Goal: Communication & Community: Connect with others

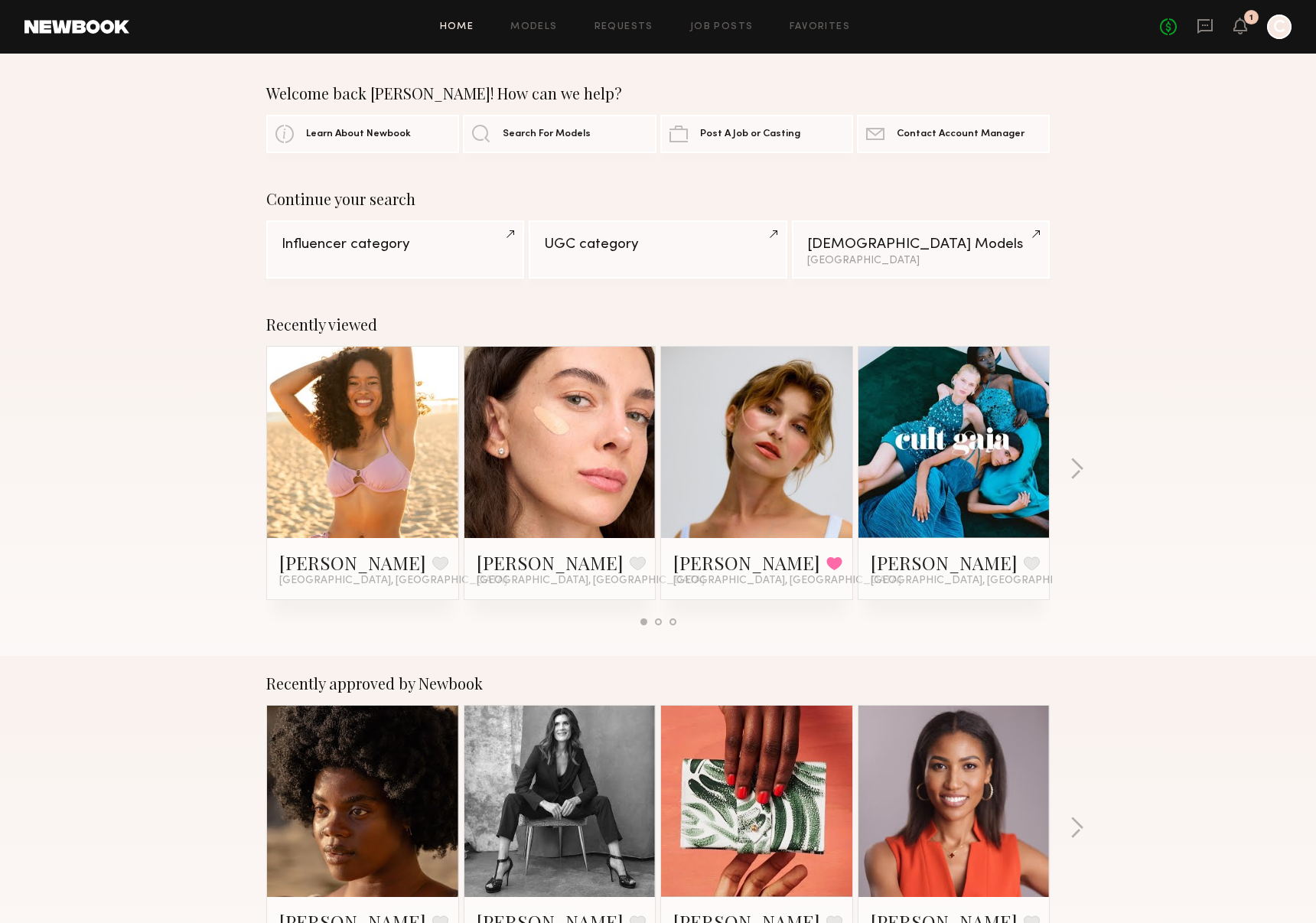
click at [358, 453] on link at bounding box center [363, 442] width 94 height 192
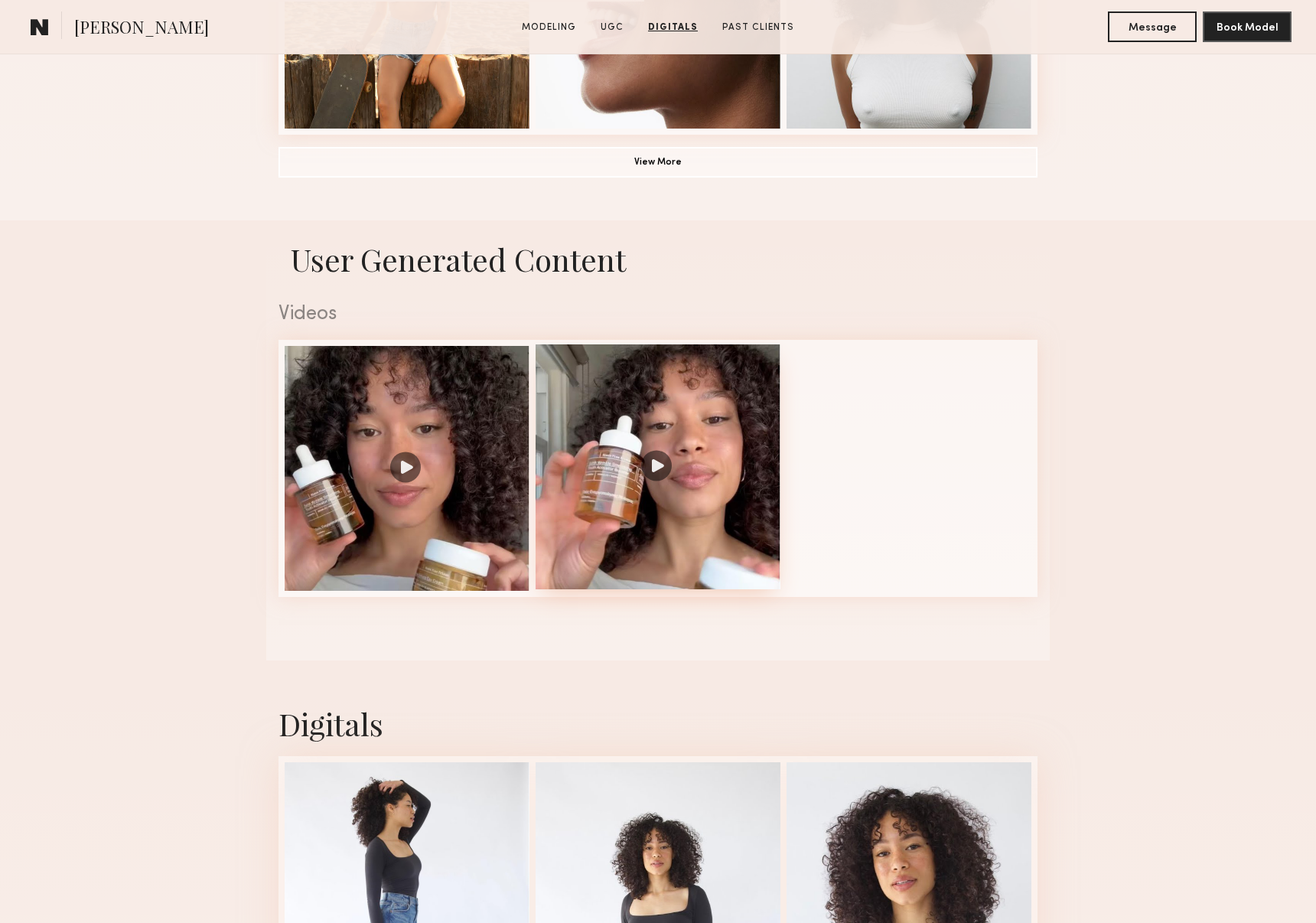
scroll to position [1179, 0]
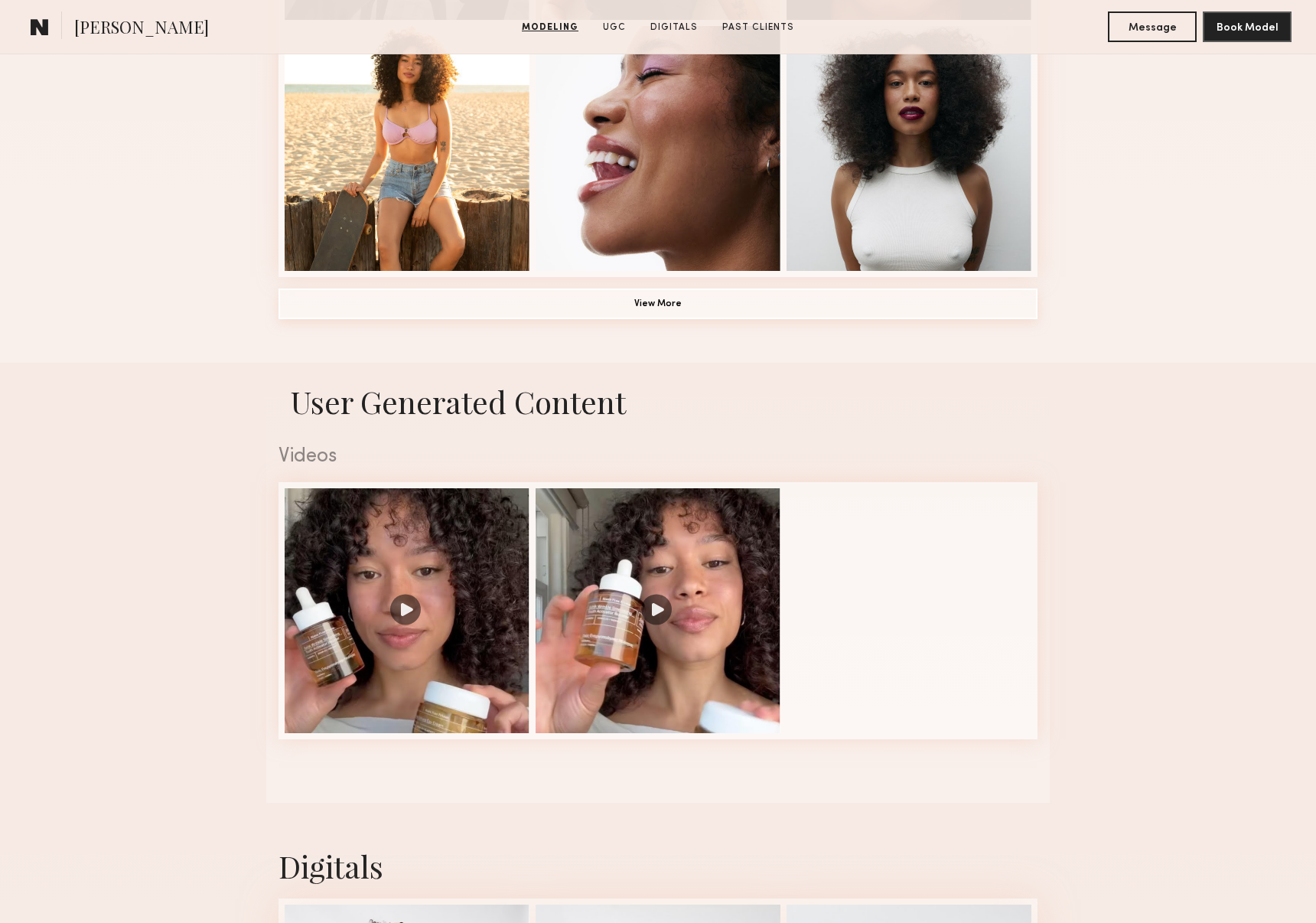
click at [709, 302] on button "View More" at bounding box center [658, 304] width 759 height 31
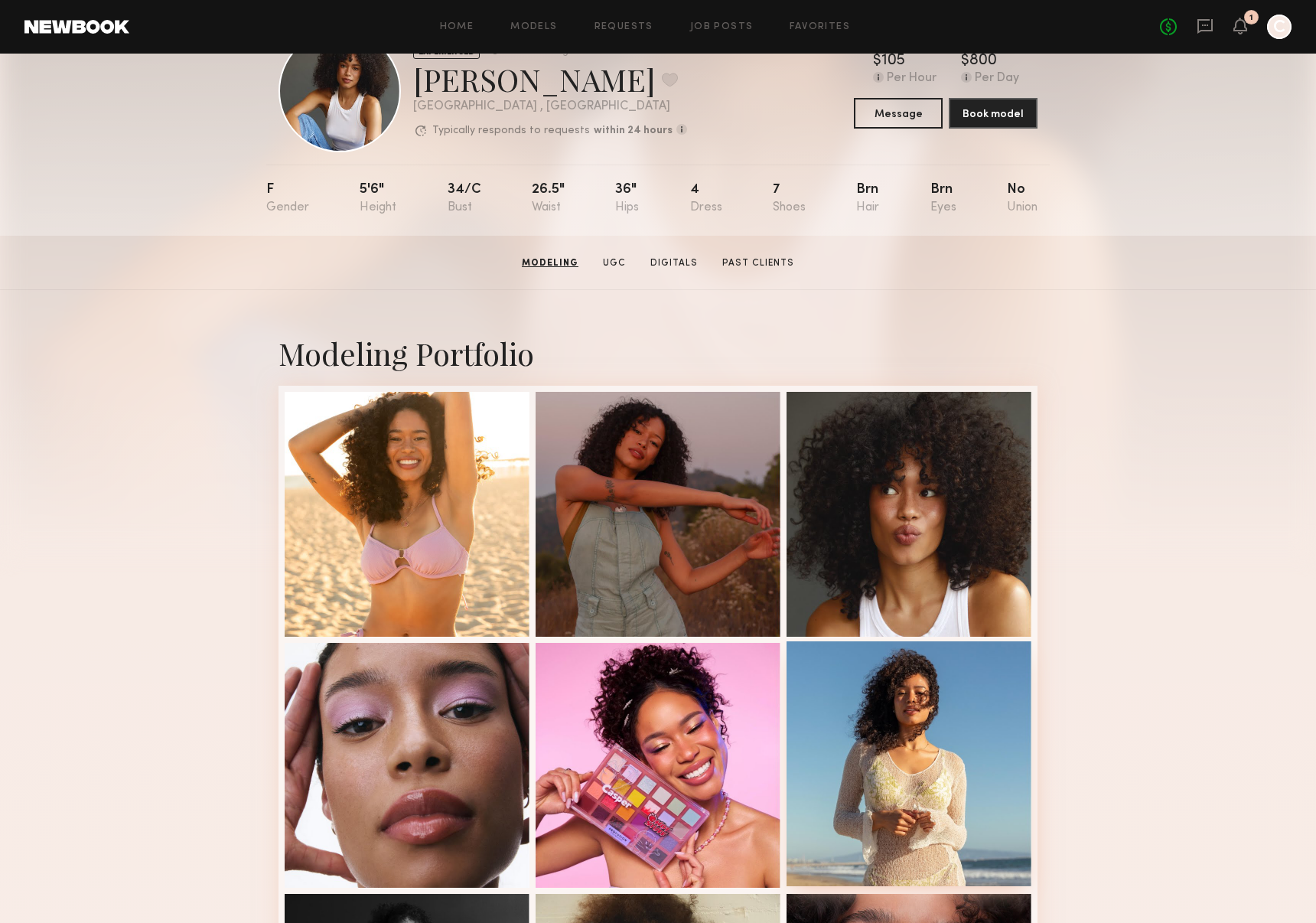
scroll to position [0, 0]
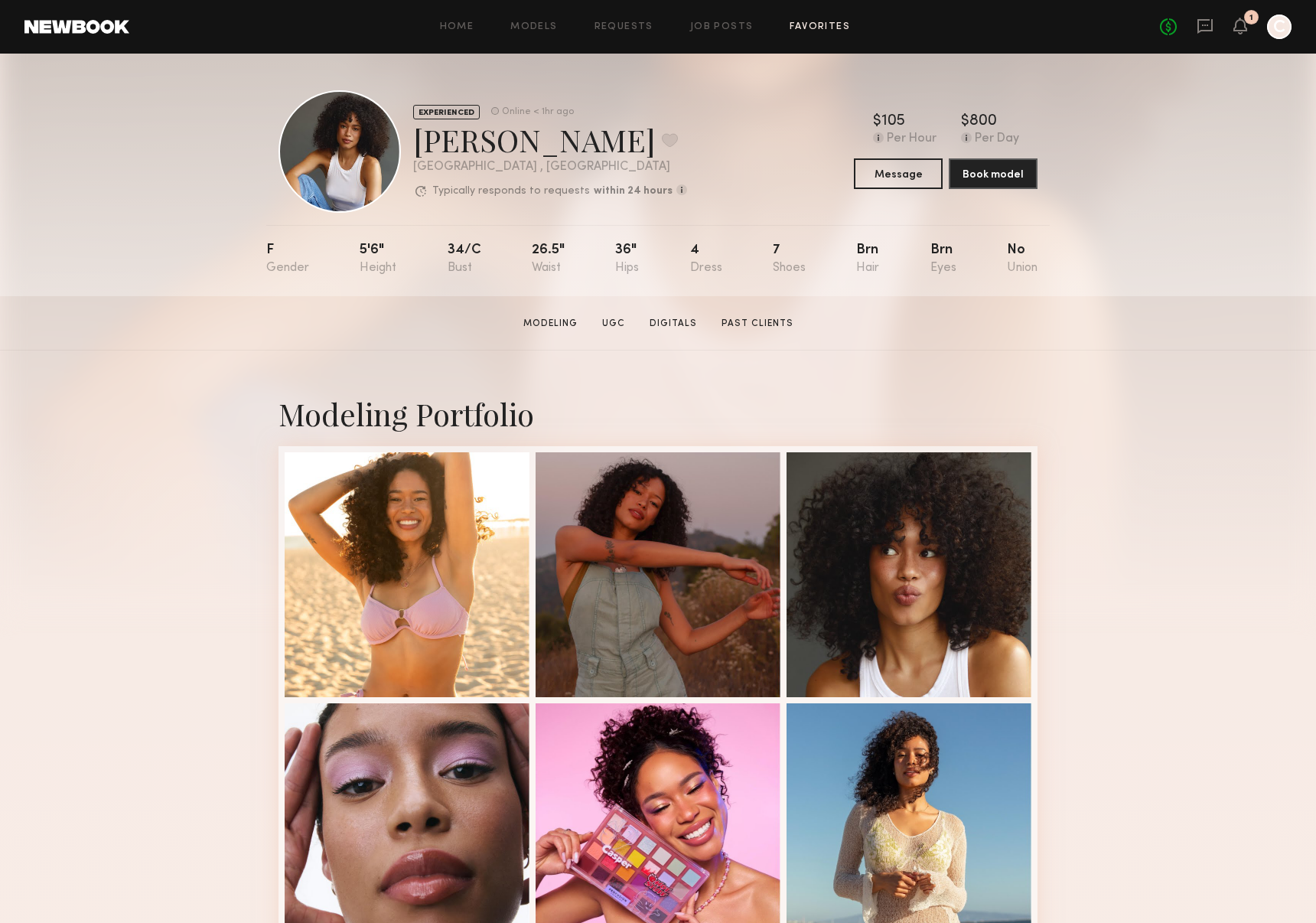
click at [830, 22] on link "Favorites" at bounding box center [819, 27] width 60 height 10
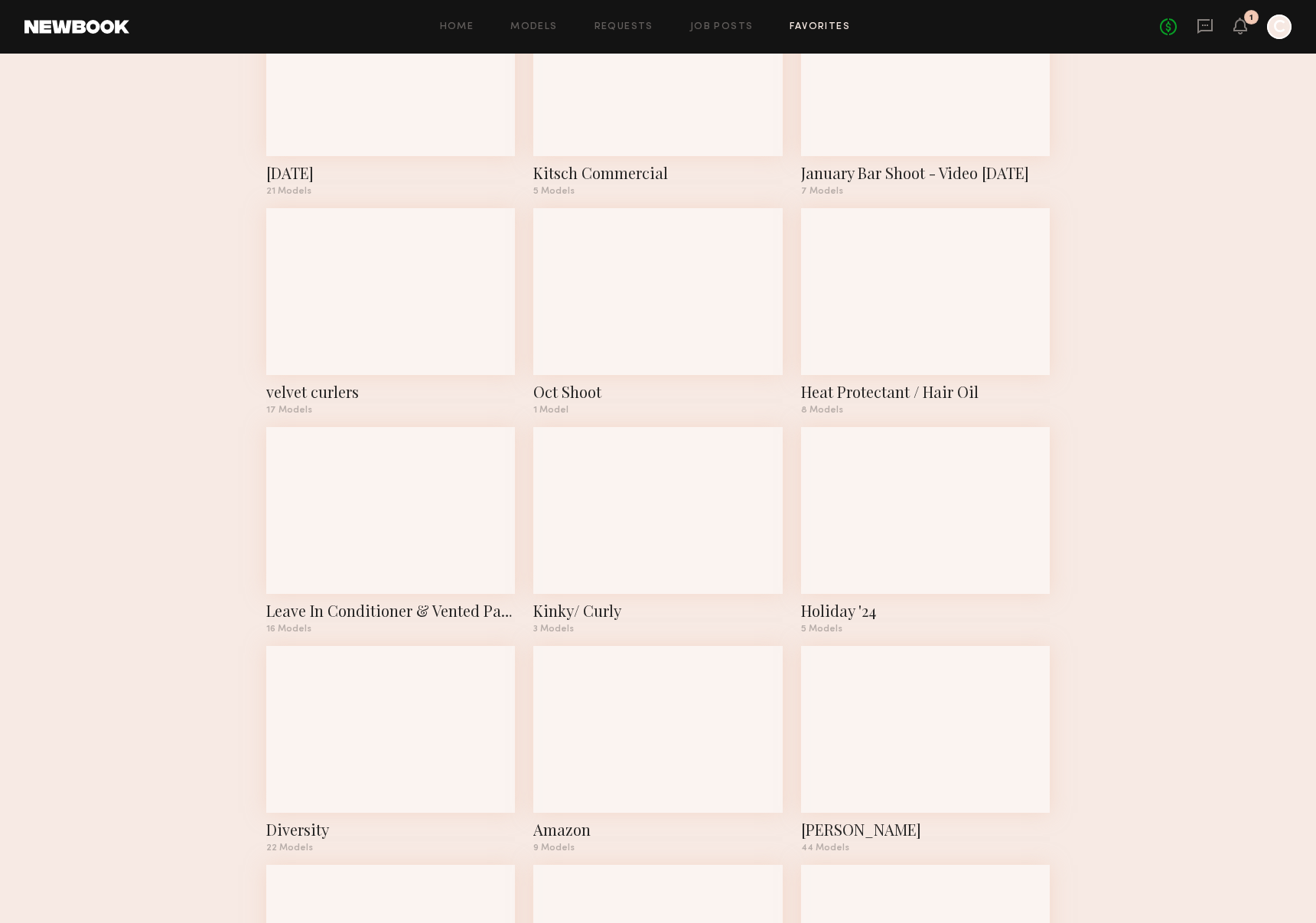
scroll to position [878, 0]
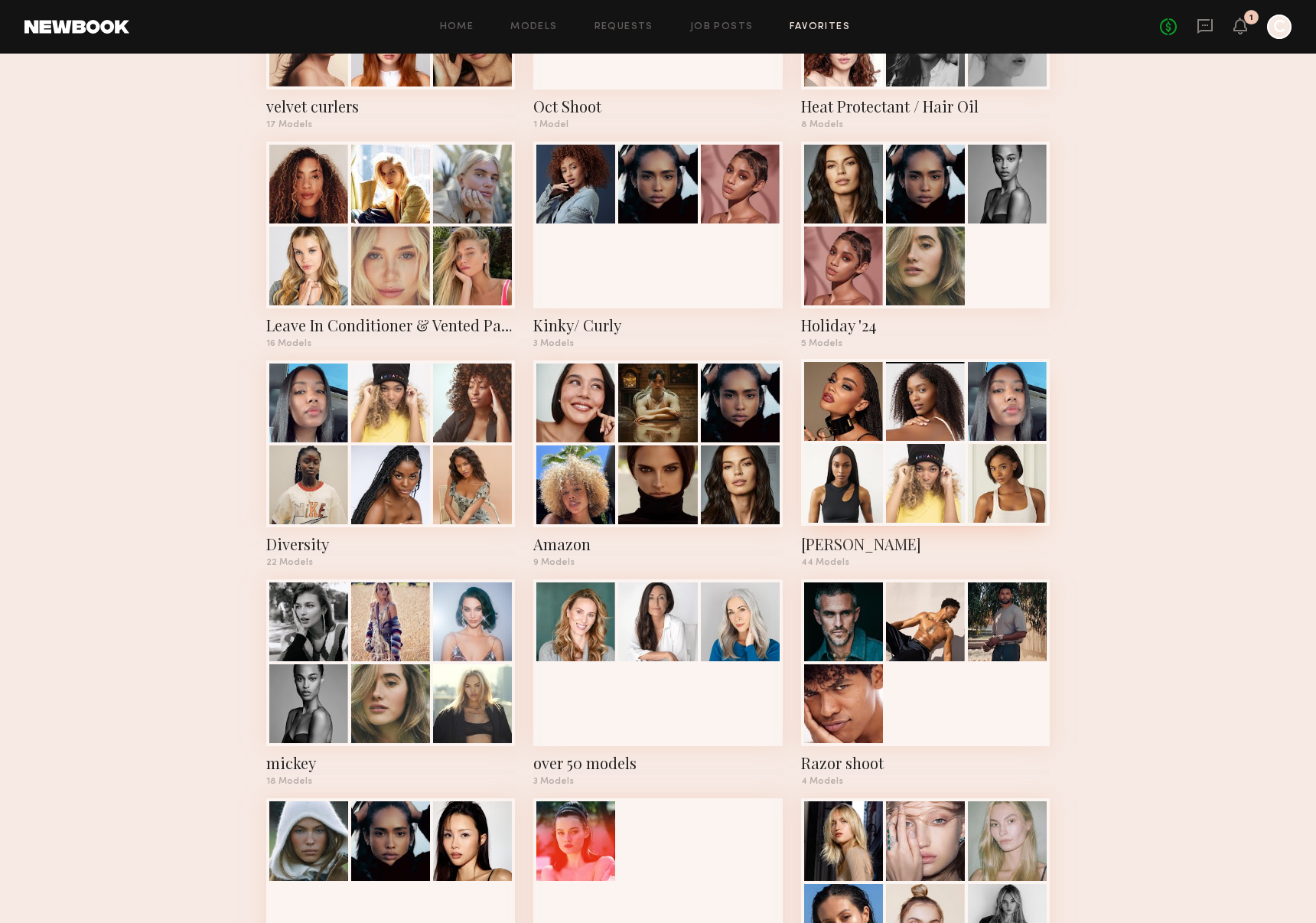
click at [988, 445] on div at bounding box center [1007, 483] width 79 height 79
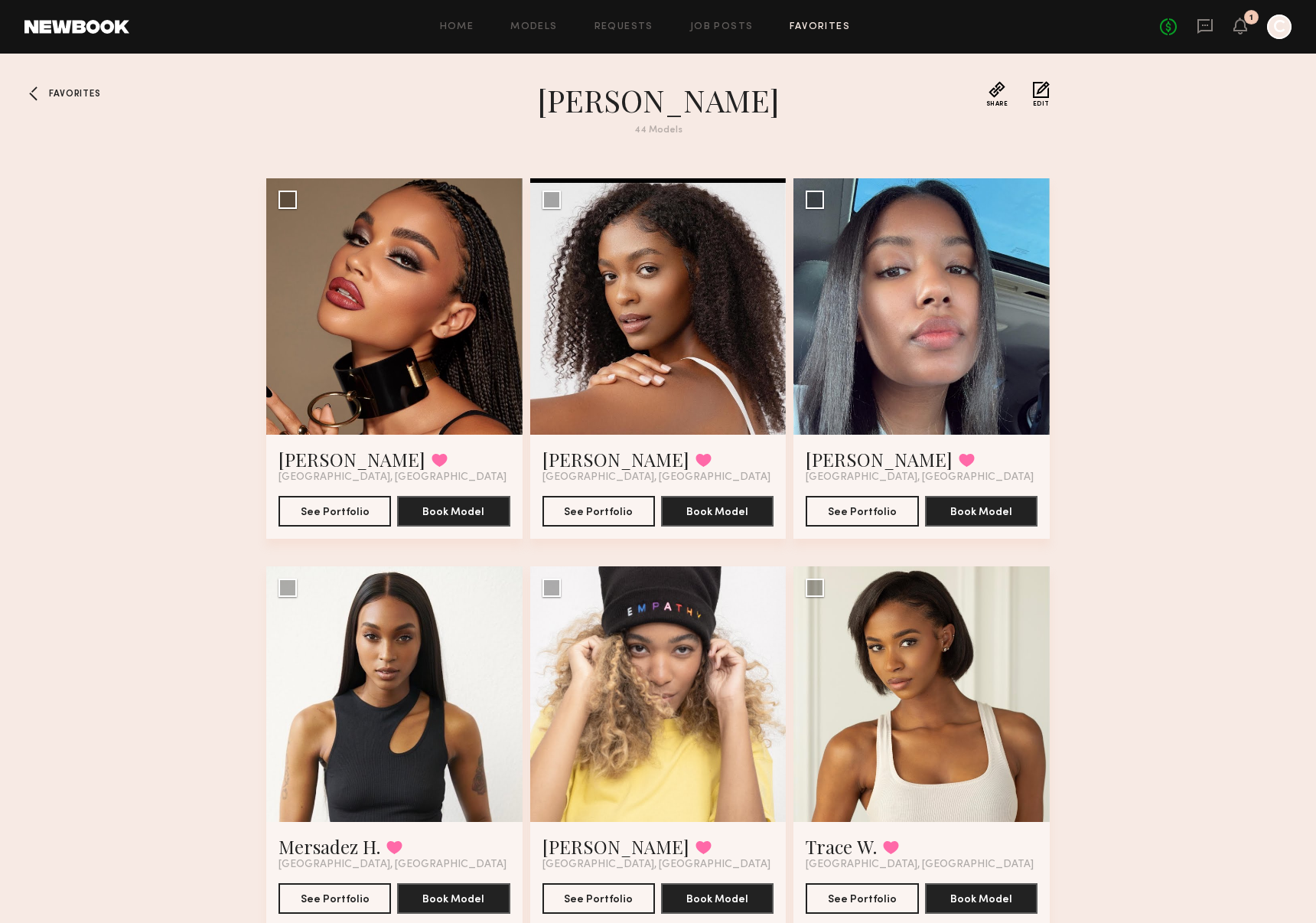
click at [55, 94] on span "Favorites" at bounding box center [74, 94] width 51 height 9
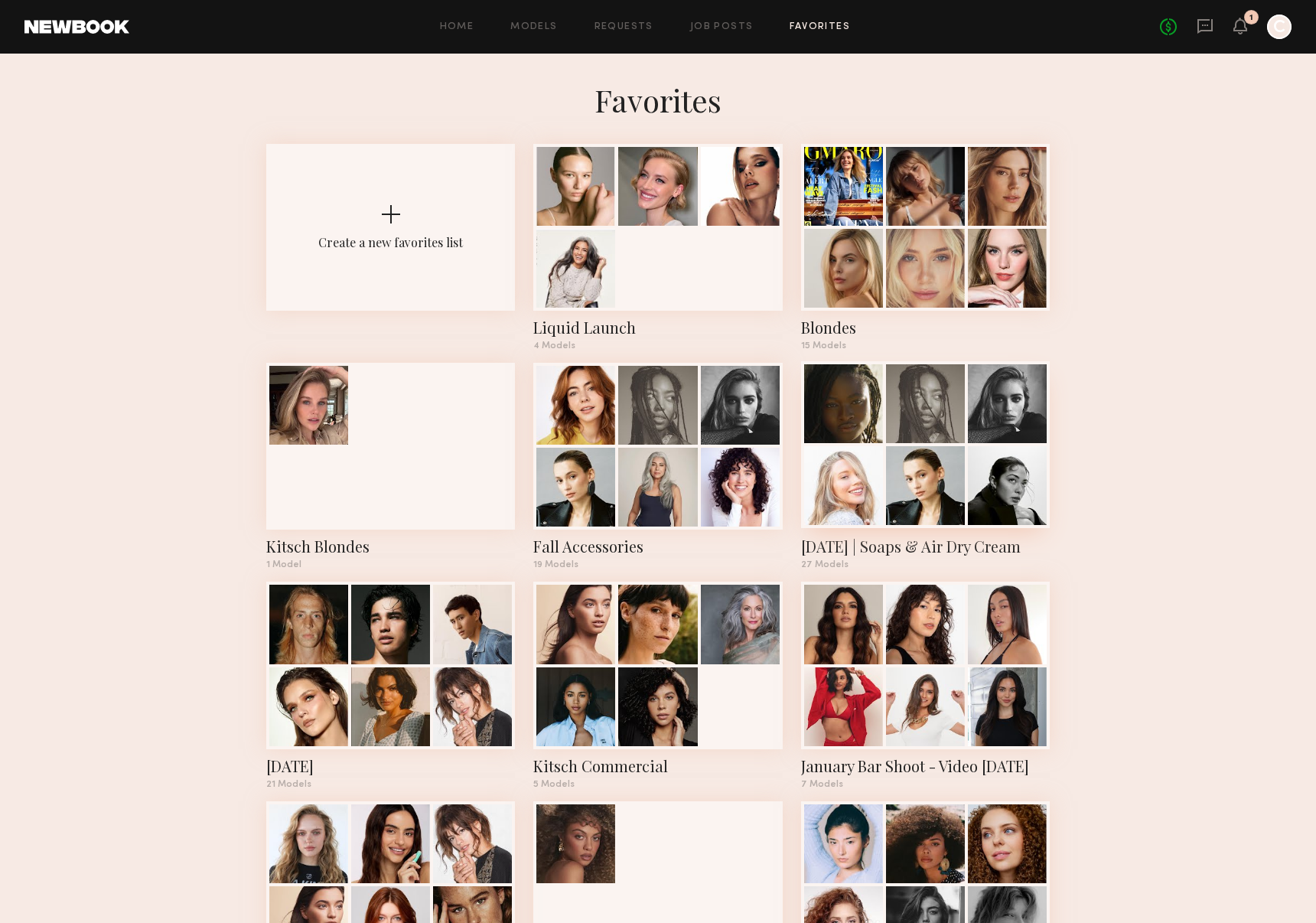
click at [924, 453] on div at bounding box center [926, 486] width 79 height 79
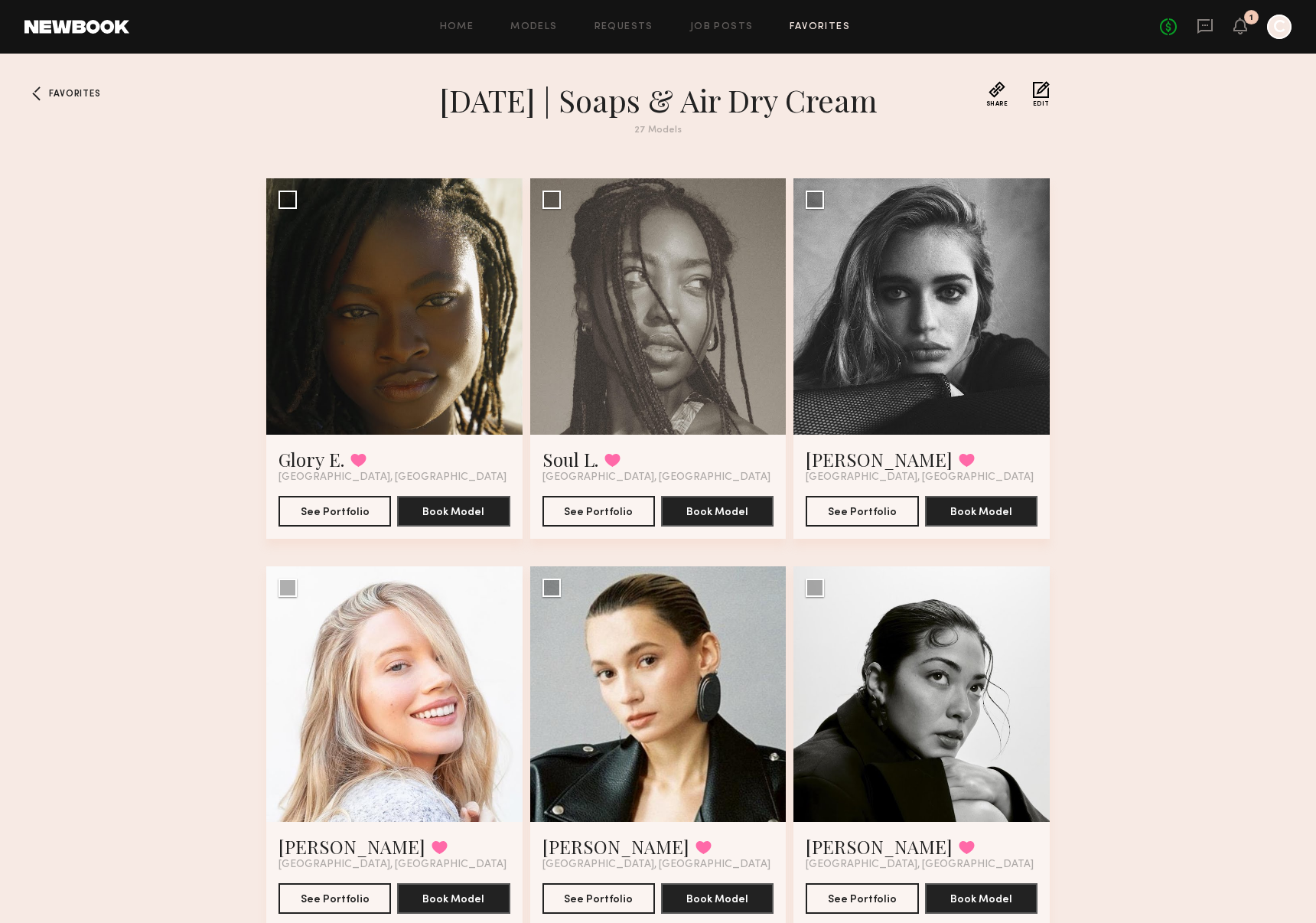
click at [61, 94] on span "Favorites" at bounding box center [74, 94] width 51 height 9
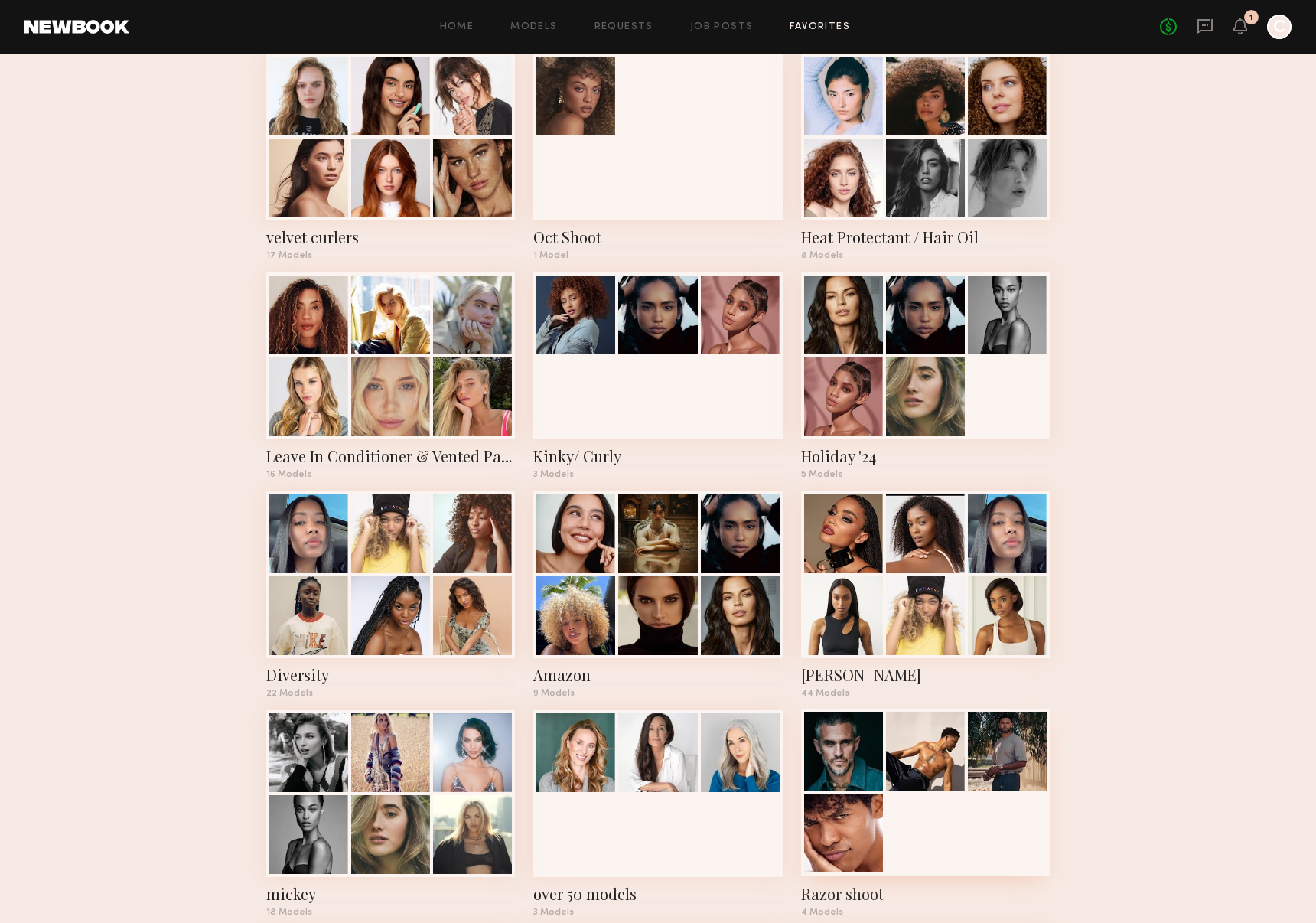
scroll to position [1040, 0]
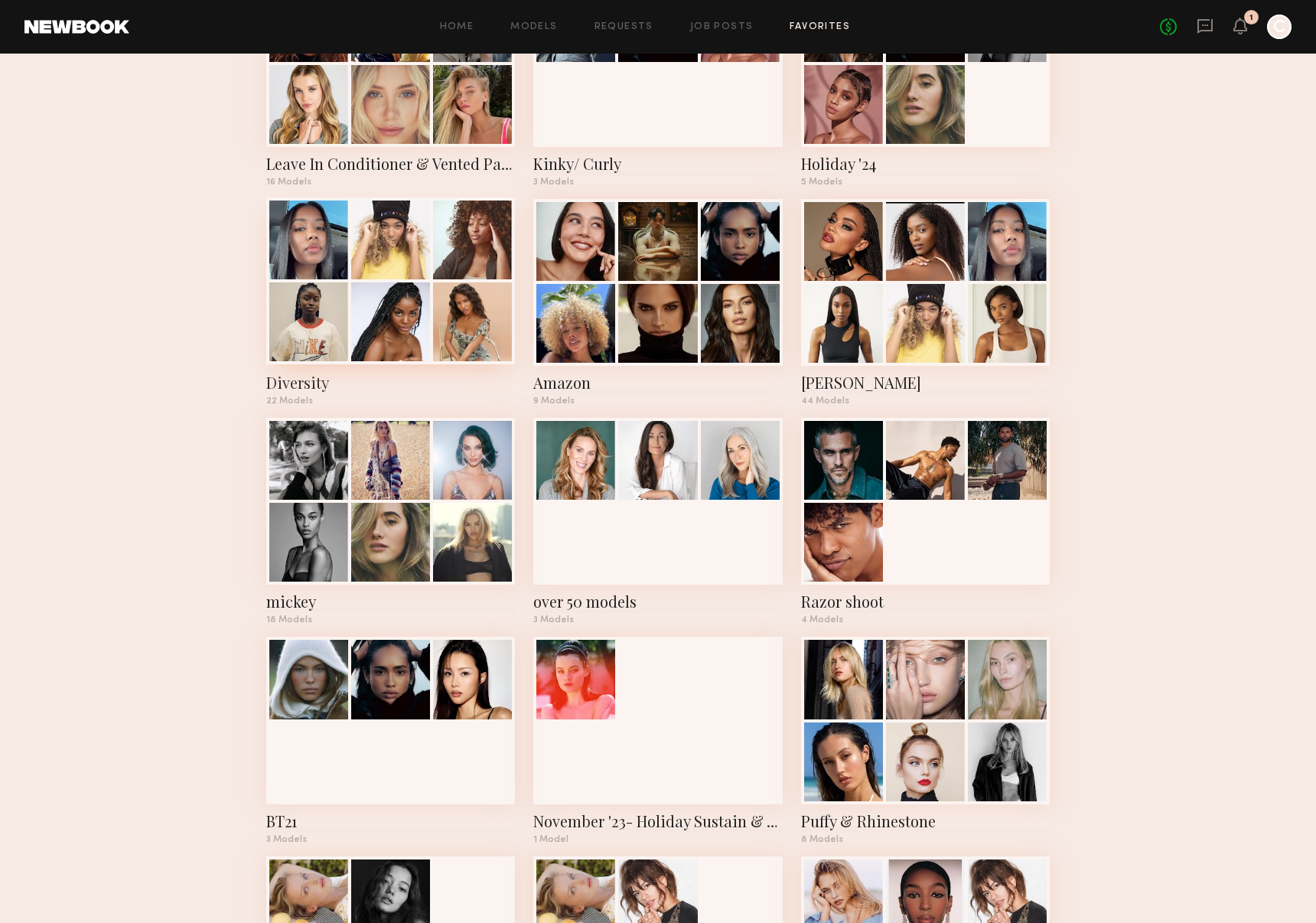
click at [400, 299] on div at bounding box center [390, 322] width 79 height 79
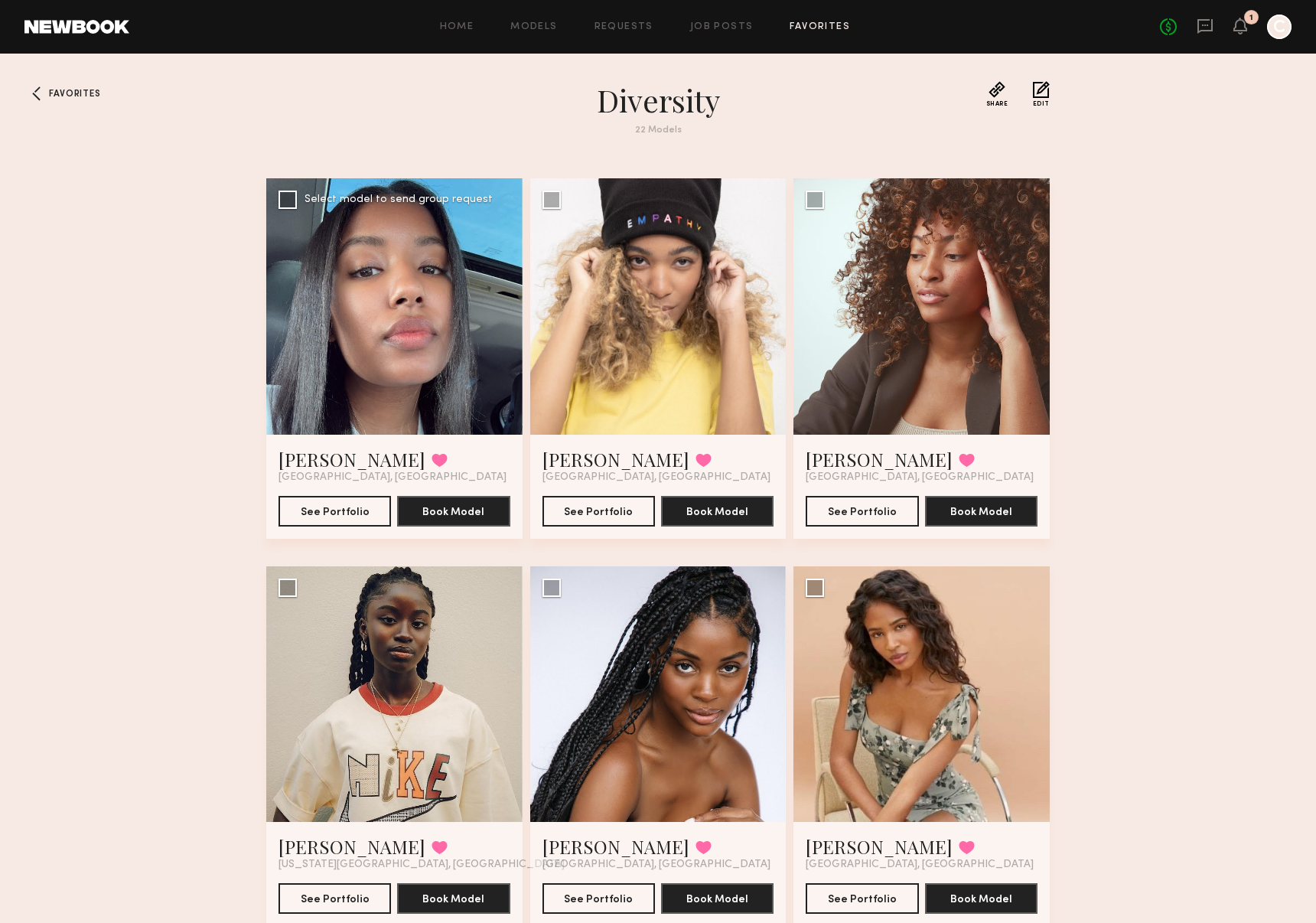
click at [415, 345] on div at bounding box center [394, 306] width 256 height 256
click at [422, 332] on div at bounding box center [394, 306] width 256 height 256
click at [339, 508] on button "See Portfolio" at bounding box center [335, 510] width 112 height 31
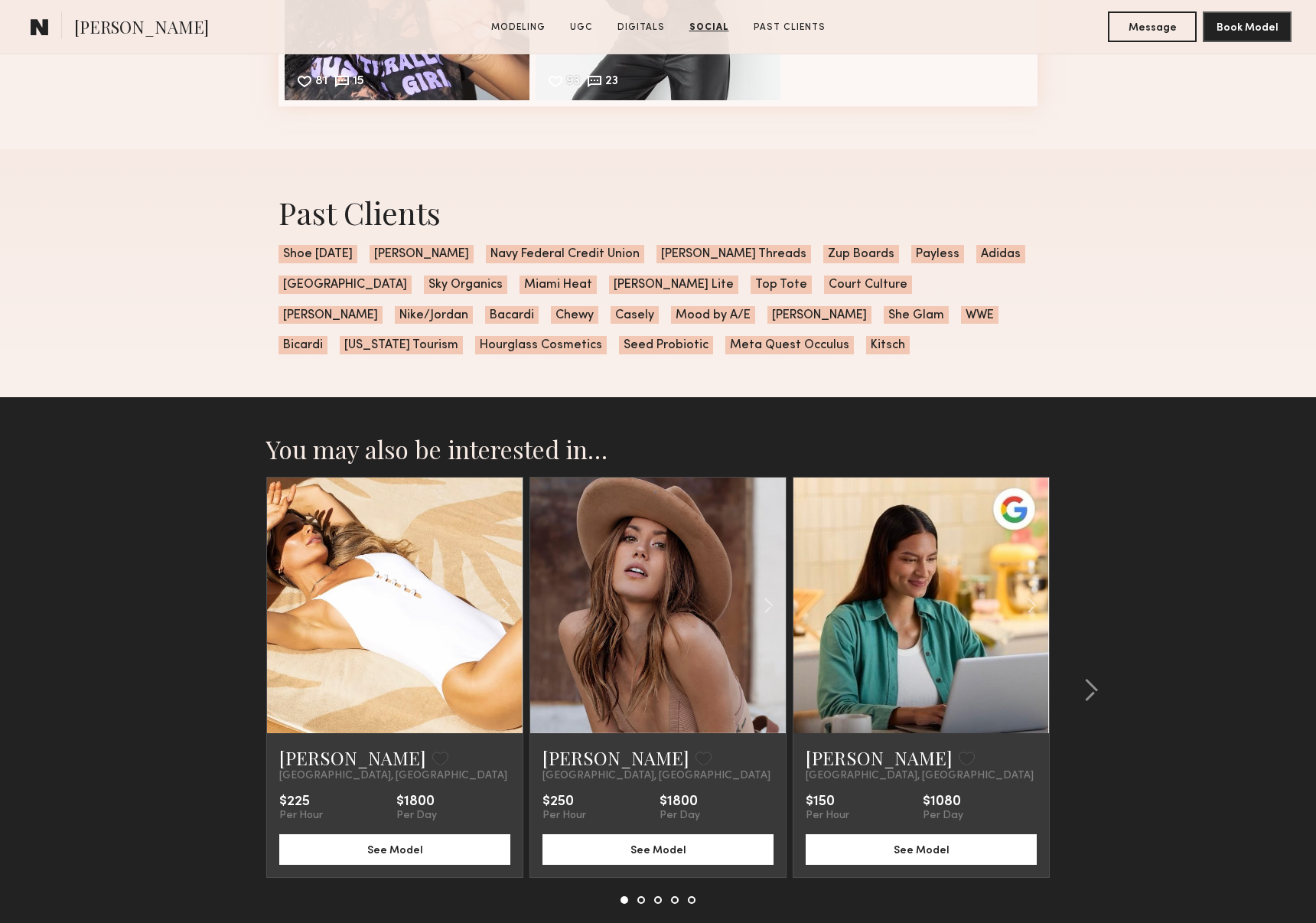
scroll to position [3231, 0]
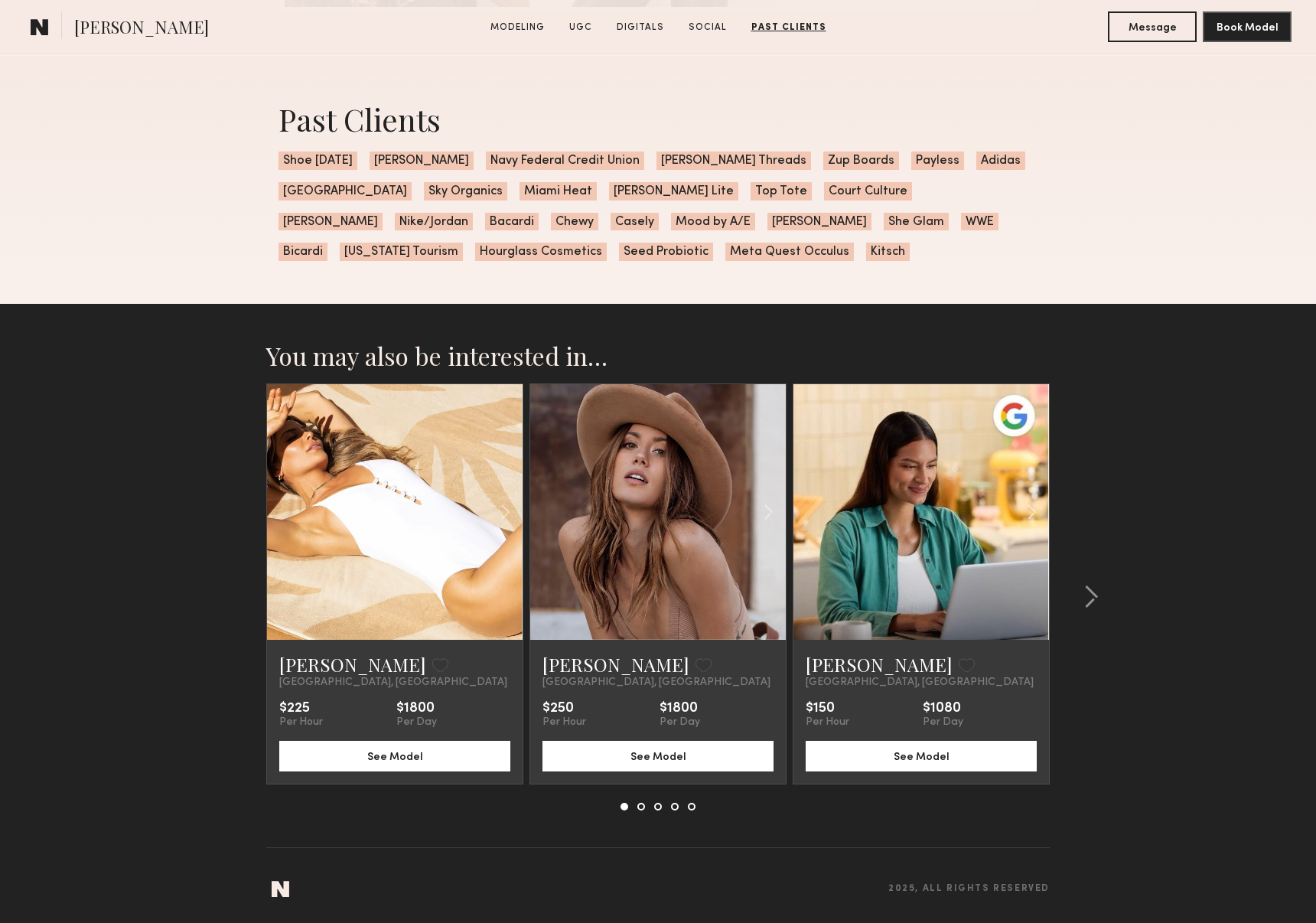
click at [652, 556] on link at bounding box center [658, 512] width 87 height 255
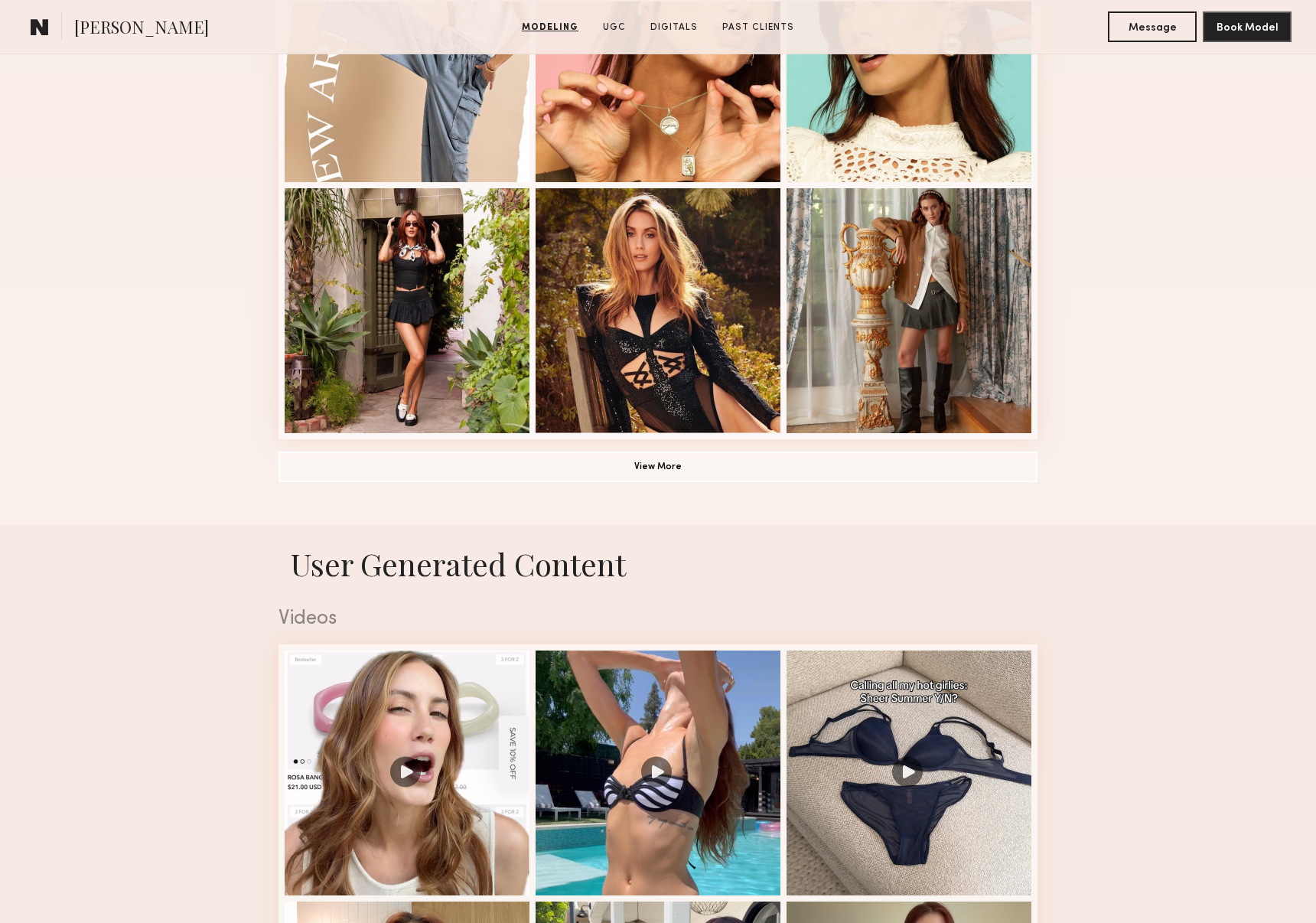
scroll to position [1252, 0]
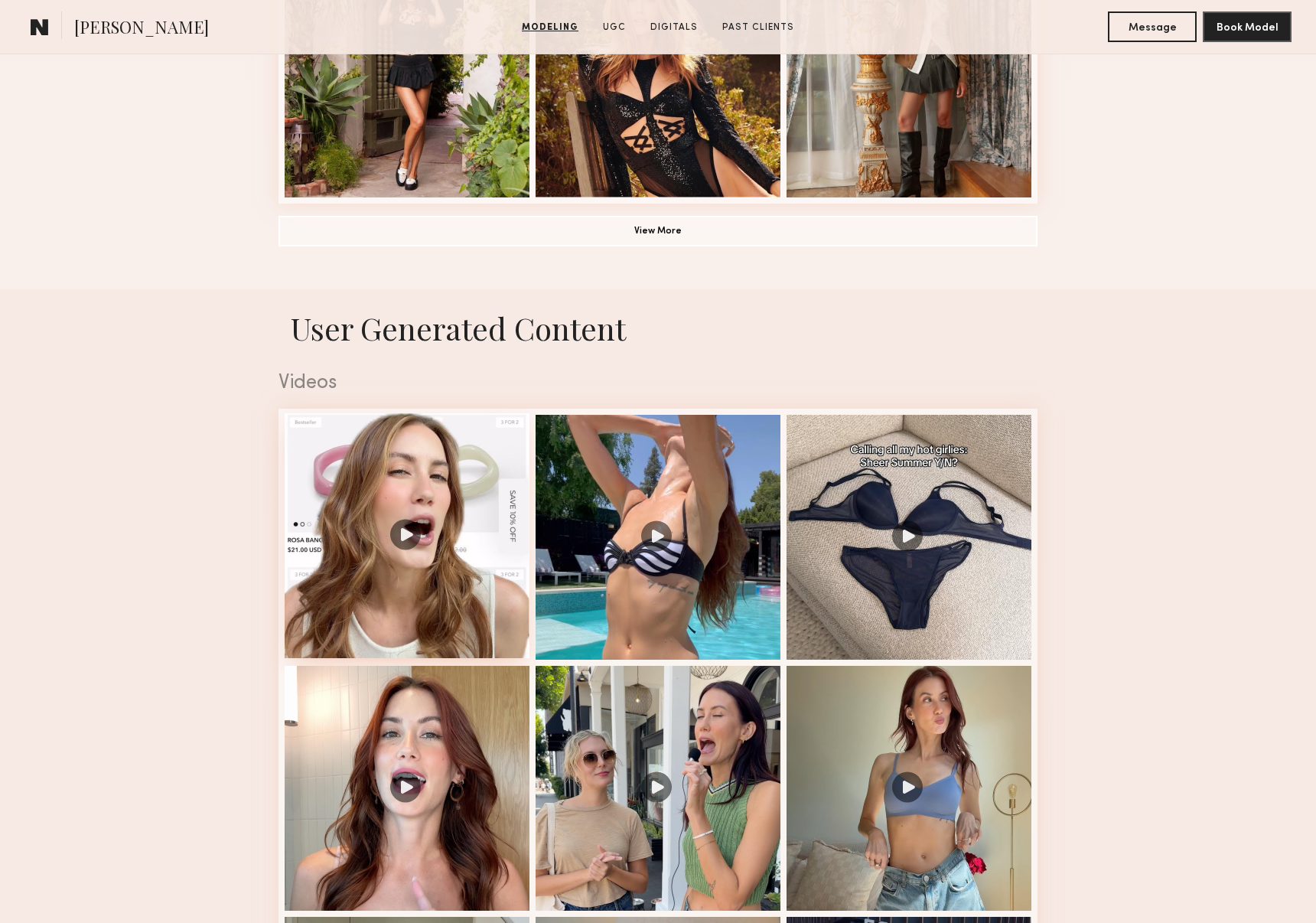
click at [448, 483] on div at bounding box center [407, 535] width 245 height 245
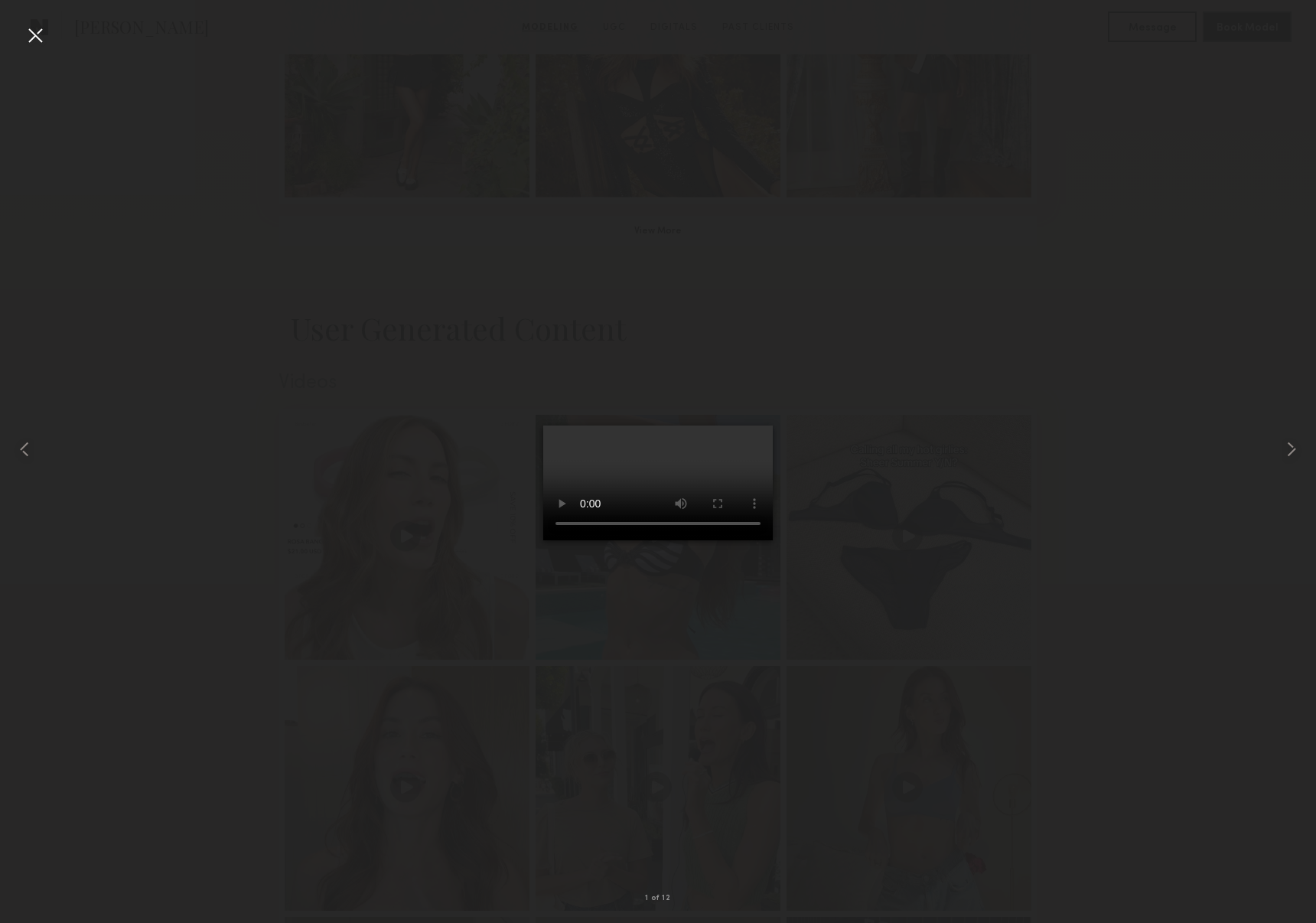
click at [1047, 373] on div at bounding box center [658, 449] width 1316 height 849
click at [1122, 313] on div at bounding box center [658, 449] width 1316 height 849
click at [1056, 115] on div at bounding box center [658, 449] width 1316 height 849
click at [38, 38] on div at bounding box center [35, 35] width 24 height 24
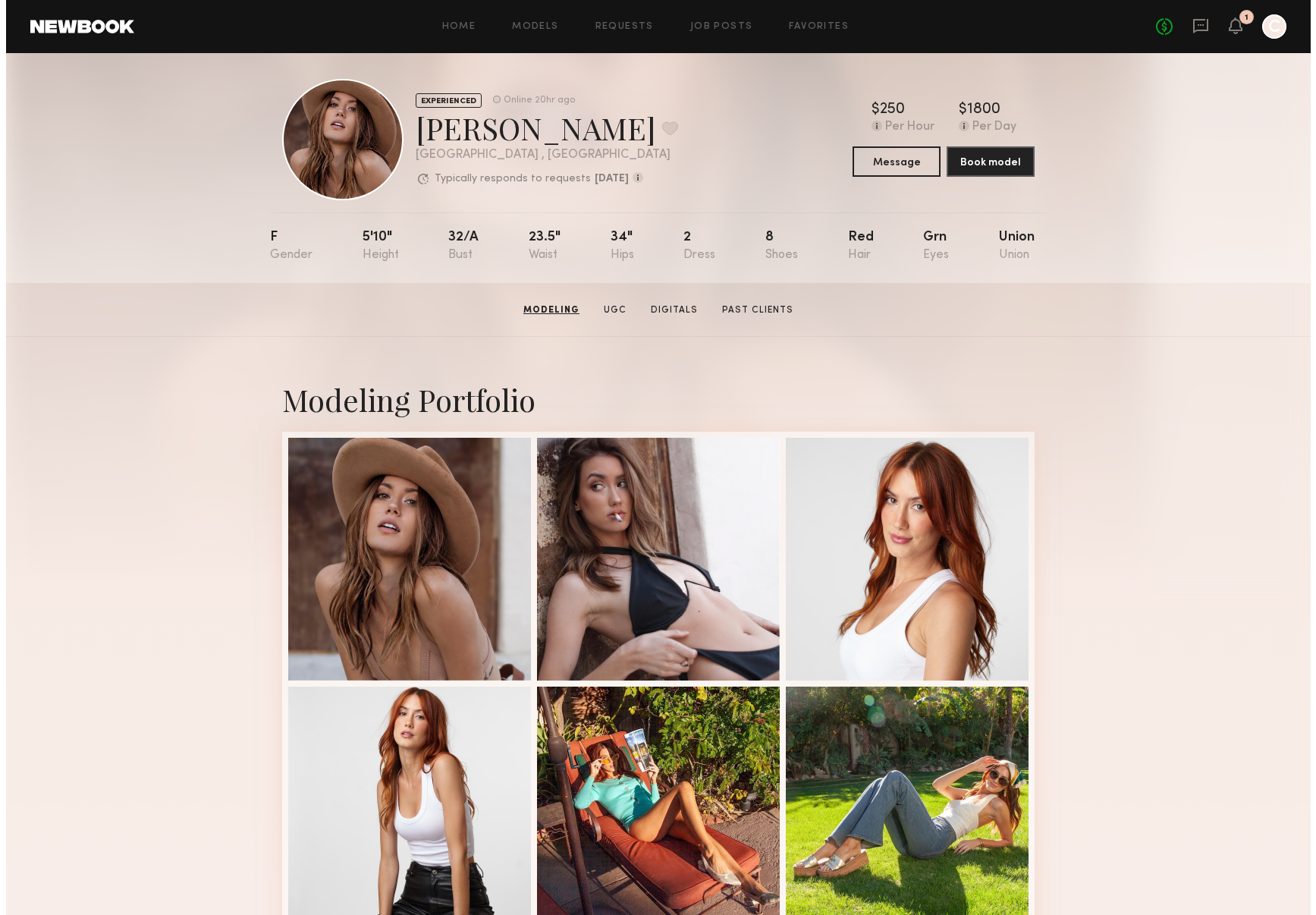
scroll to position [0, 0]
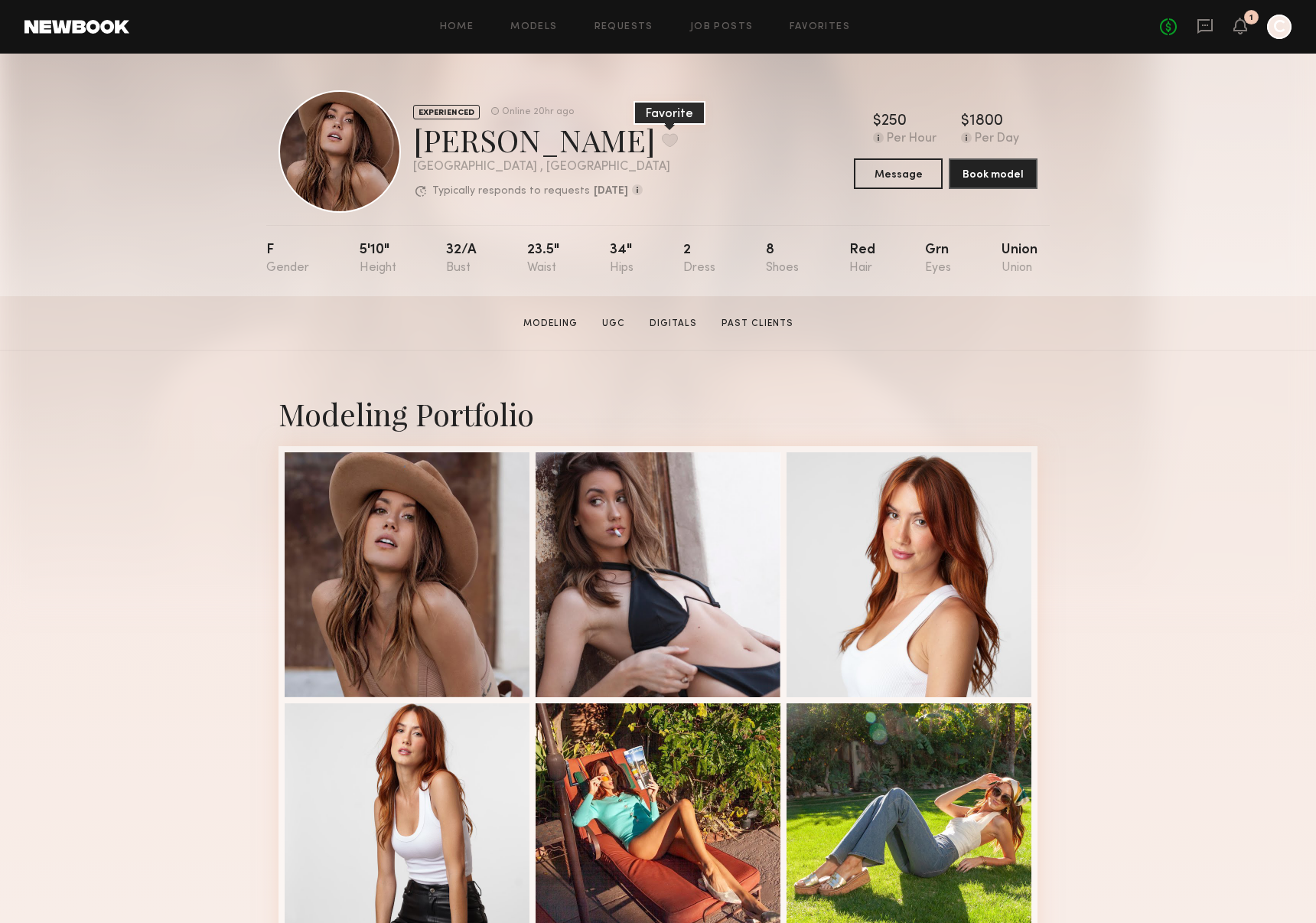
click at [662, 139] on button at bounding box center [670, 139] width 16 height 13
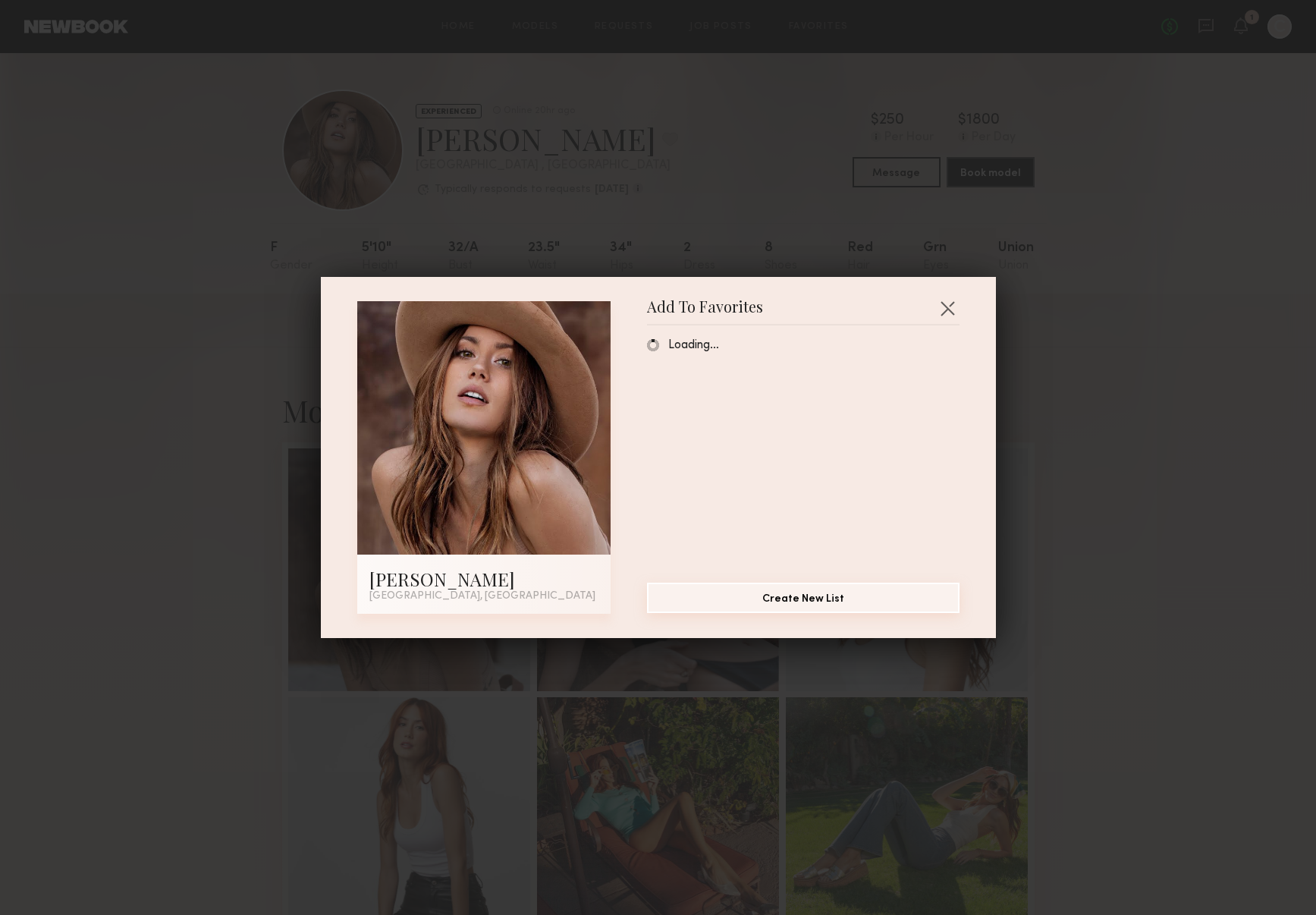
click at [775, 606] on button "Create New List" at bounding box center [802, 598] width 312 height 30
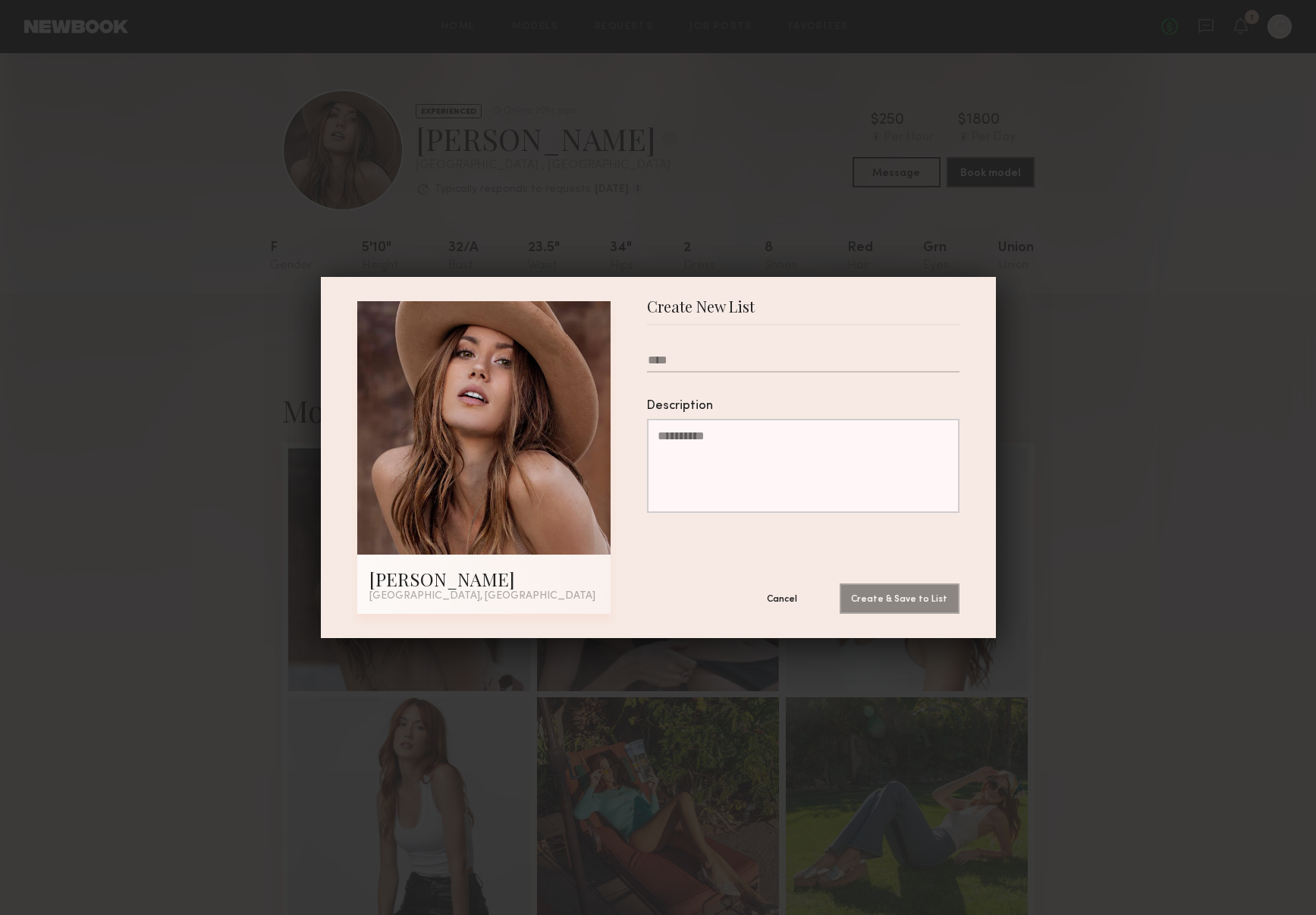
click at [682, 365] on input "text" at bounding box center [802, 362] width 312 height 19
type input "*"
type input "**********"
click at [910, 601] on button "Create & Save to List" at bounding box center [899, 598] width 119 height 30
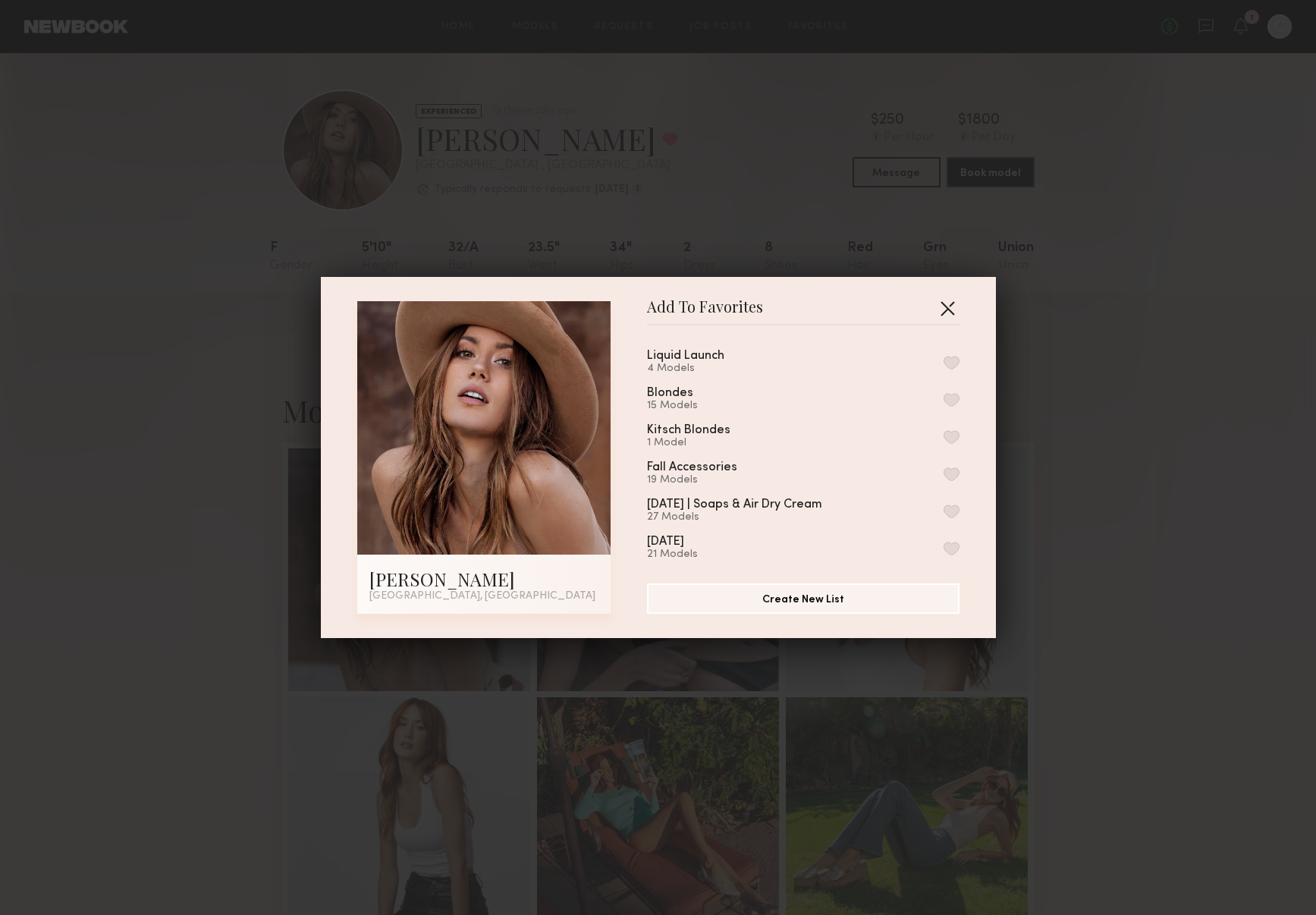
click at [940, 303] on button "button" at bounding box center [947, 308] width 24 height 24
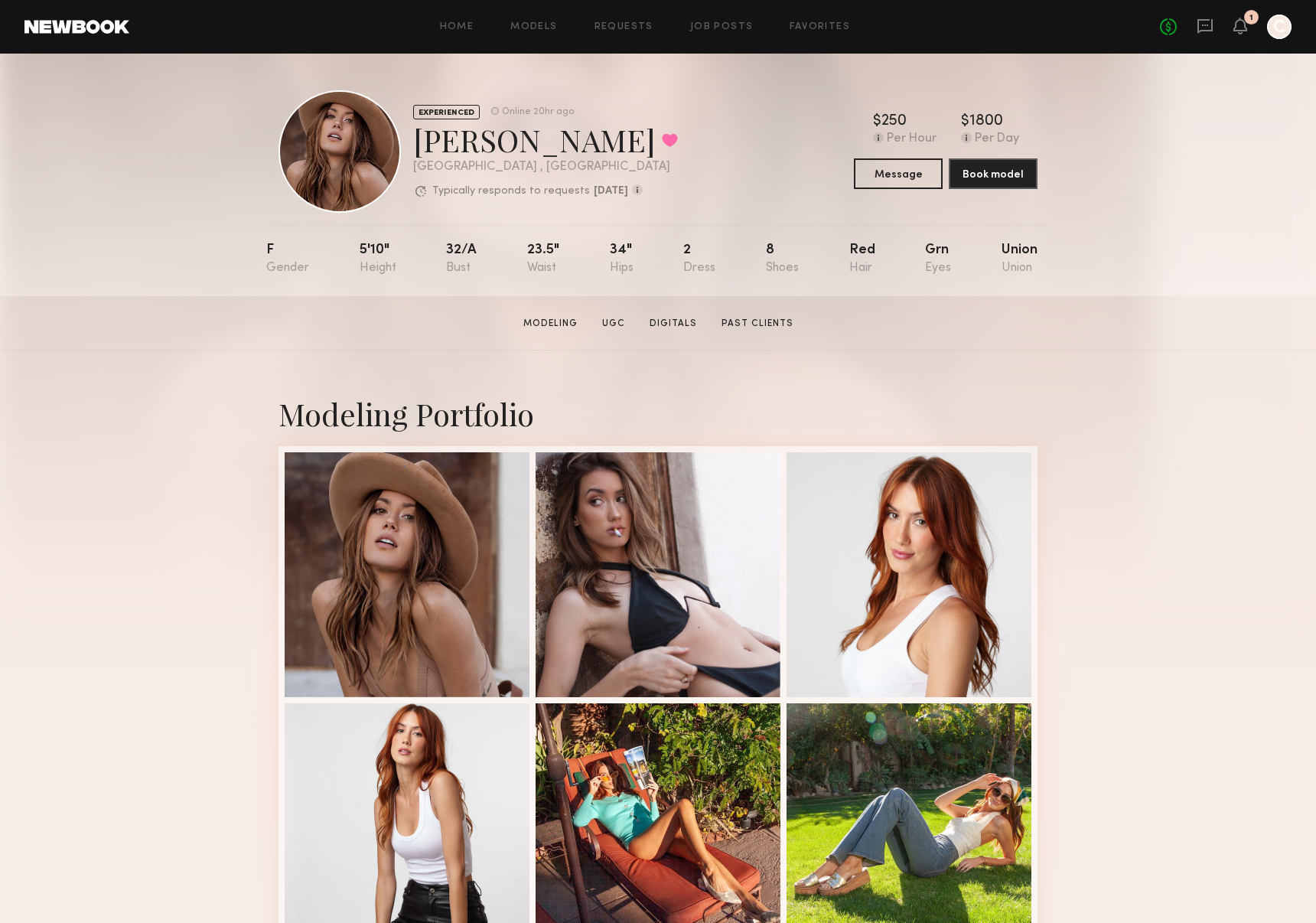
click at [1109, 301] on section "Janelle G. Modeling UGC Digitals Past Clients Message Book Model" at bounding box center [658, 323] width 1316 height 54
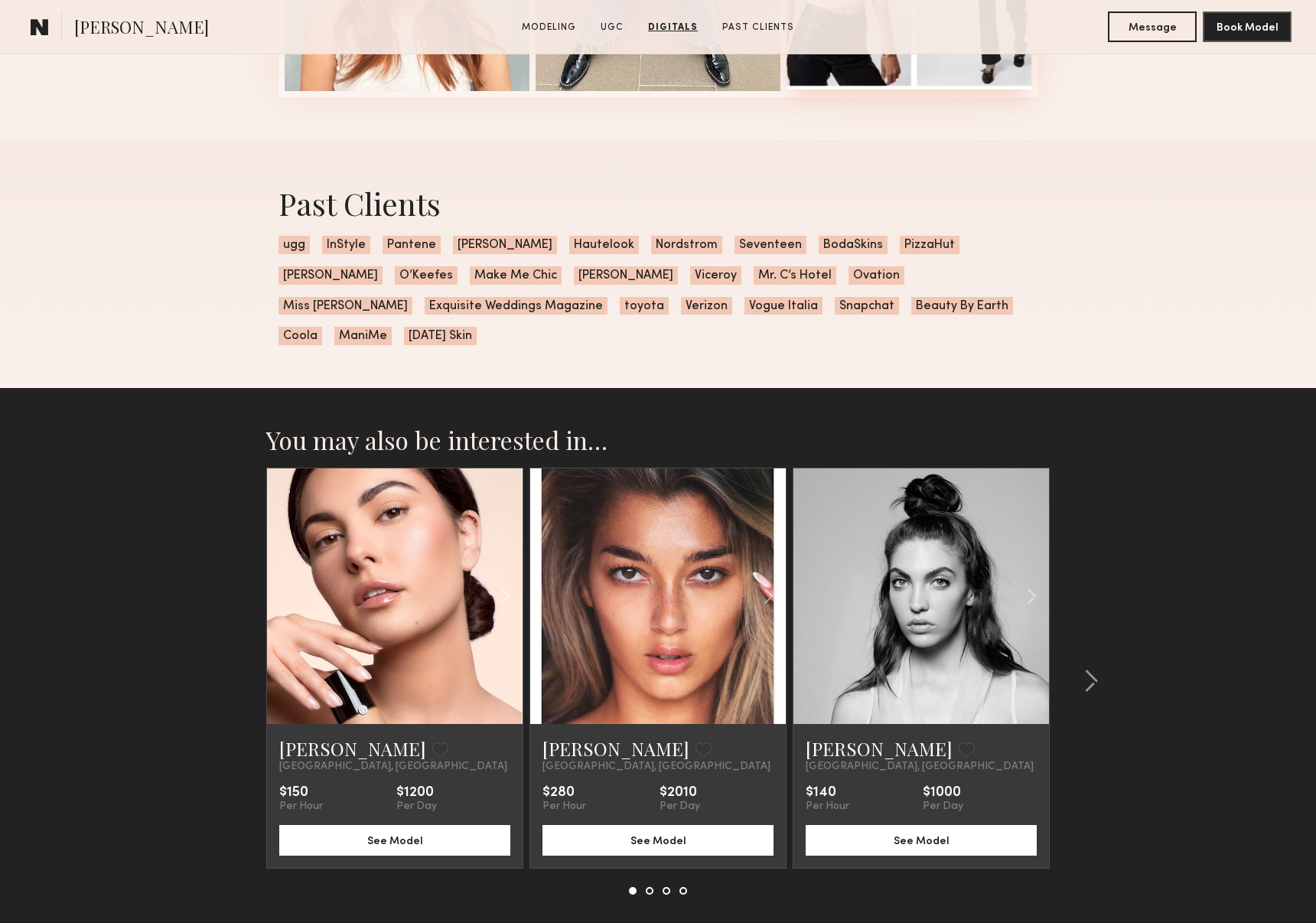
scroll to position [4359, 0]
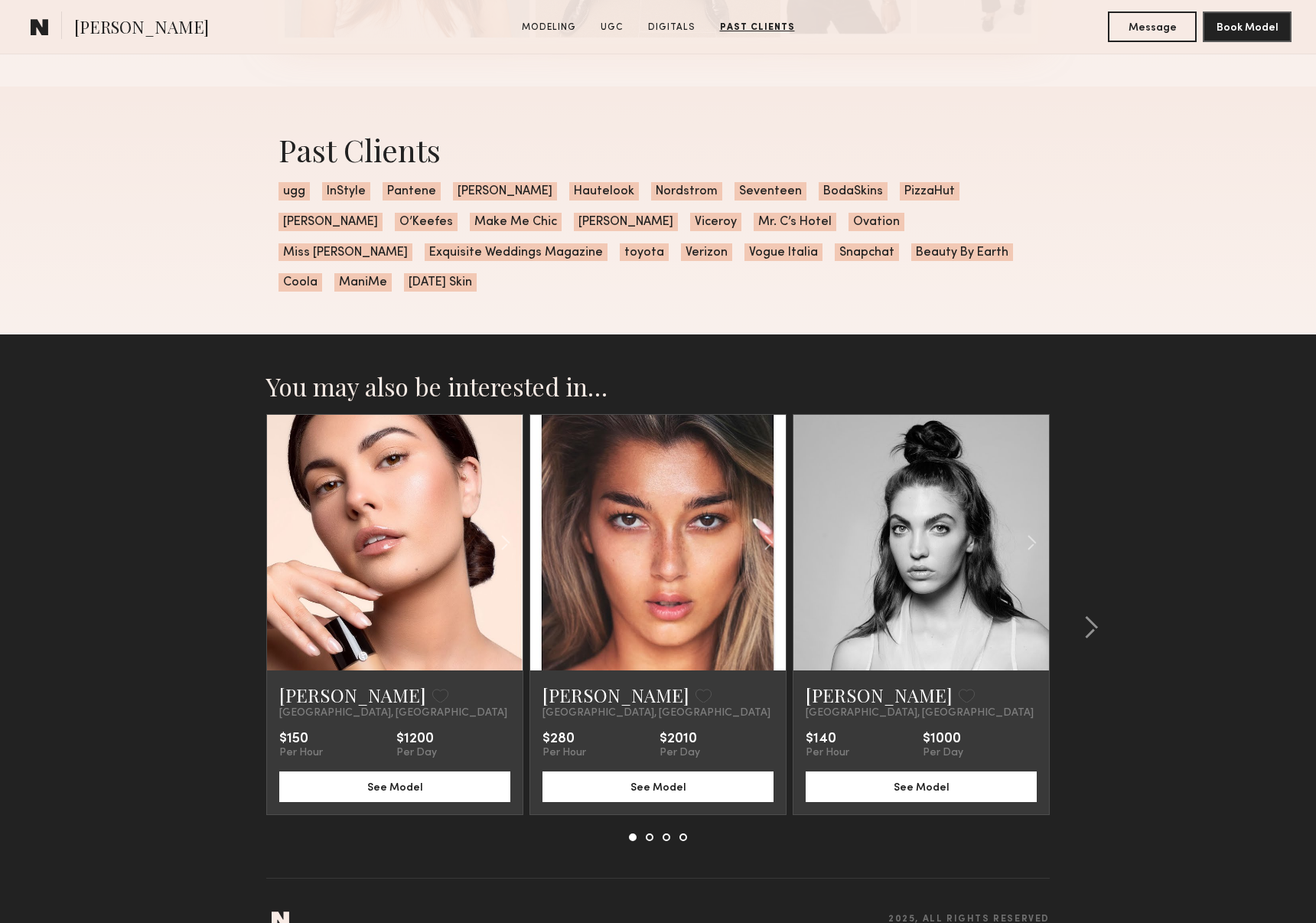
click at [949, 520] on link at bounding box center [920, 542] width 87 height 255
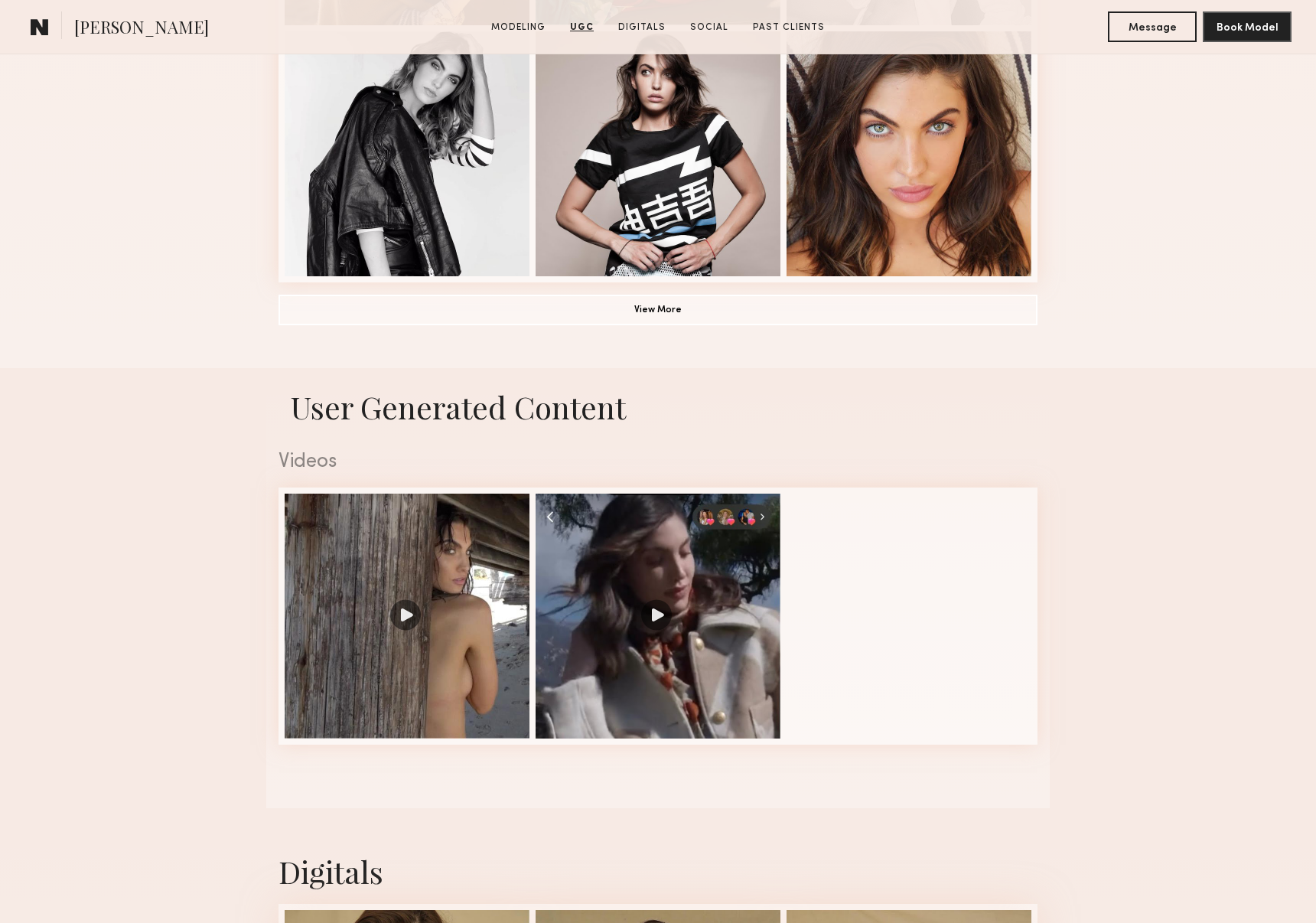
scroll to position [849, 0]
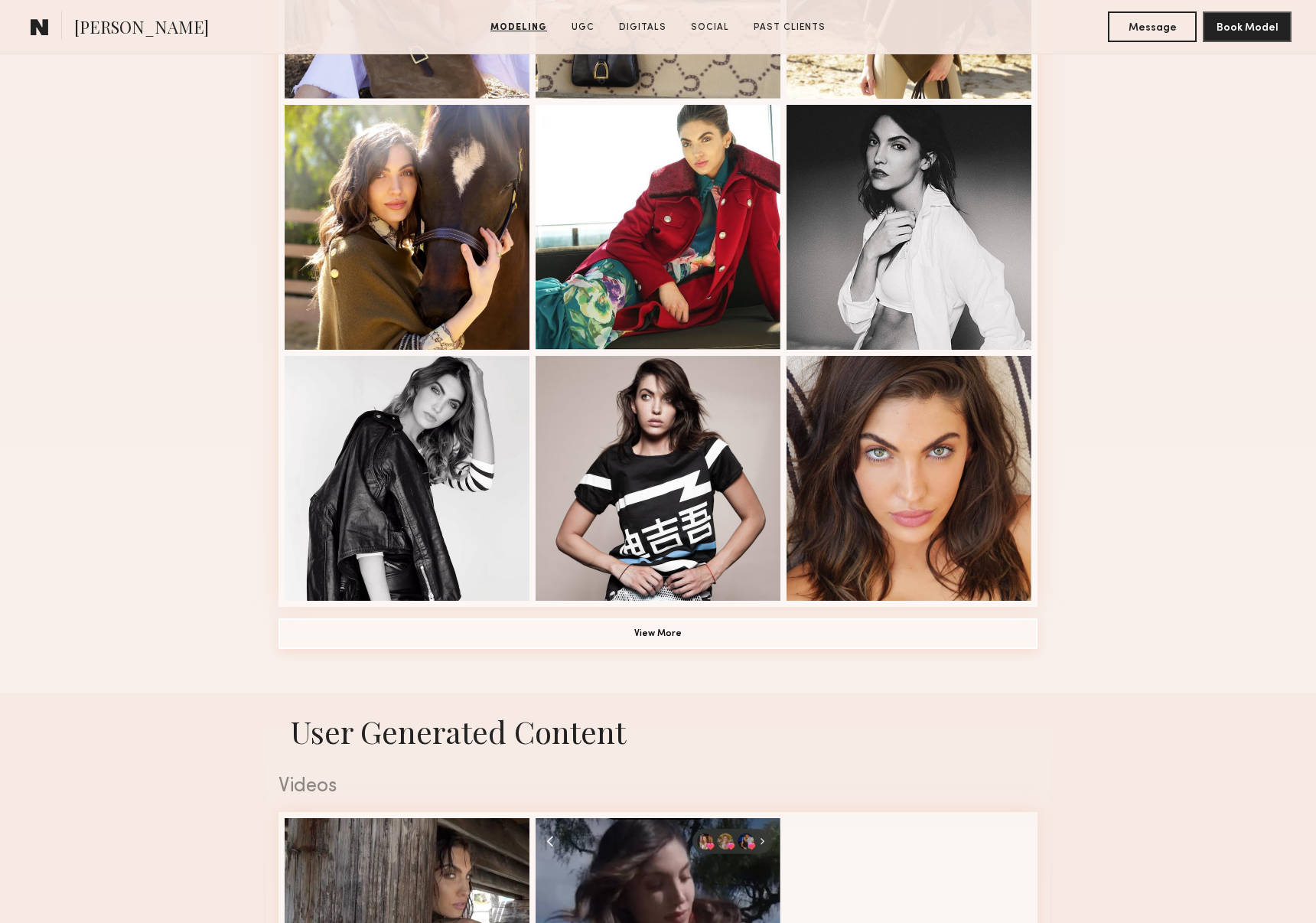
click at [713, 638] on button "View More" at bounding box center [658, 633] width 759 height 31
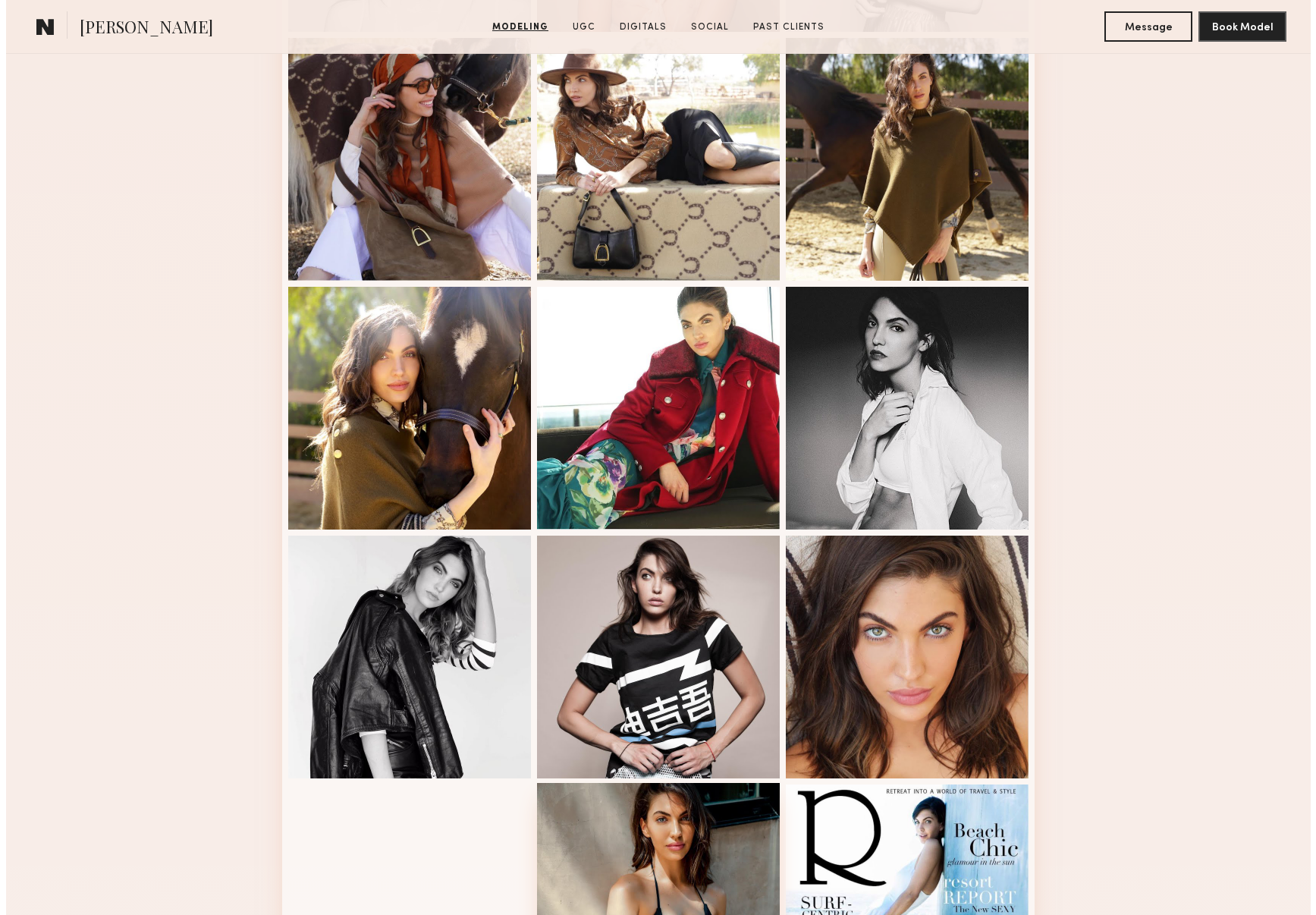
scroll to position [0, 0]
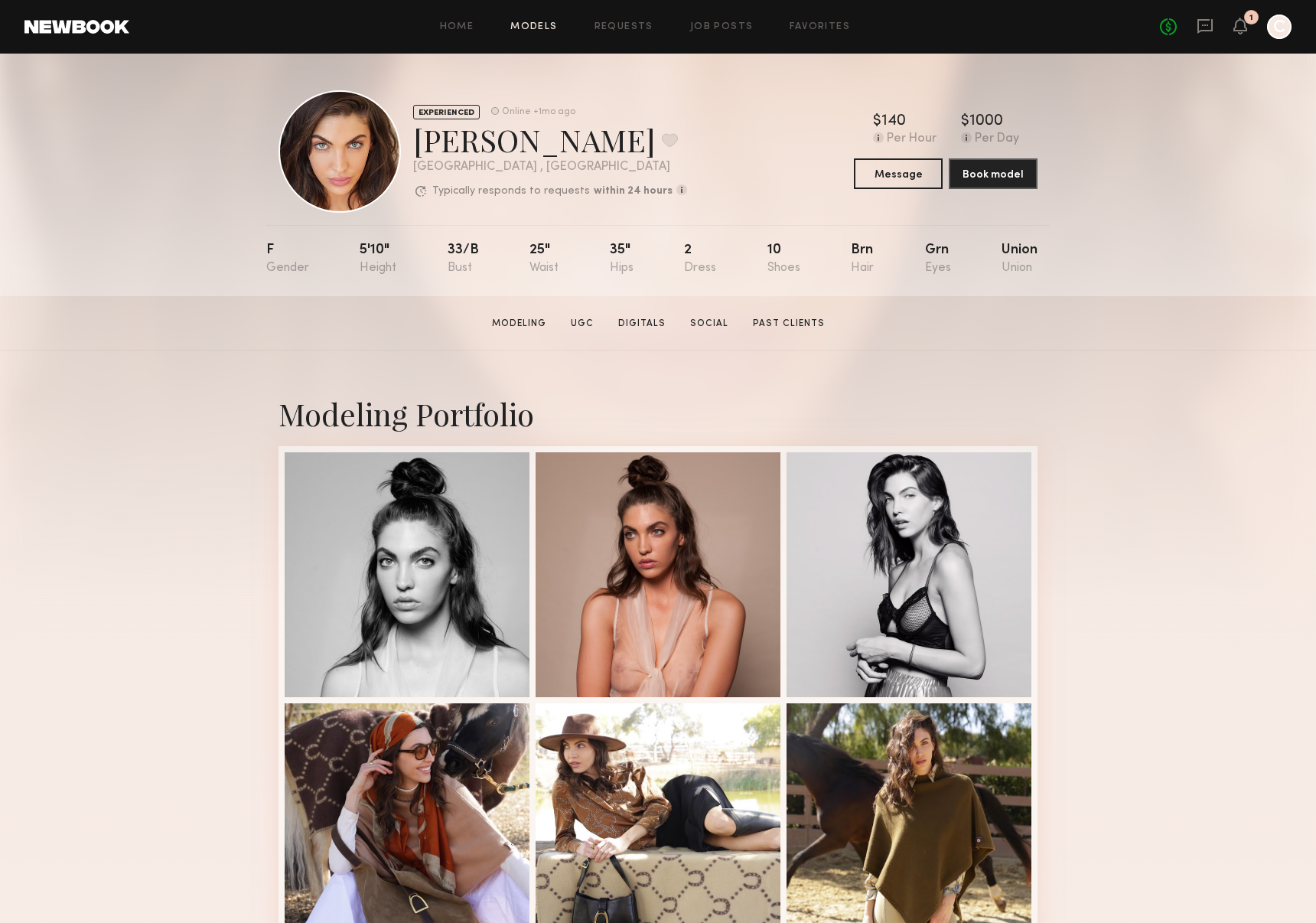
click at [544, 23] on link "Models" at bounding box center [533, 27] width 47 height 10
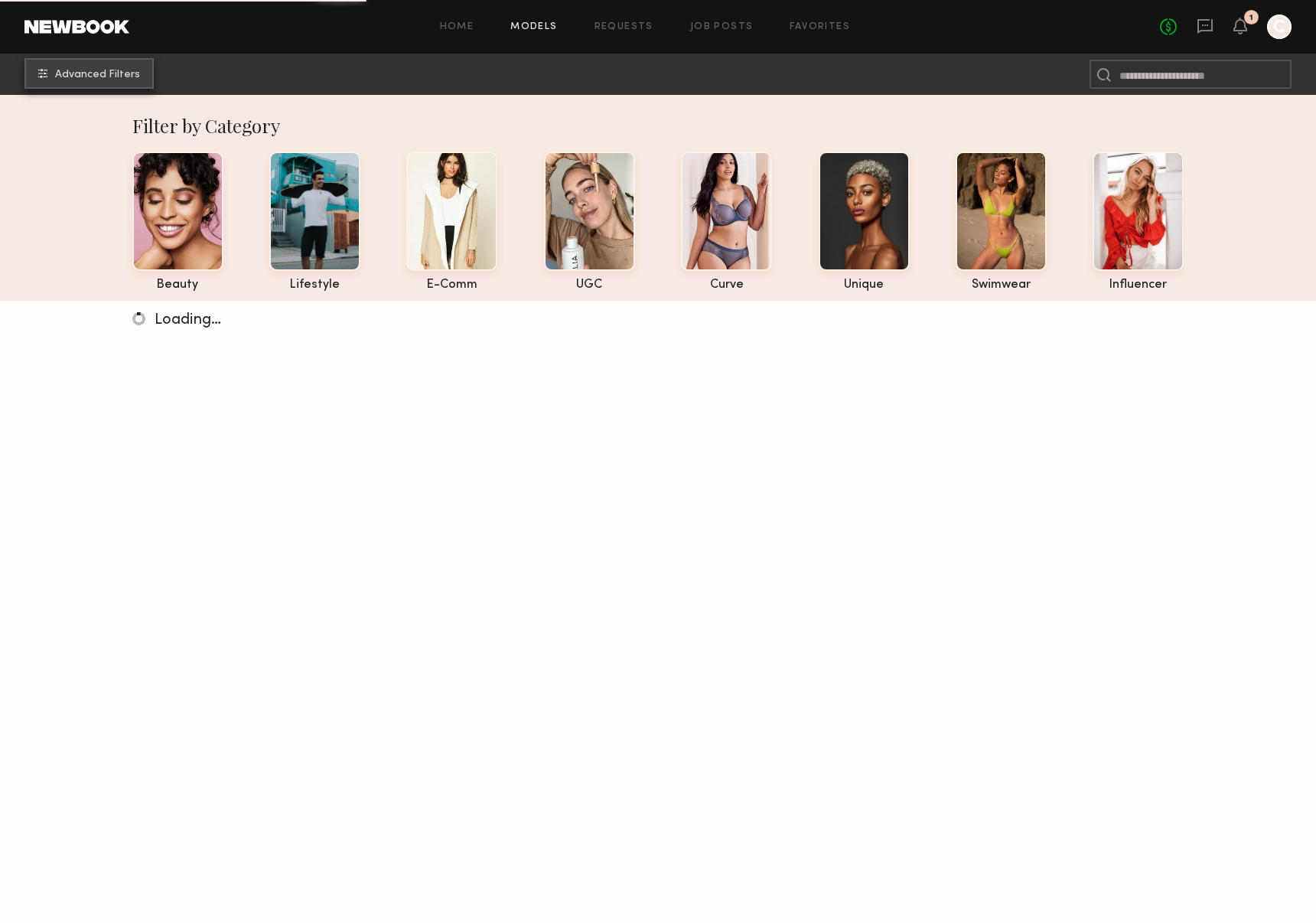
click at [102, 69] on span "Advanced Filters" at bounding box center [97, 75] width 85 height 11
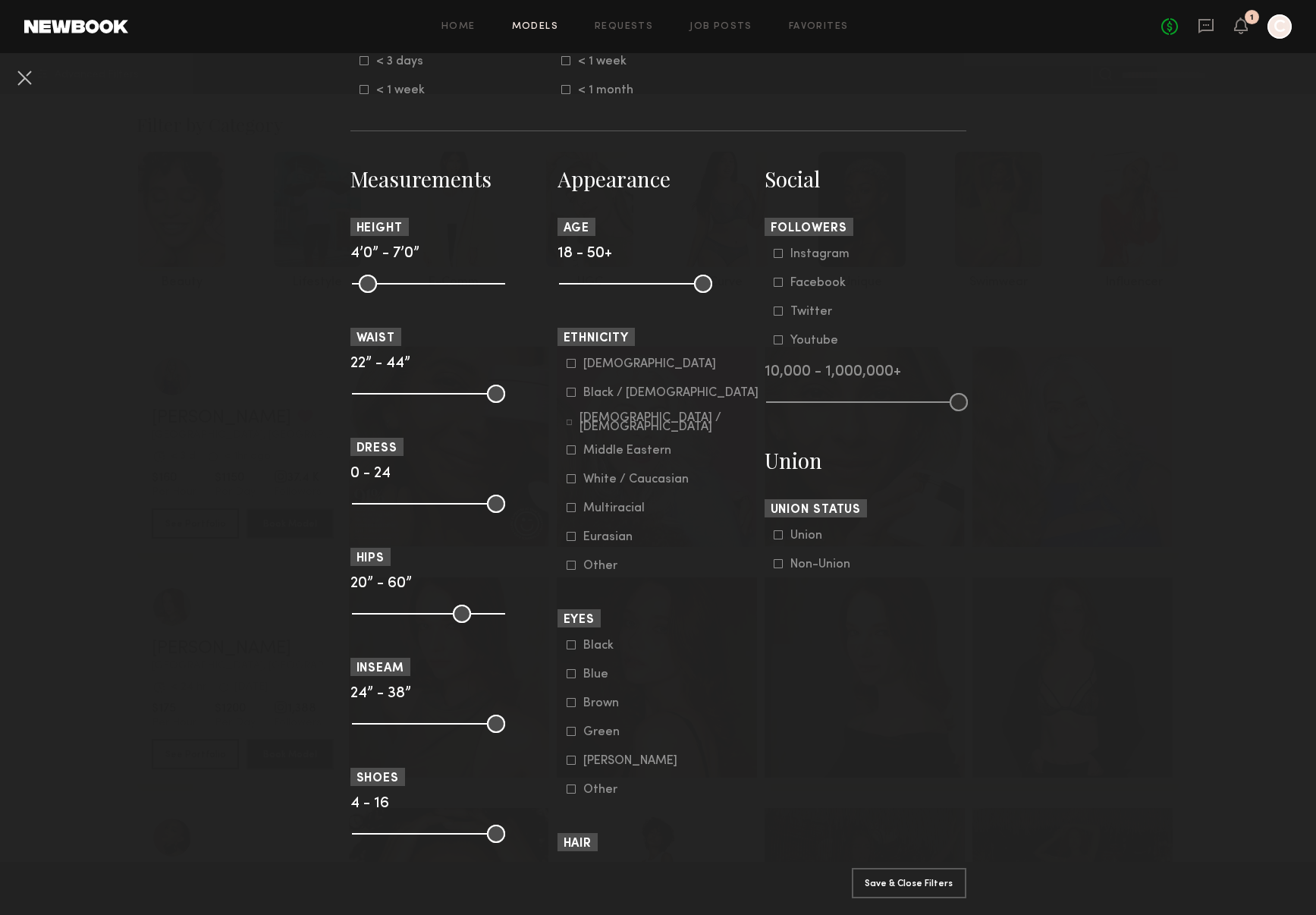
scroll to position [631, 0]
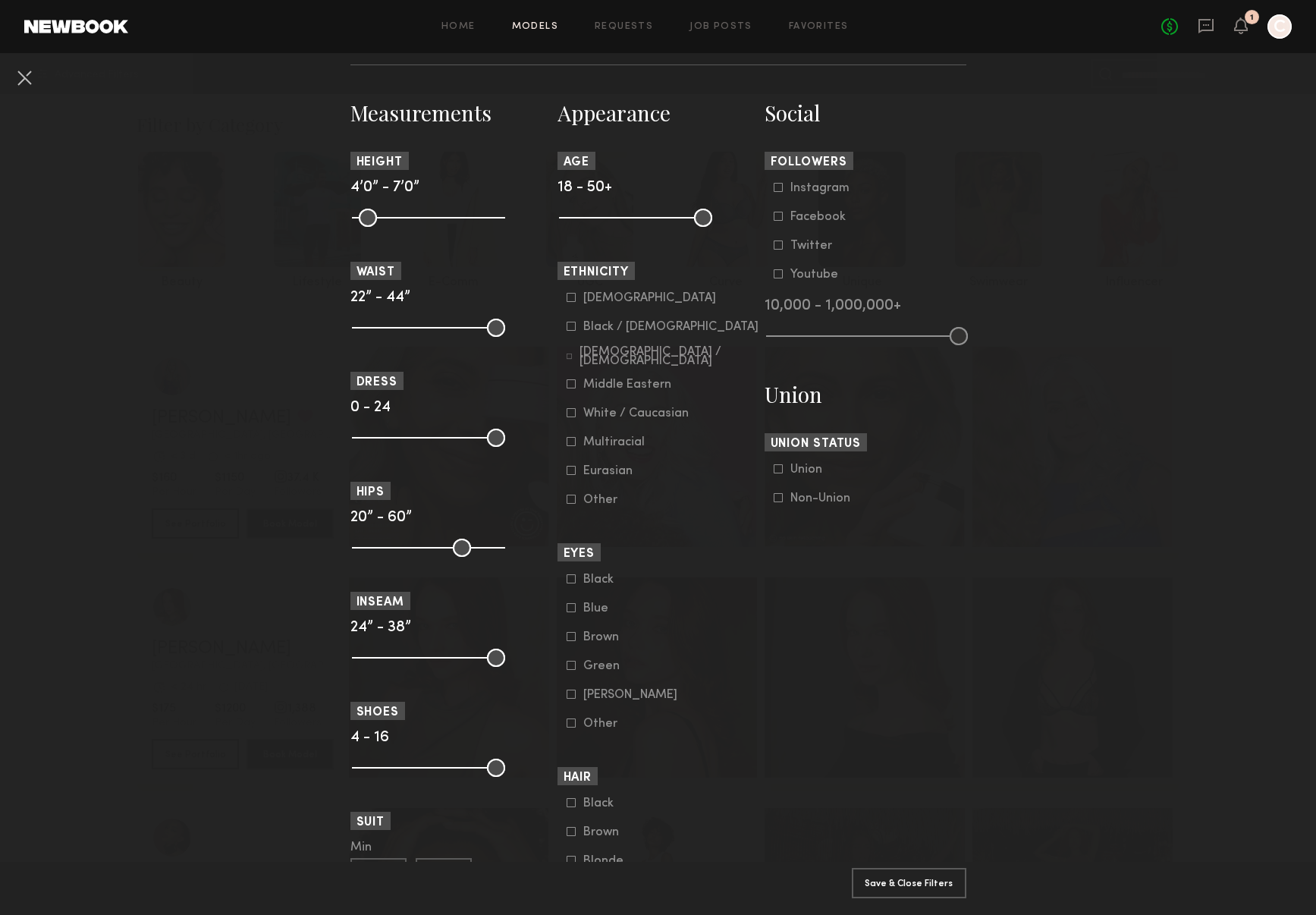
click at [566, 353] on icon at bounding box center [569, 356] width 6 height 6
click at [566, 440] on icon at bounding box center [571, 441] width 9 height 9
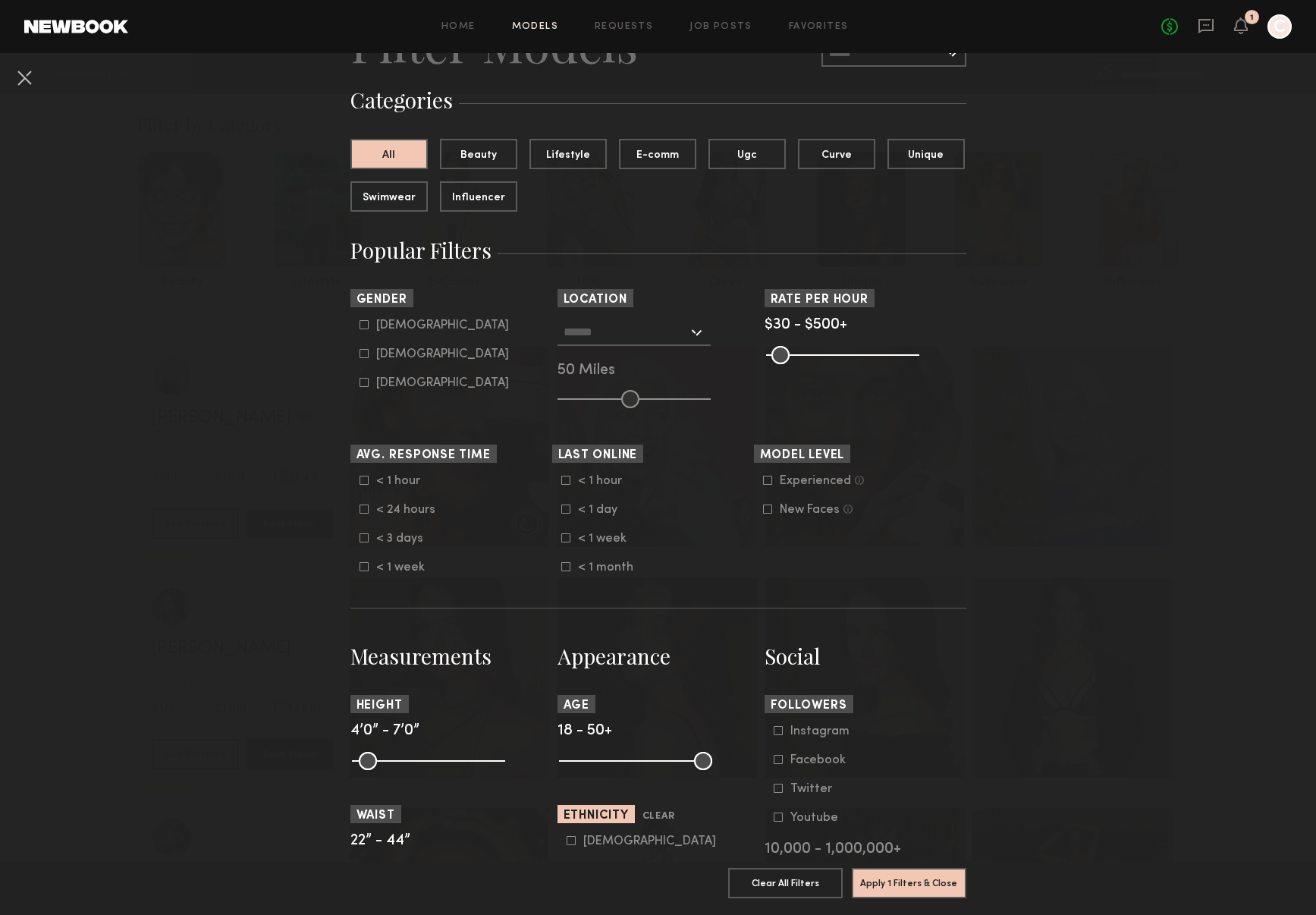
click at [359, 354] on icon at bounding box center [364, 353] width 9 height 9
type input "**"
click at [657, 334] on input "text" at bounding box center [625, 331] width 124 height 26
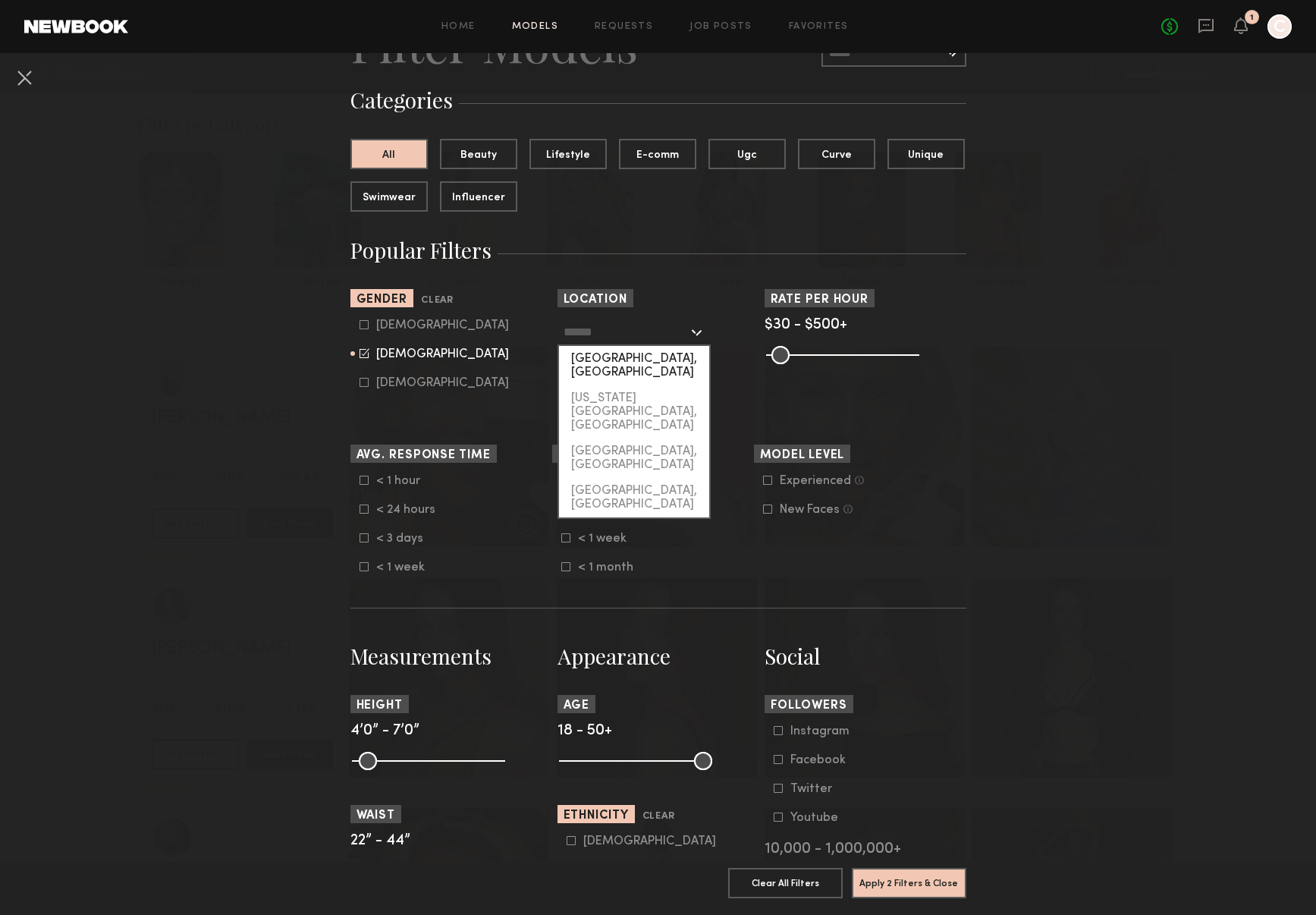
click at [663, 357] on div "[GEOGRAPHIC_DATA], [GEOGRAPHIC_DATA]" at bounding box center [634, 366] width 150 height 39
type input "**********"
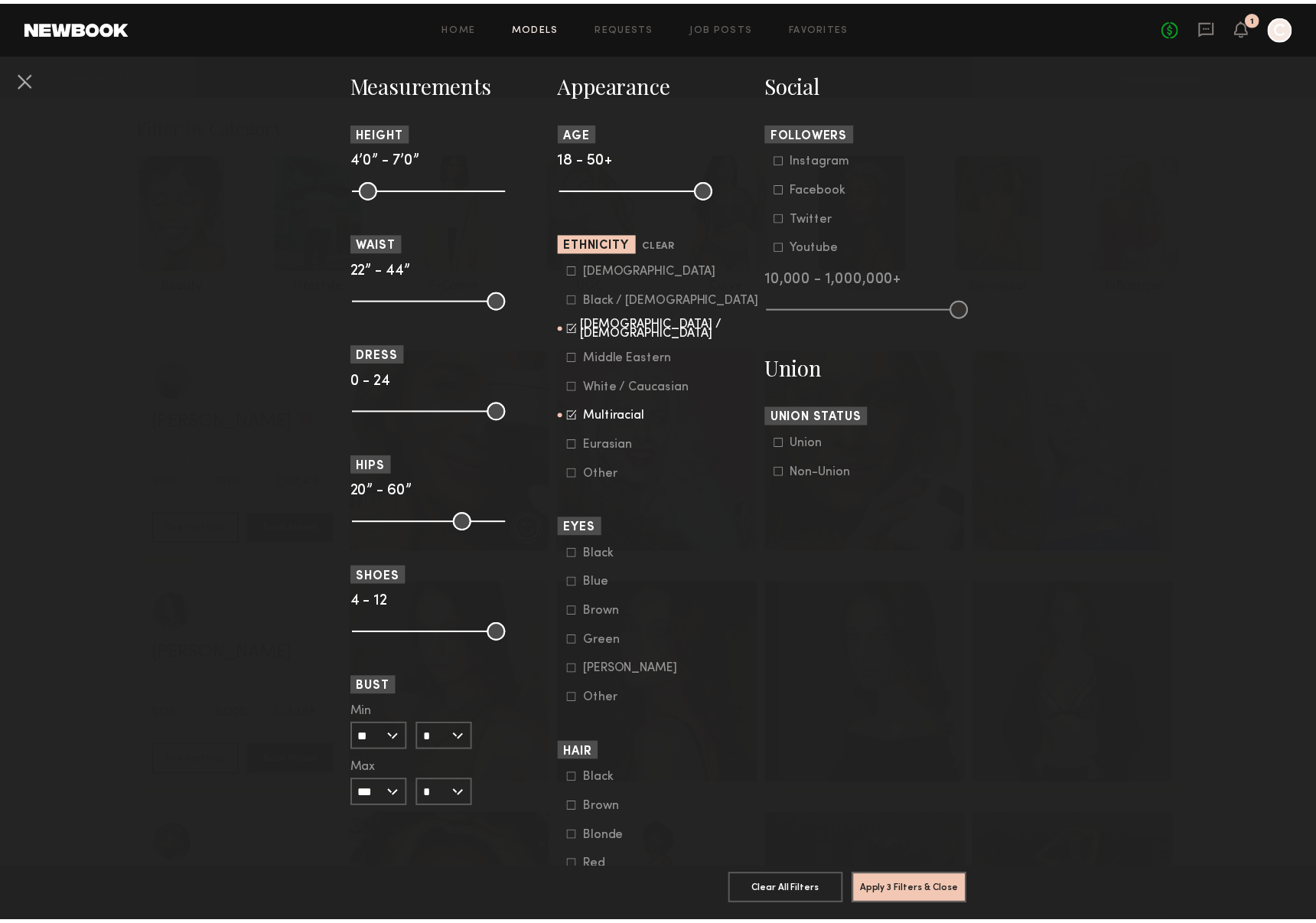
scroll to position [820, 0]
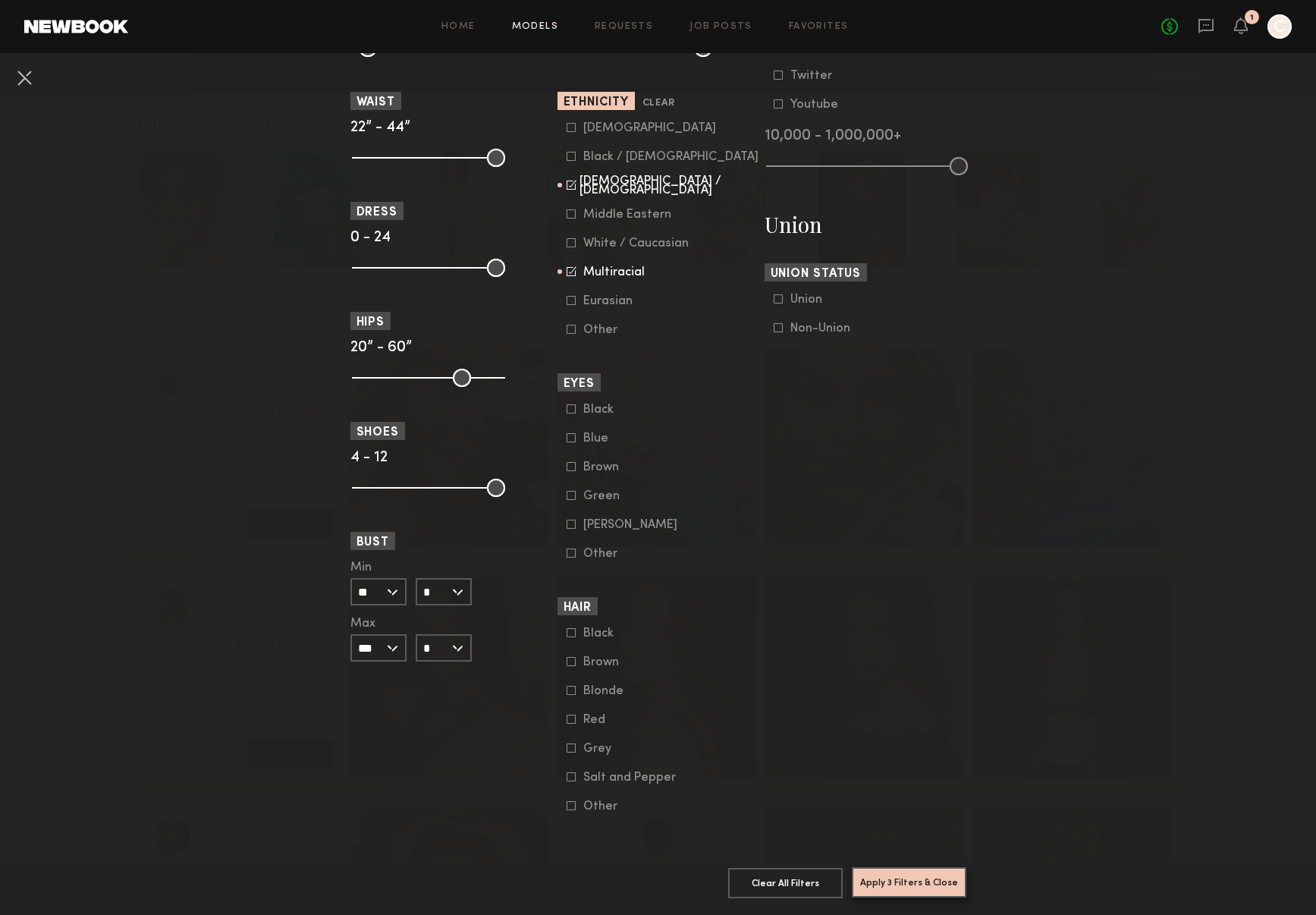
click at [929, 870] on button "Apply 3 Filters & Close" at bounding box center [909, 882] width 114 height 30
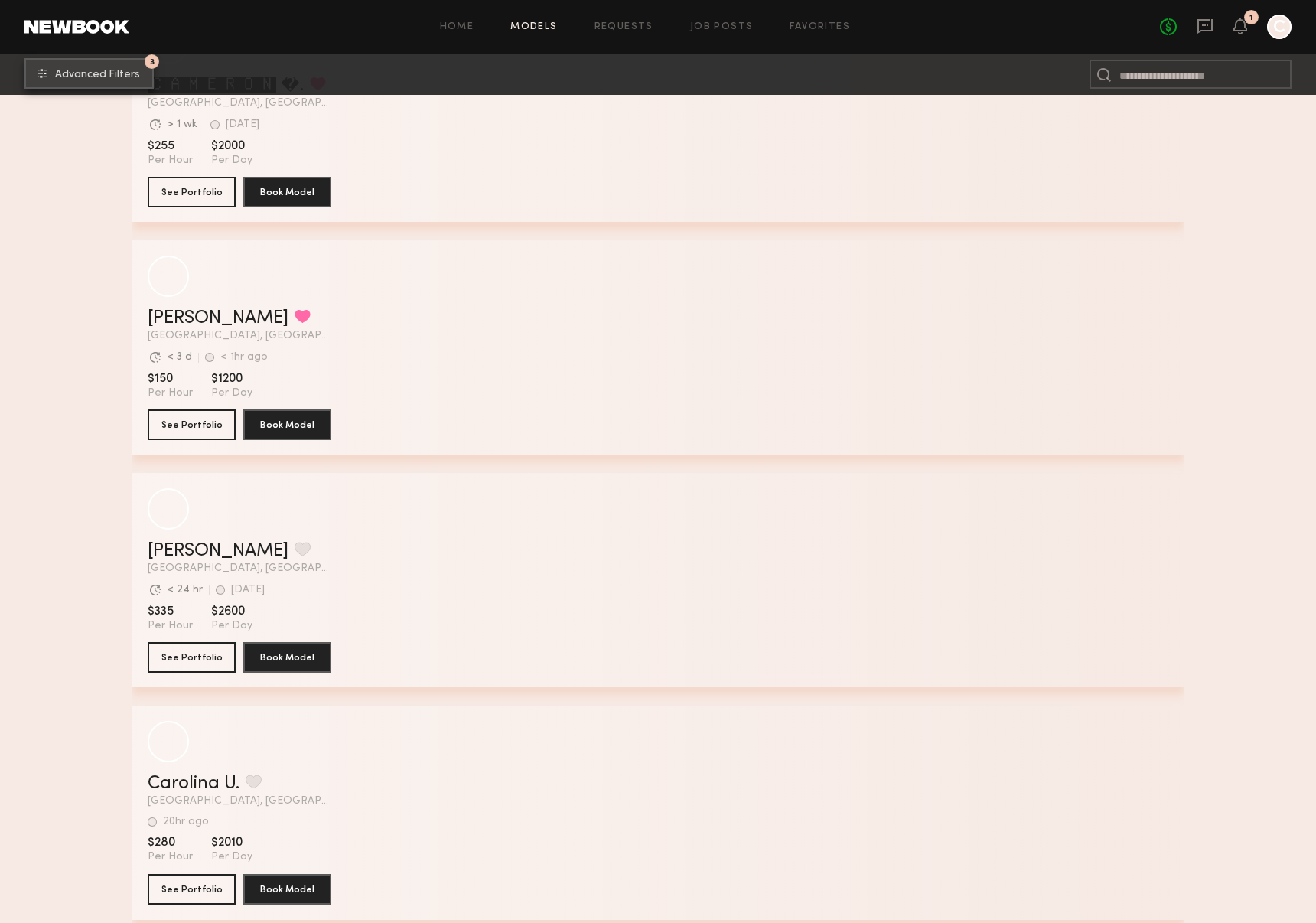
scroll to position [6607, 0]
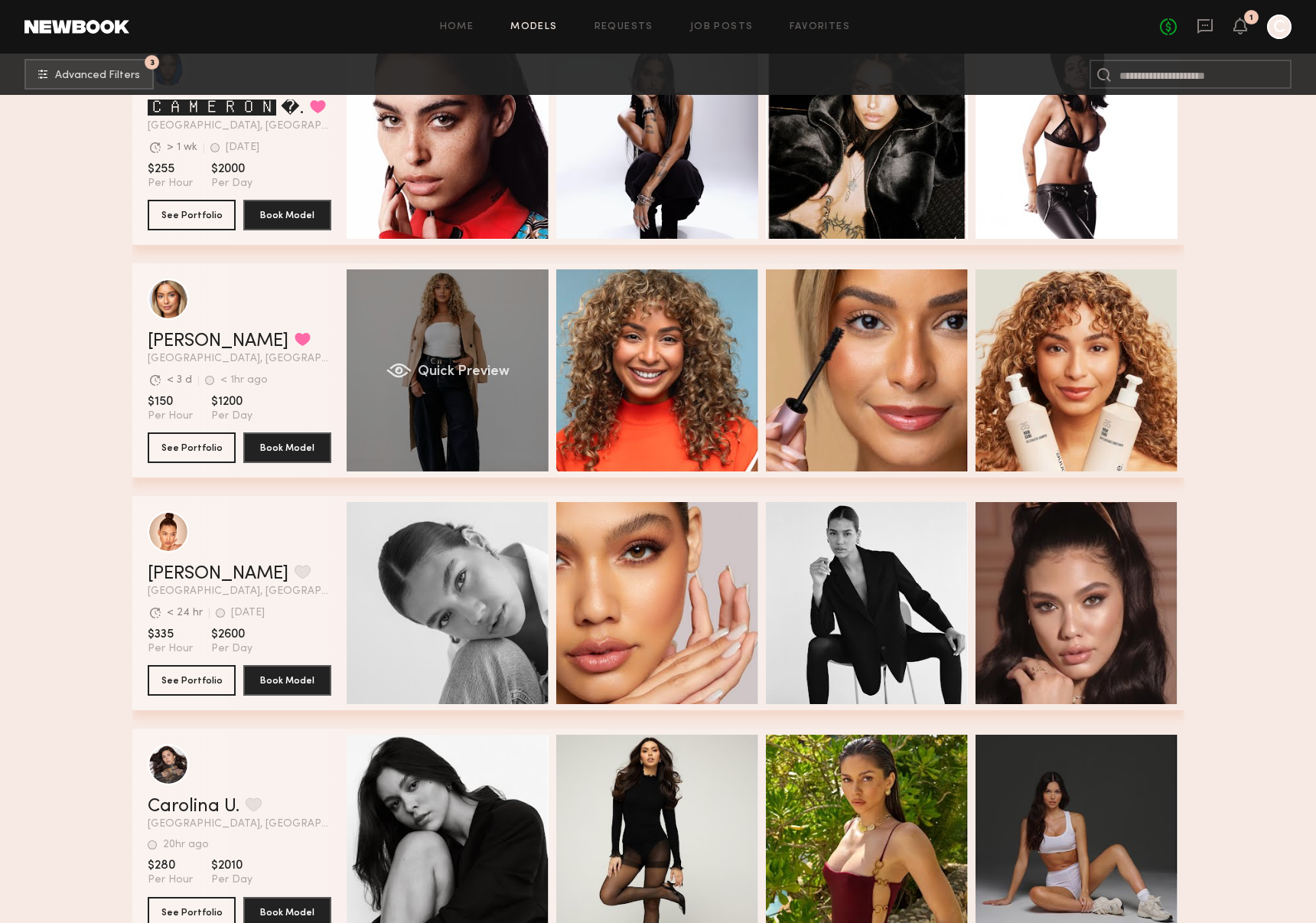
click at [483, 412] on div "Quick Preview" at bounding box center [447, 370] width 202 height 202
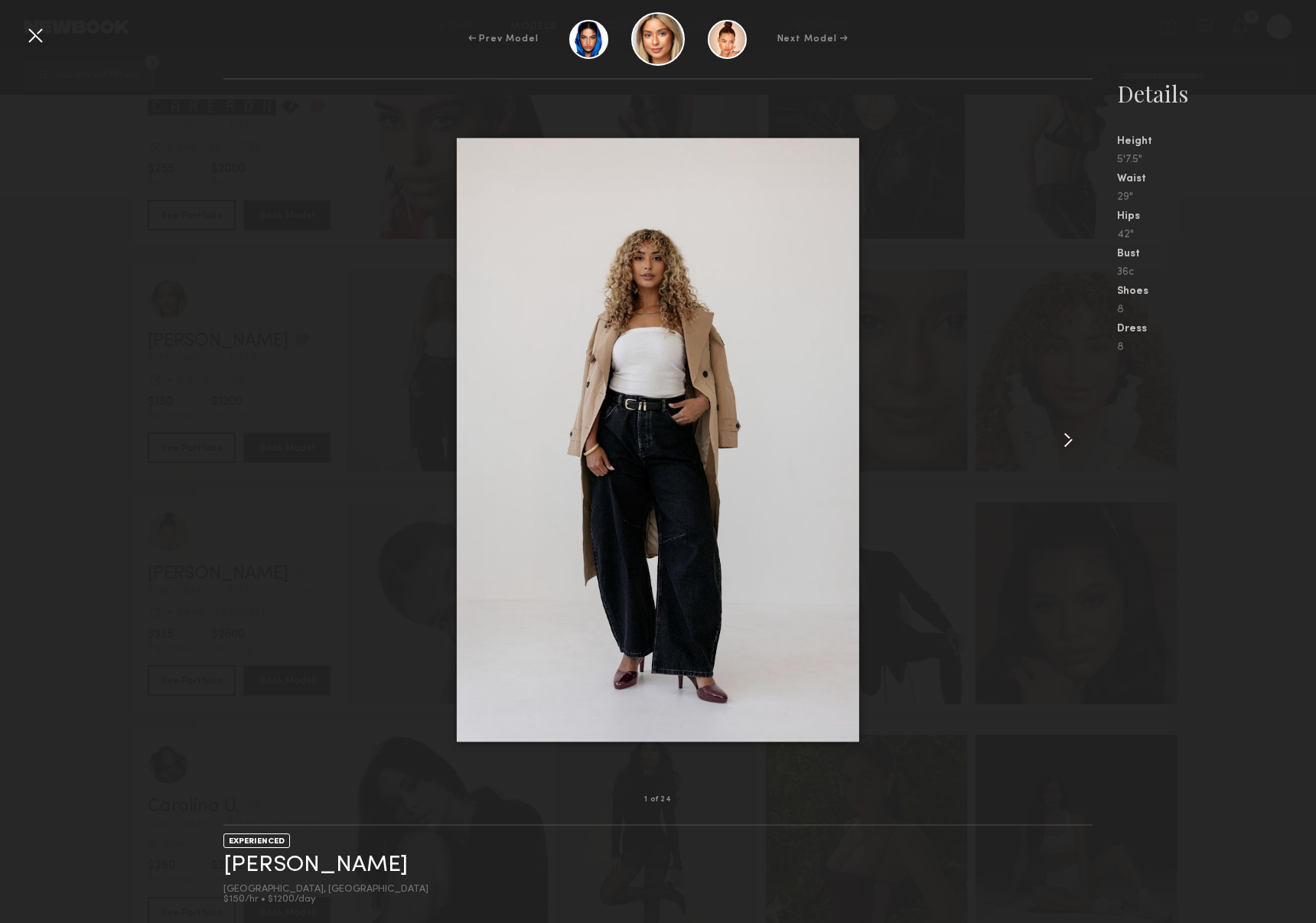
click at [1076, 442] on common-icon at bounding box center [1068, 439] width 24 height 24
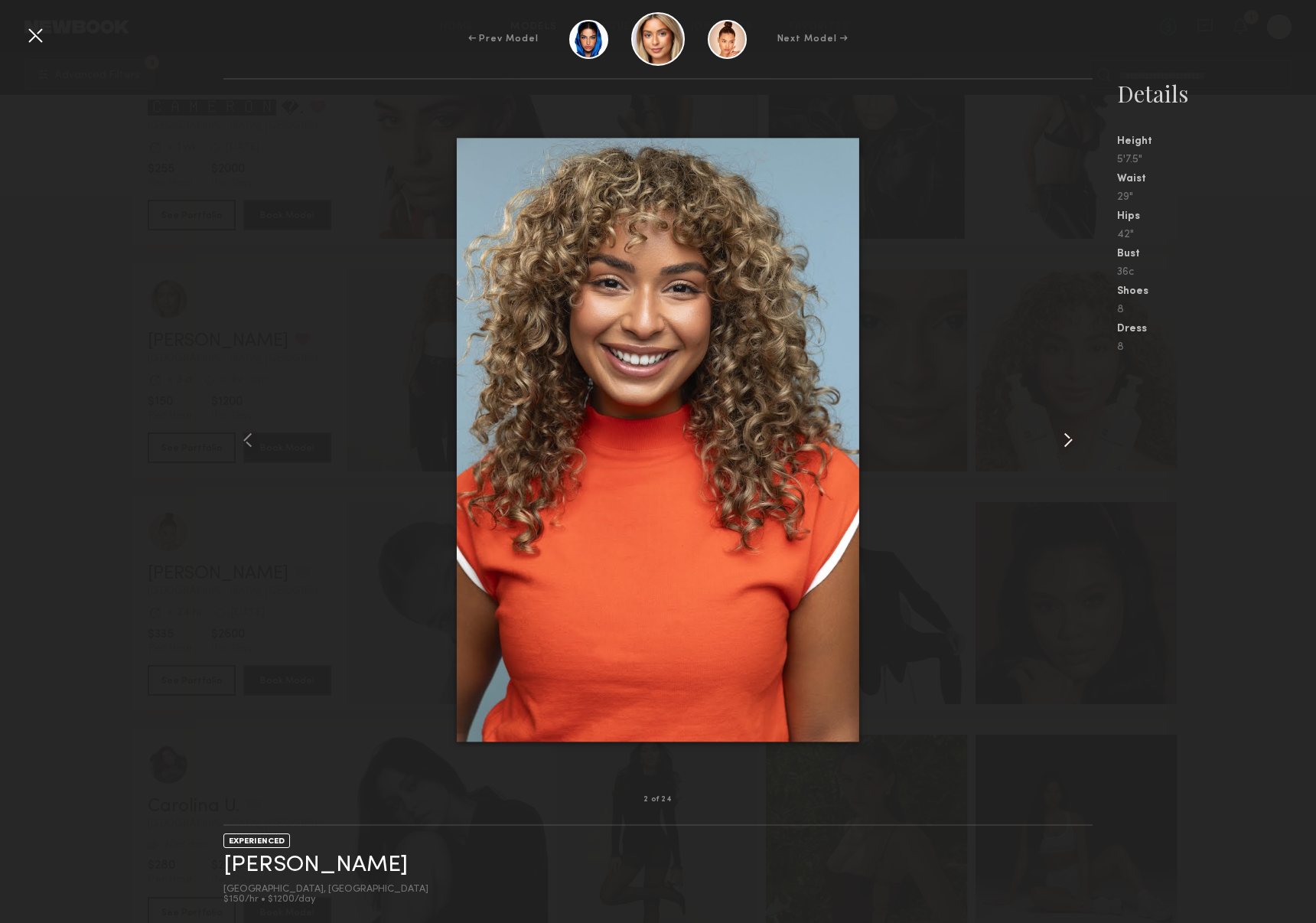
click at [1076, 443] on common-icon at bounding box center [1068, 439] width 24 height 24
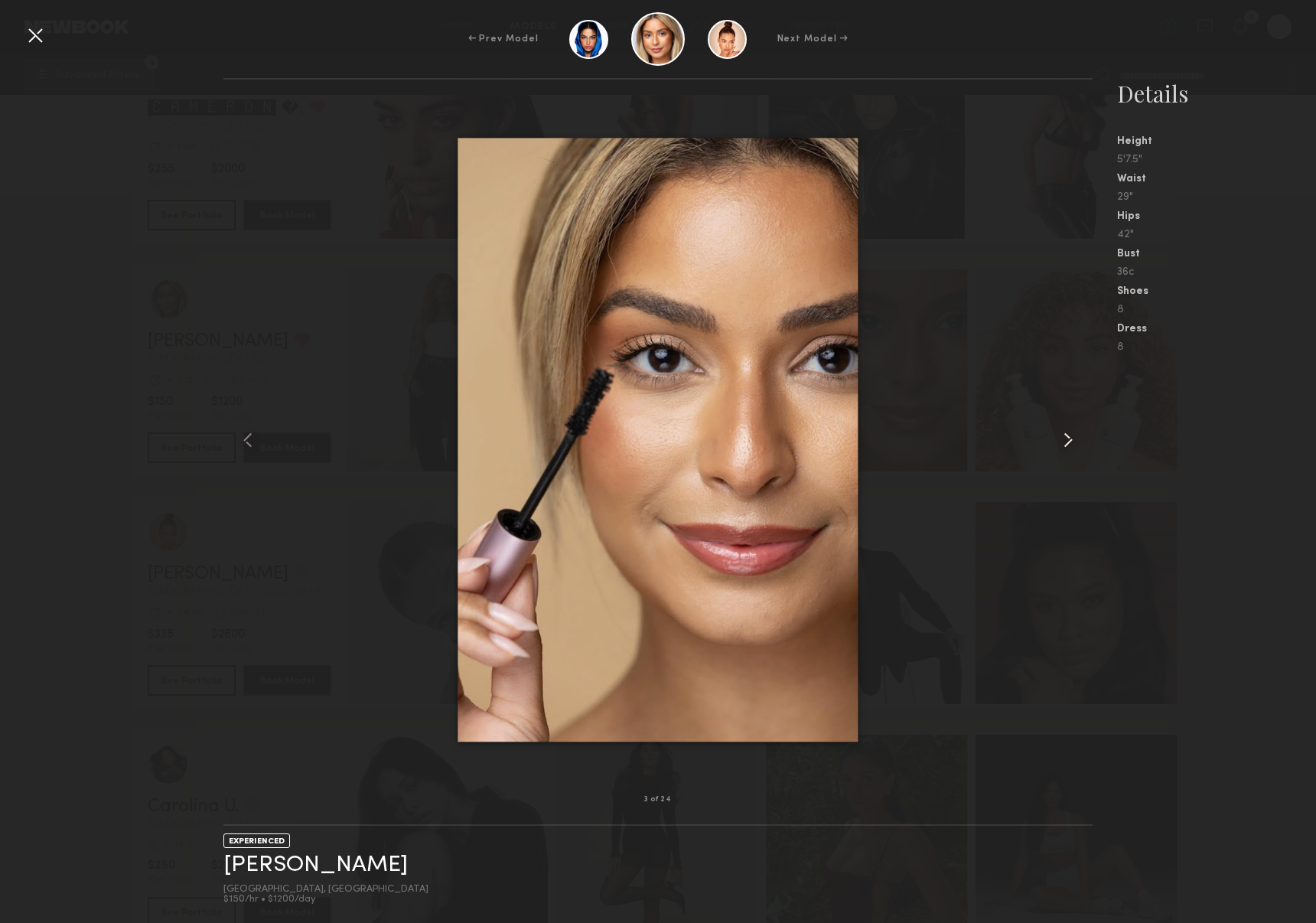
click at [1076, 443] on common-icon at bounding box center [1068, 439] width 24 height 24
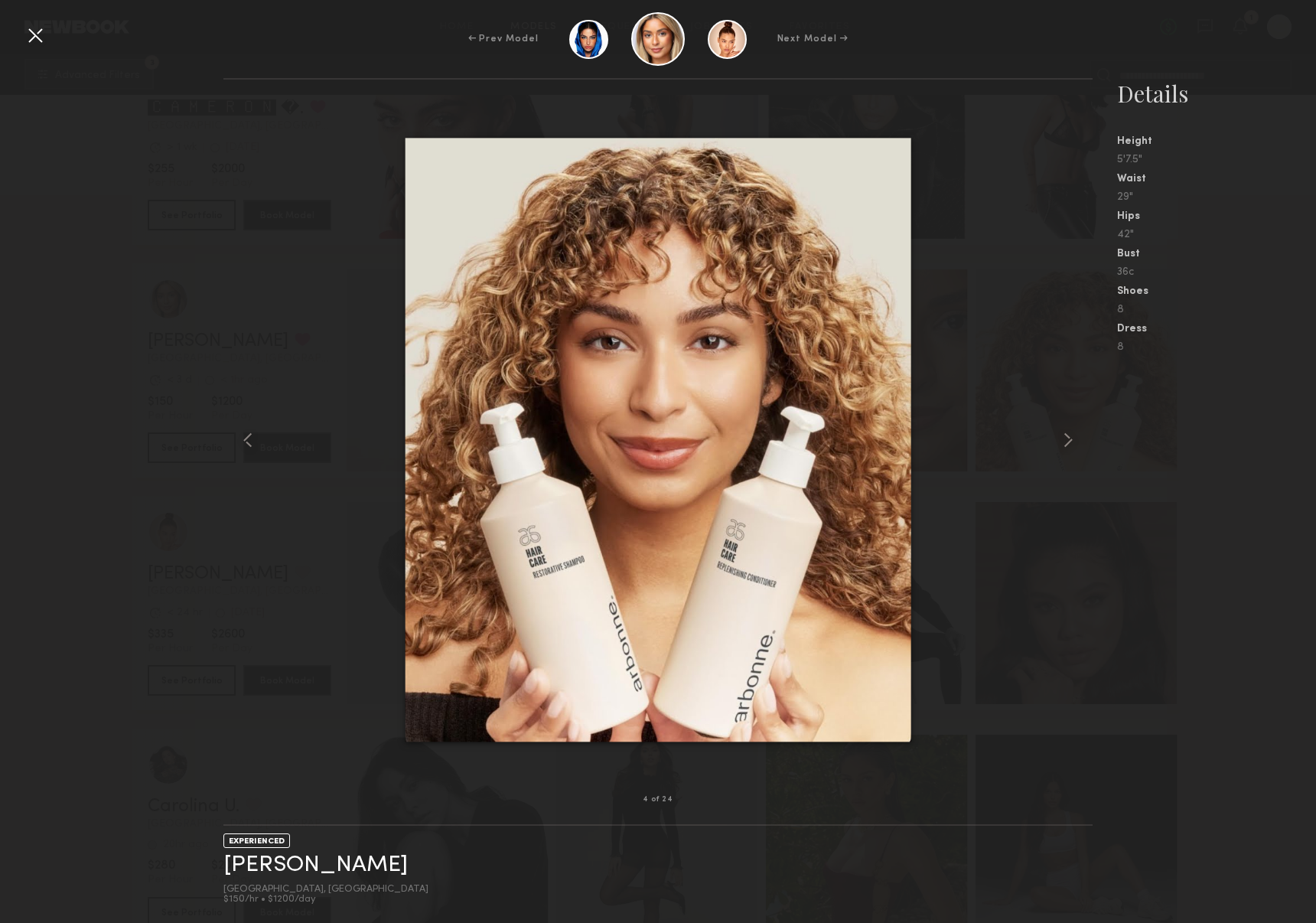
click at [645, 45] on div at bounding box center [658, 40] width 54 height 54
click at [38, 39] on div at bounding box center [35, 35] width 24 height 24
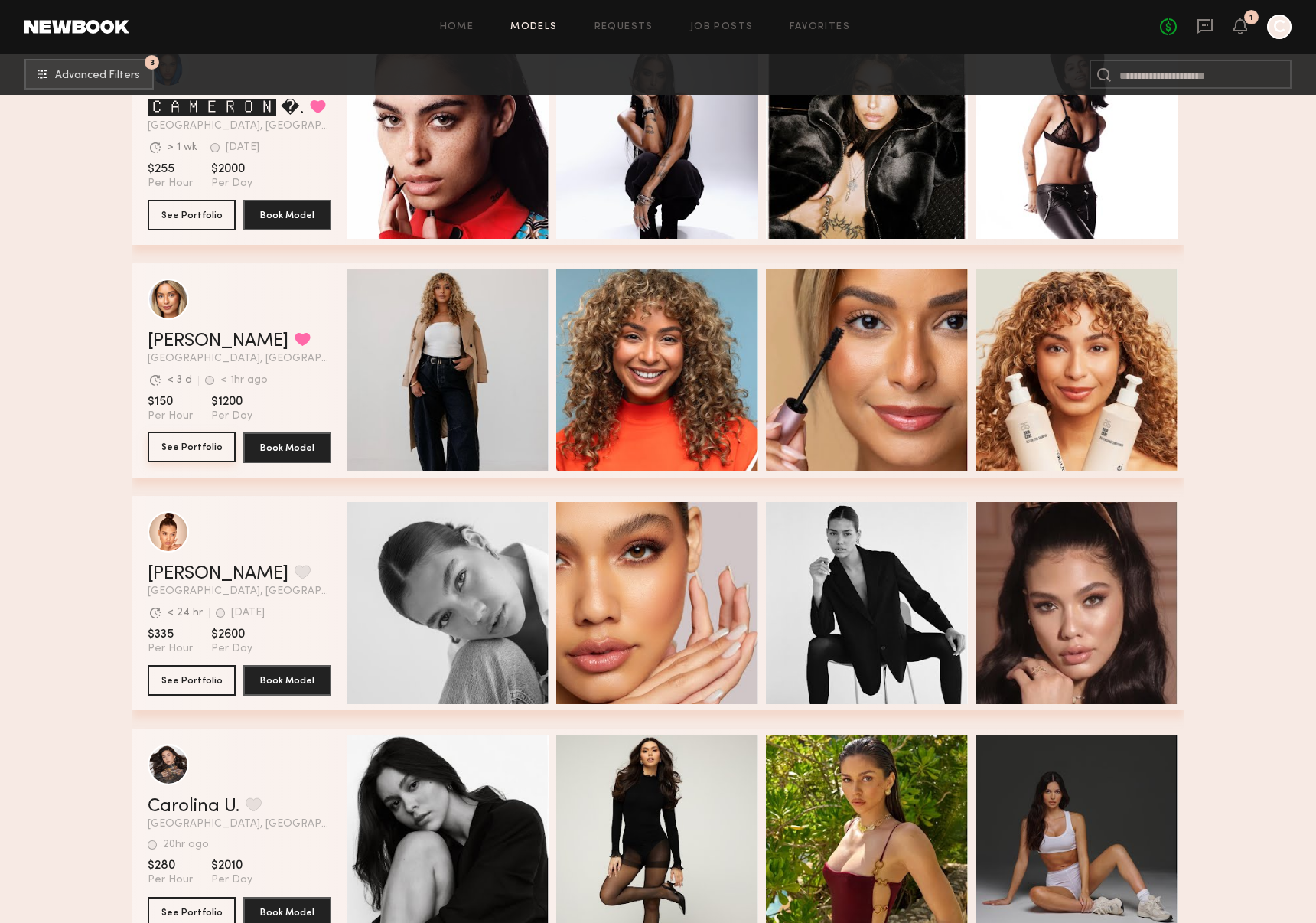
click at [202, 448] on button "See Portfolio" at bounding box center [192, 447] width 88 height 31
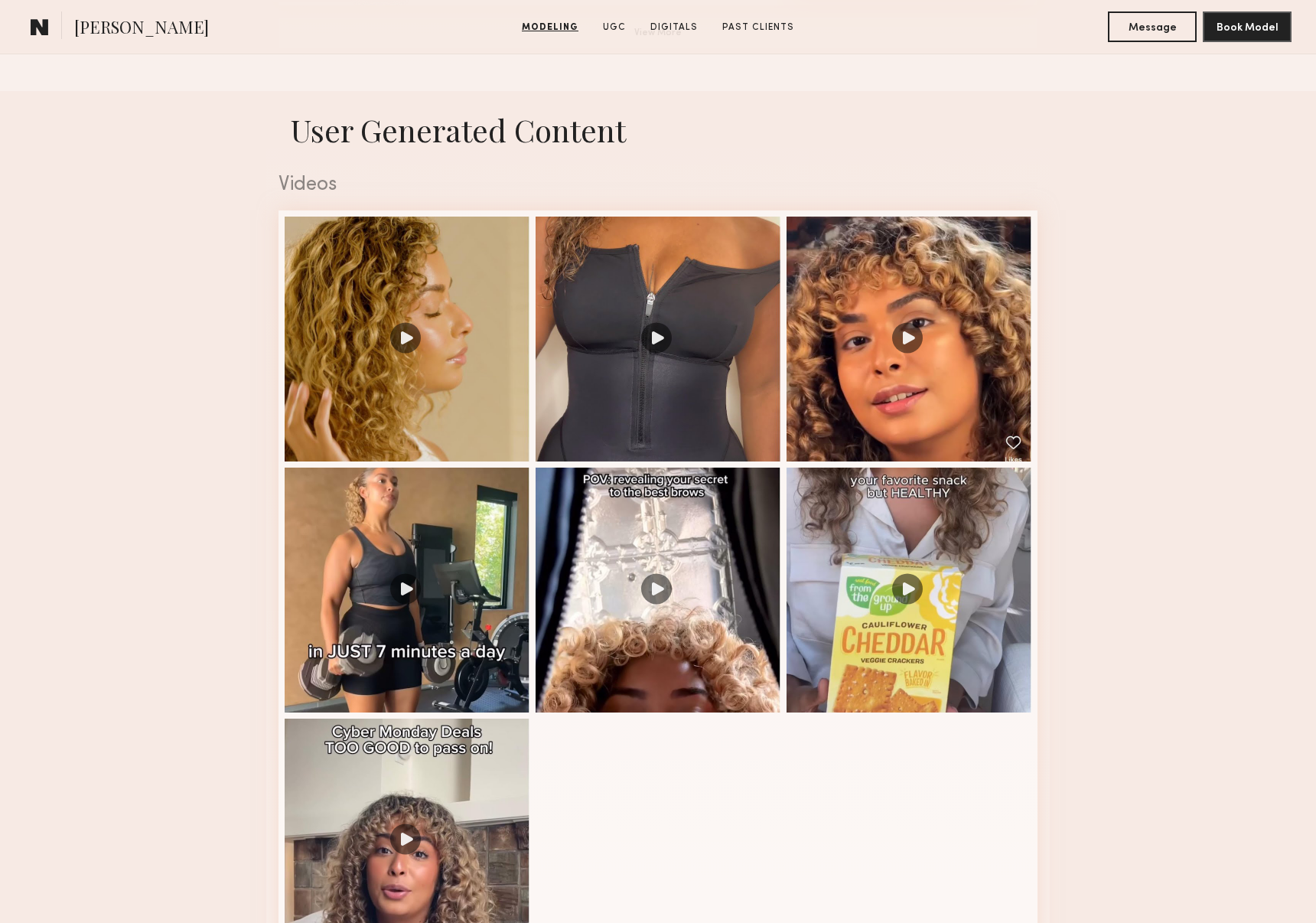
scroll to position [1482, 0]
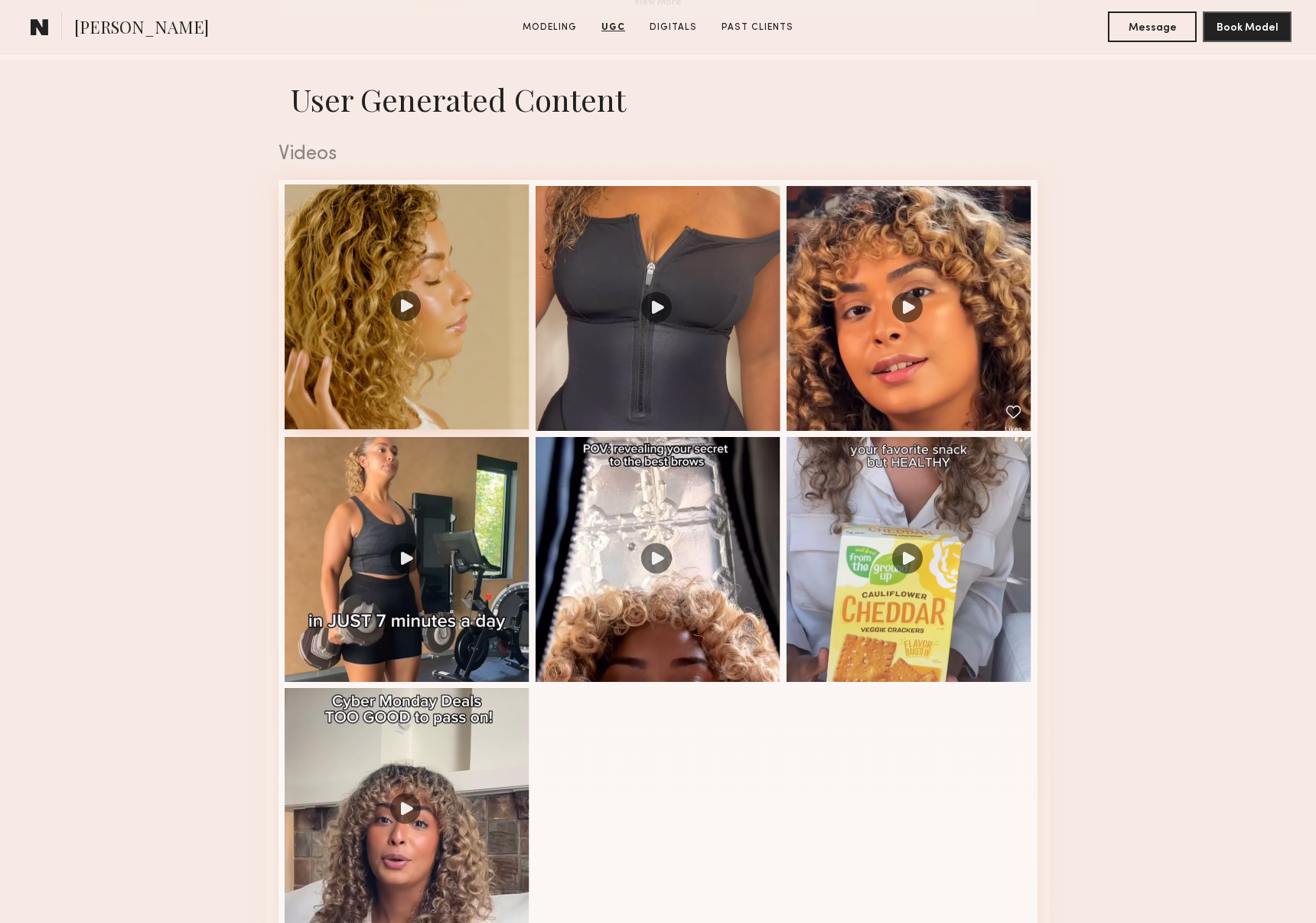
click at [391, 360] on div at bounding box center [407, 307] width 245 height 245
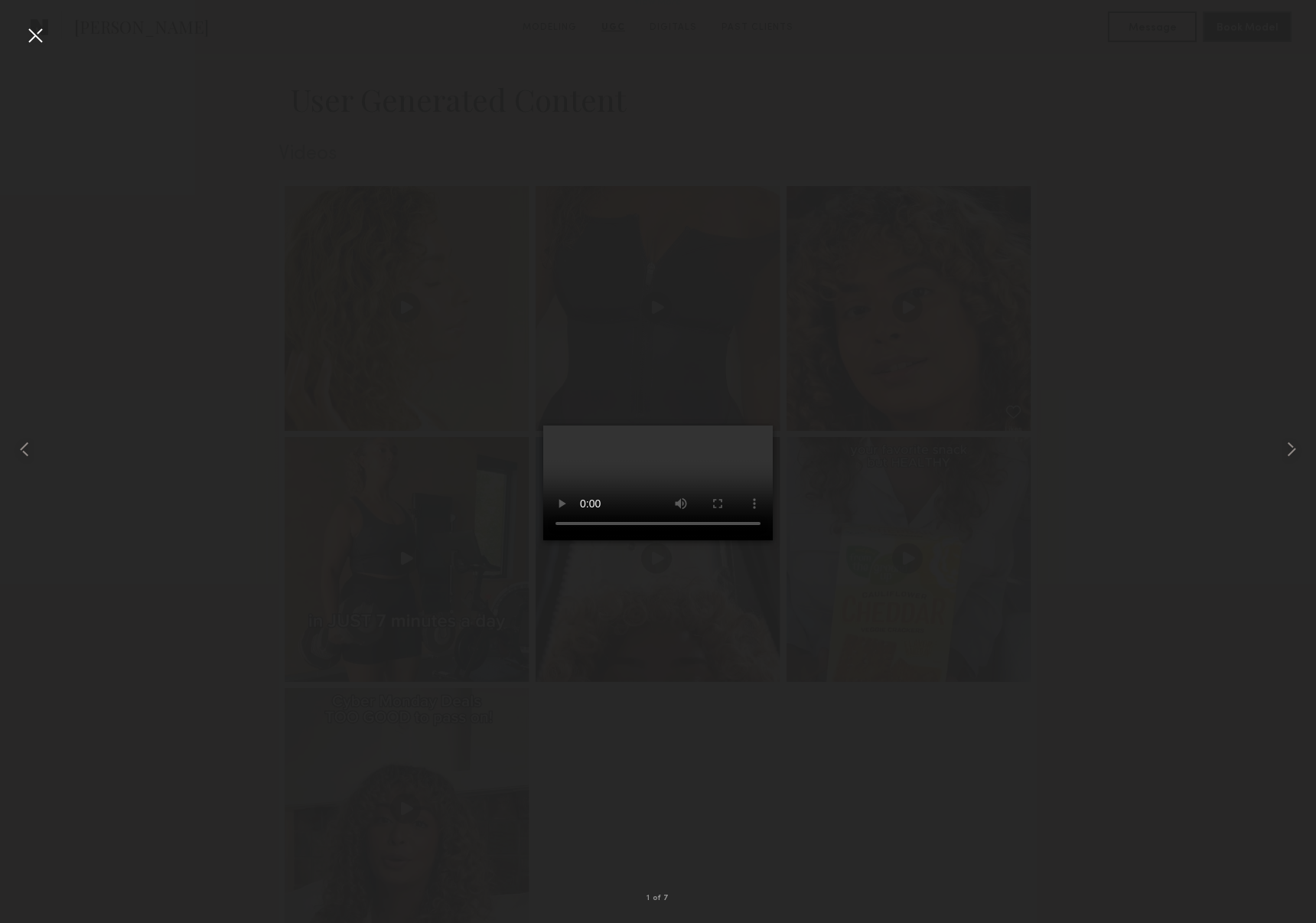
click at [1150, 538] on div at bounding box center [658, 449] width 1316 height 849
click at [33, 33] on div at bounding box center [35, 35] width 24 height 24
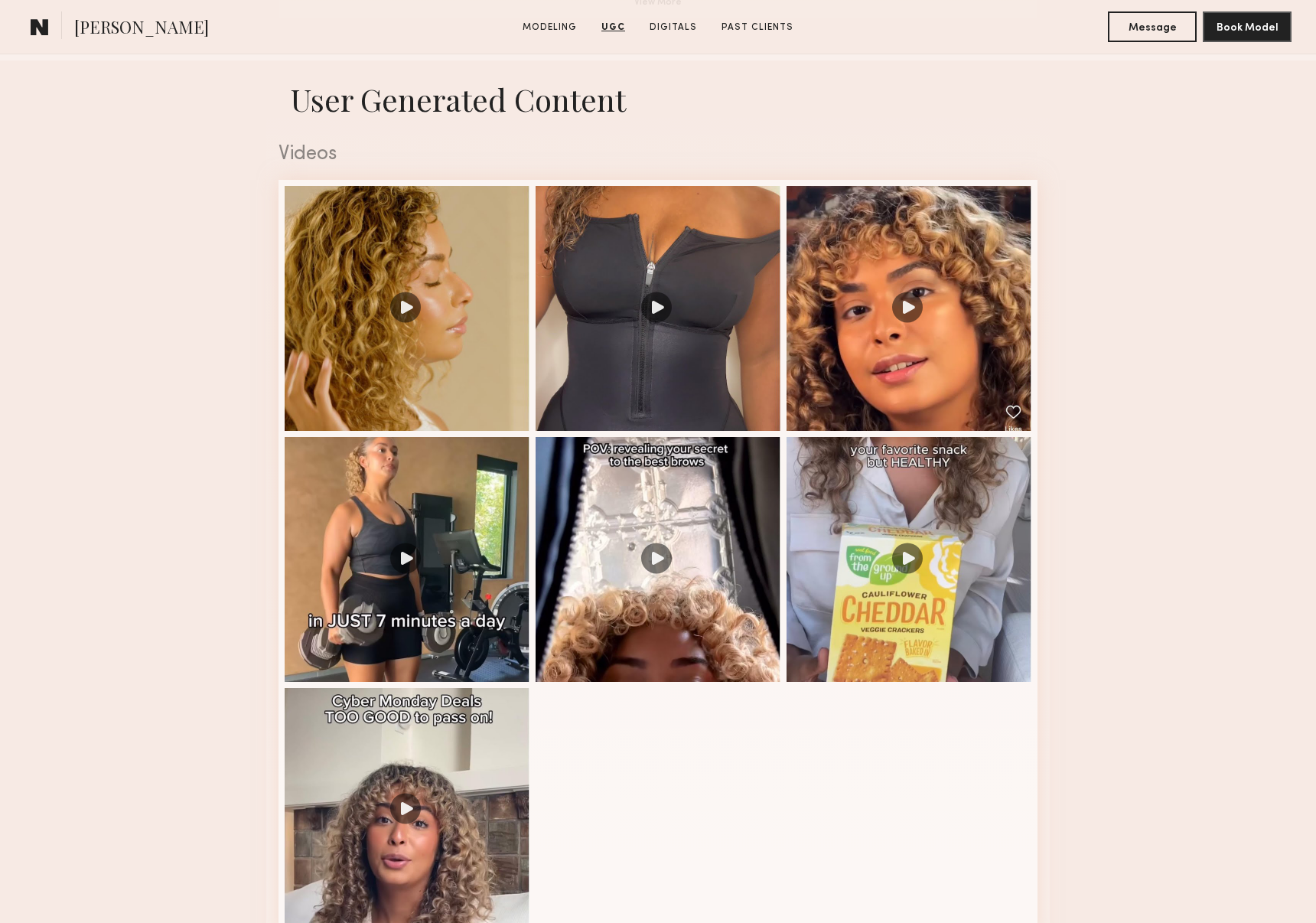
click at [158, 179] on nb-model-profile-ugc-container "User Generated Content Videos 1 of 7" at bounding box center [658, 531] width 1316 height 942
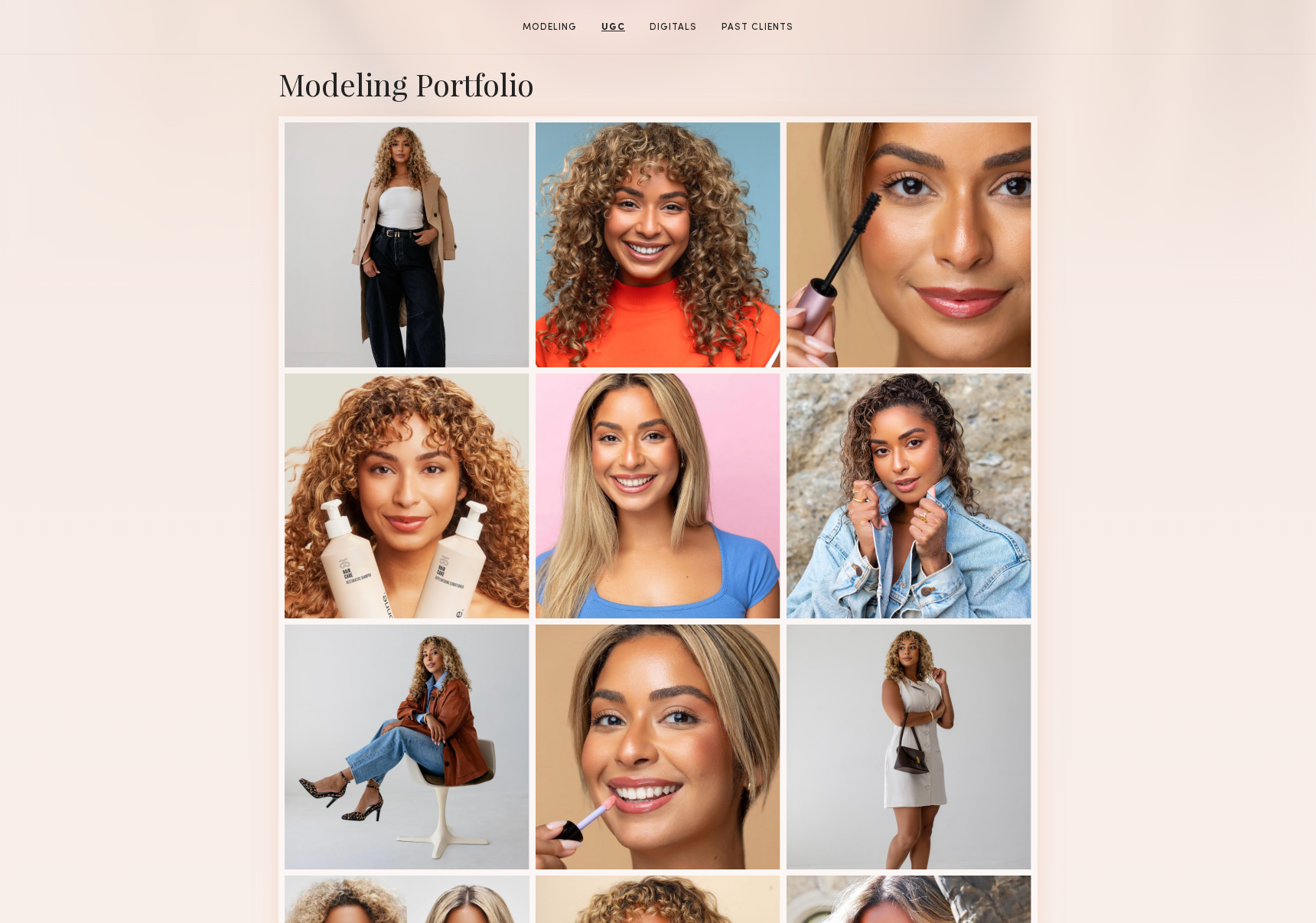
scroll to position [0, 0]
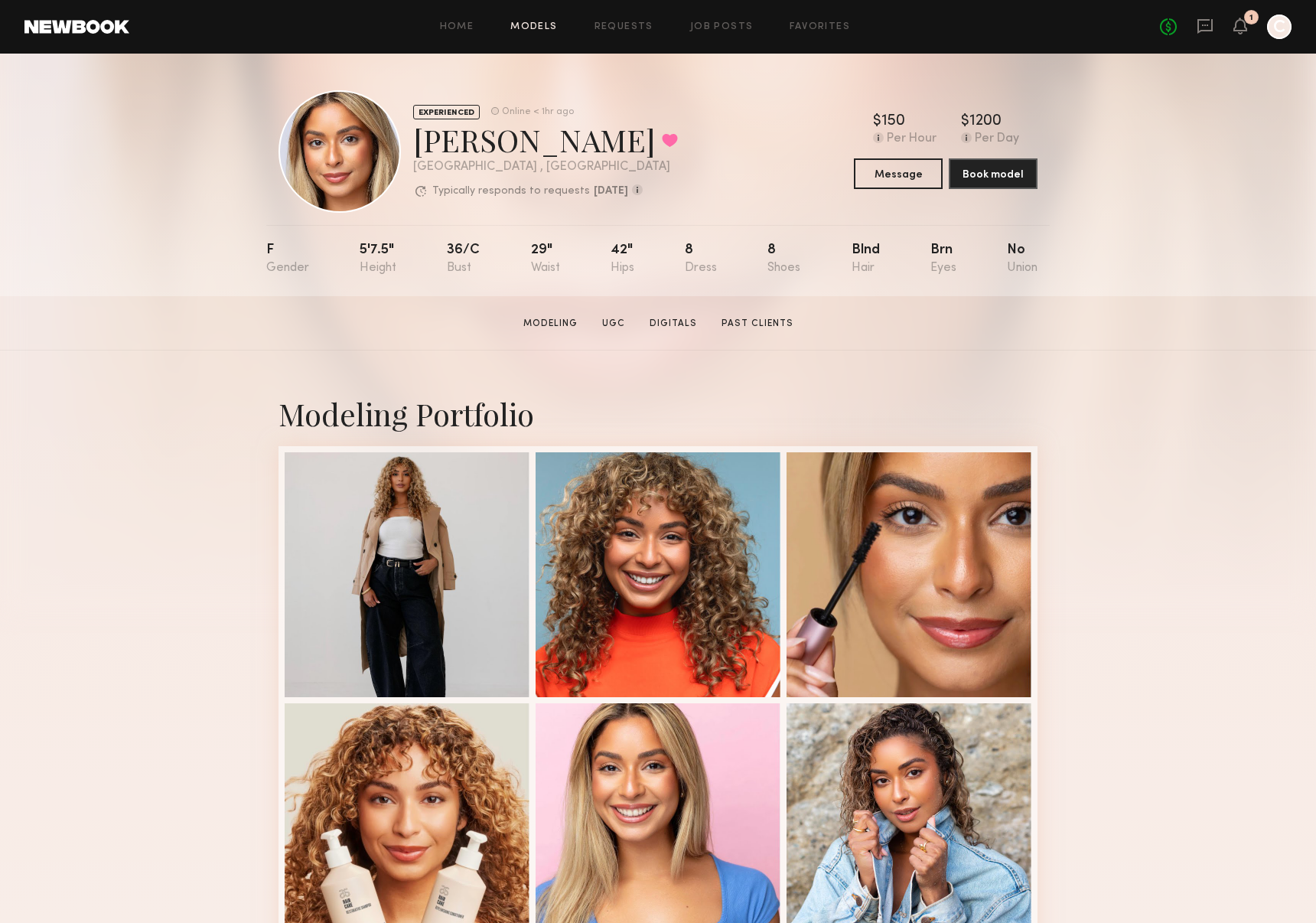
click at [529, 24] on link "Models" at bounding box center [533, 27] width 47 height 10
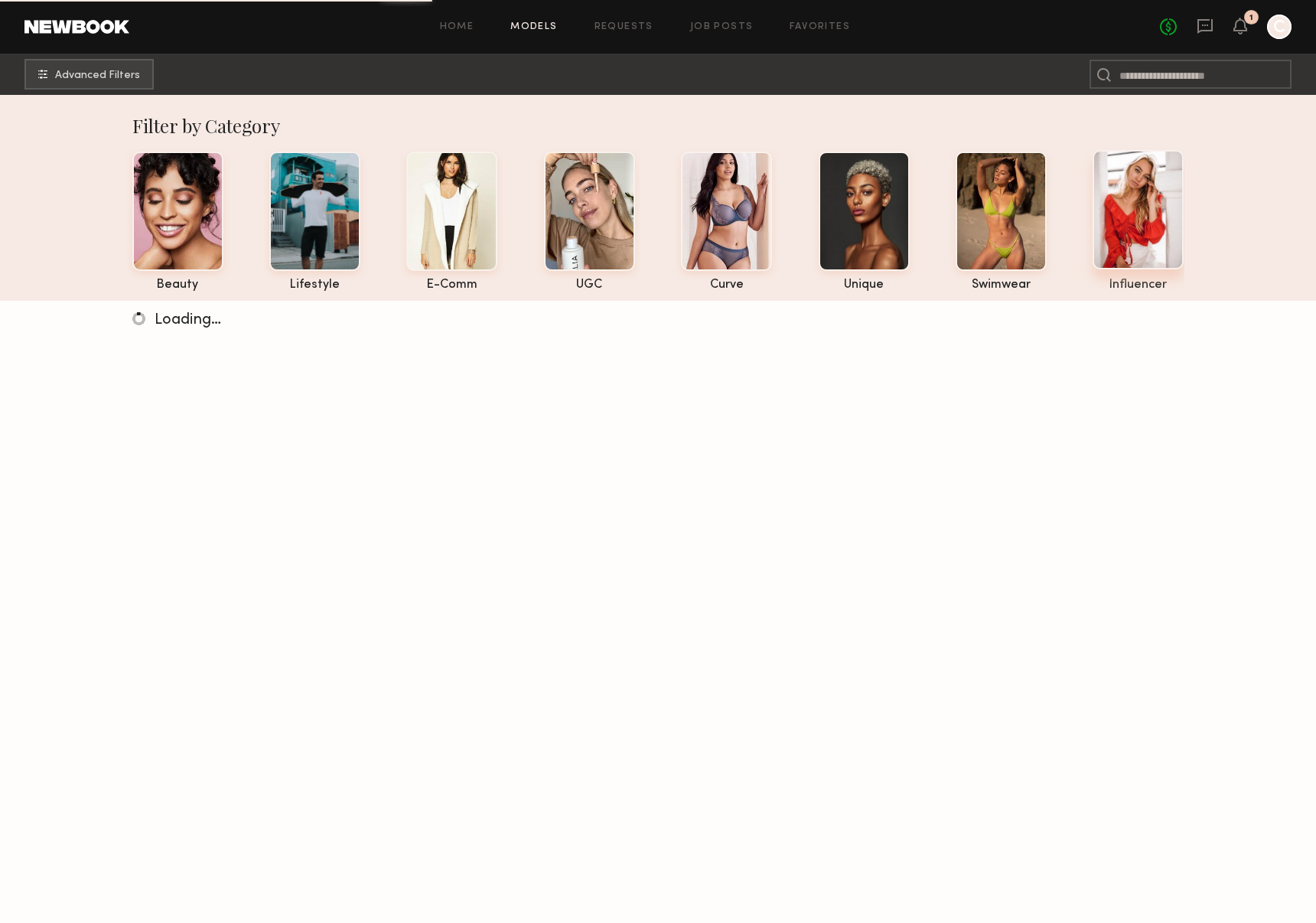
click at [1123, 210] on div at bounding box center [1137, 210] width 91 height 120
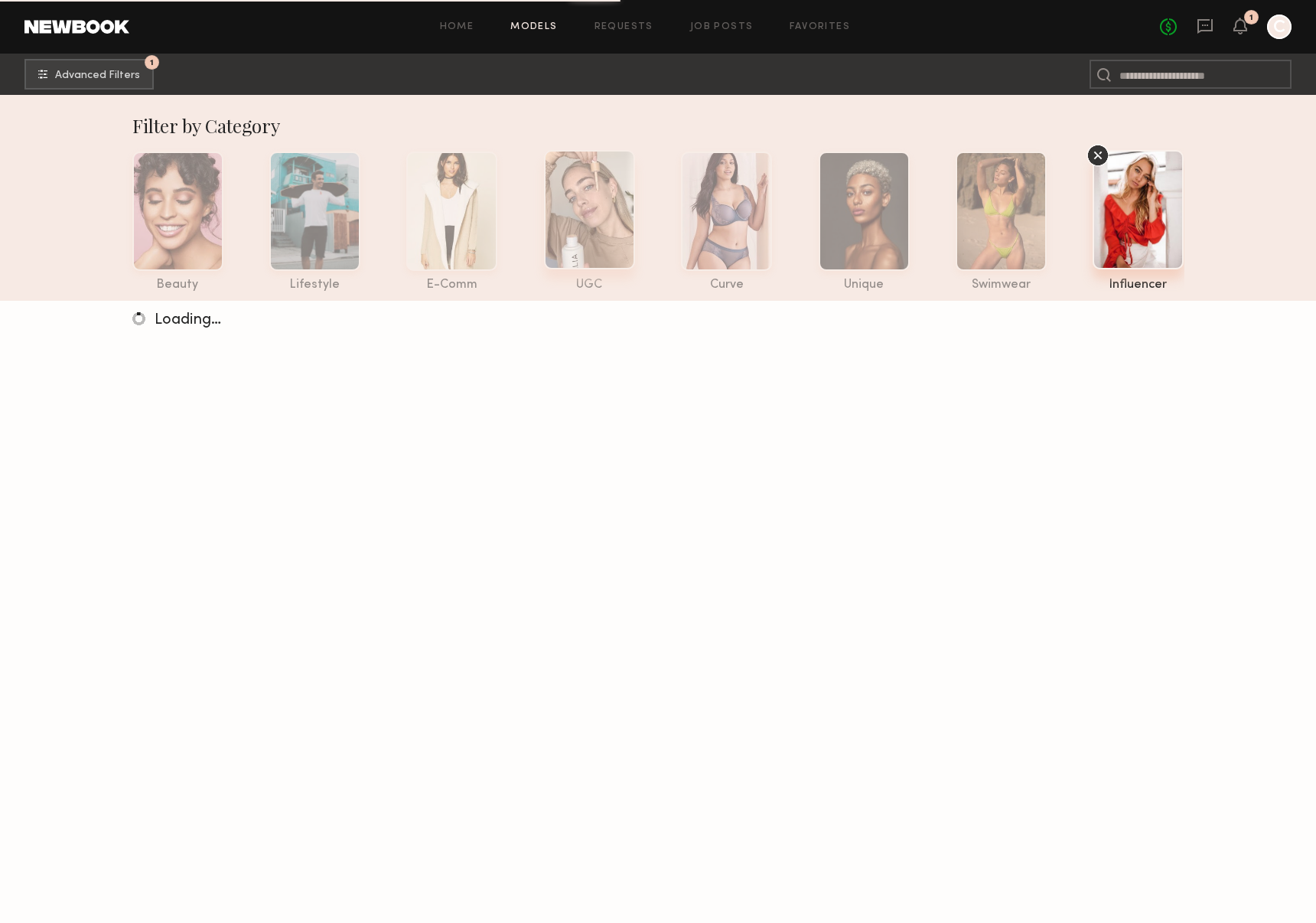
click at [586, 213] on div at bounding box center [589, 210] width 91 height 120
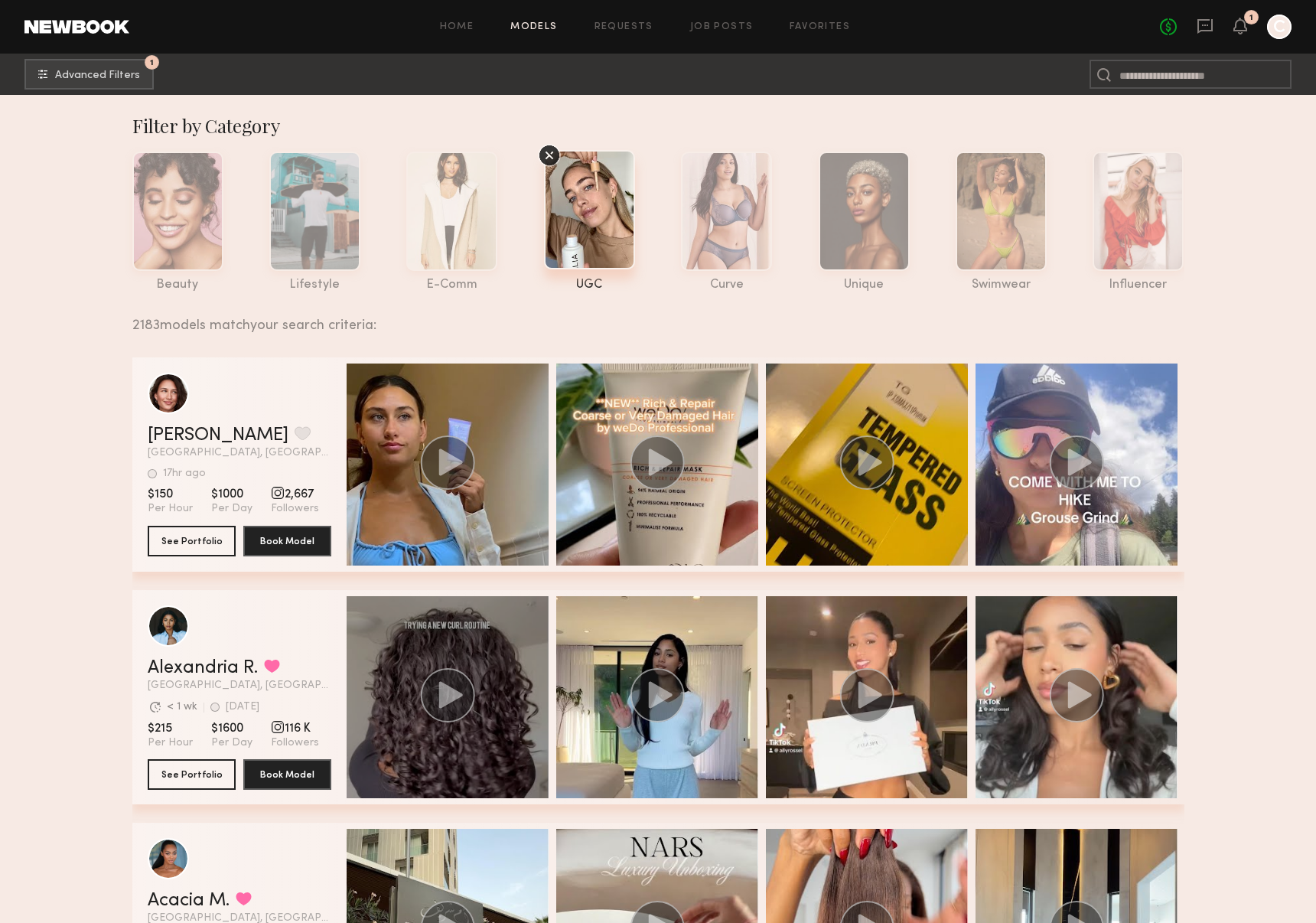
click at [485, 653] on div "grid" at bounding box center [447, 697] width 202 height 202
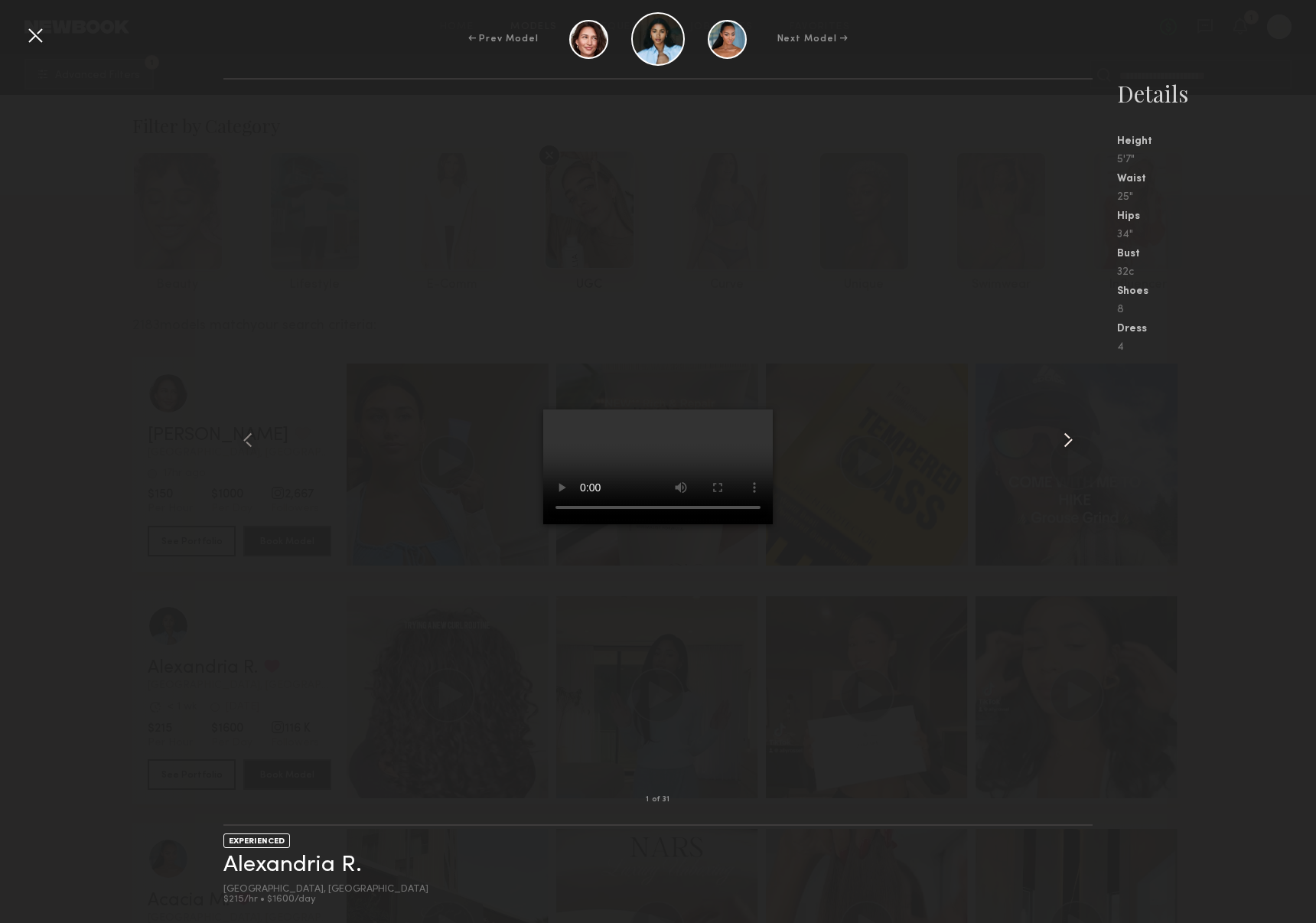
click at [1070, 442] on common-icon at bounding box center [1068, 439] width 24 height 24
click at [281, 866] on link "Alexandria R." at bounding box center [292, 865] width 139 height 23
click at [1068, 437] on common-icon at bounding box center [1068, 439] width 24 height 24
click at [1078, 443] on common-icon at bounding box center [1068, 439] width 24 height 24
click at [1072, 441] on common-icon at bounding box center [1068, 439] width 24 height 24
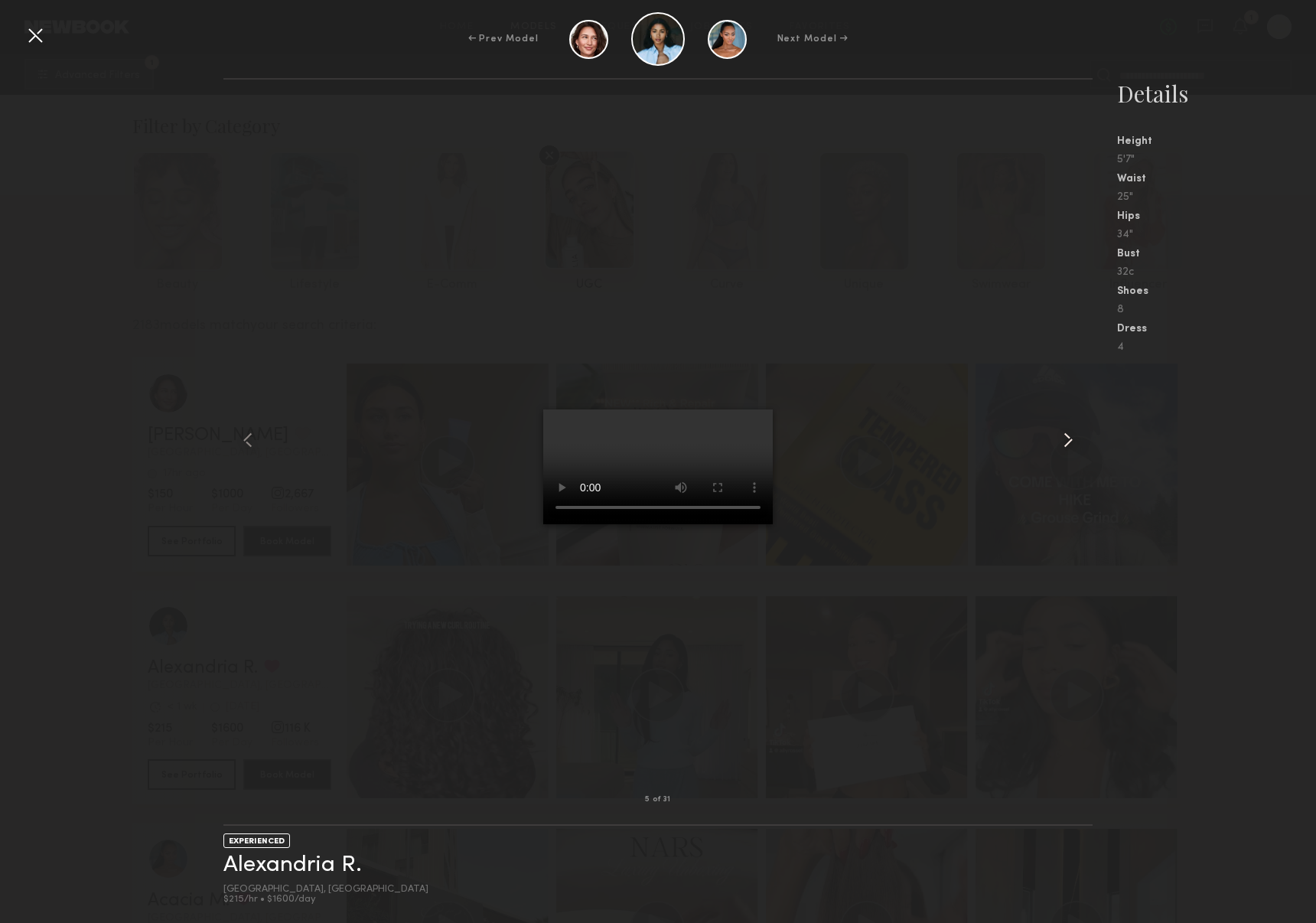
click at [1072, 441] on common-icon at bounding box center [1068, 439] width 24 height 24
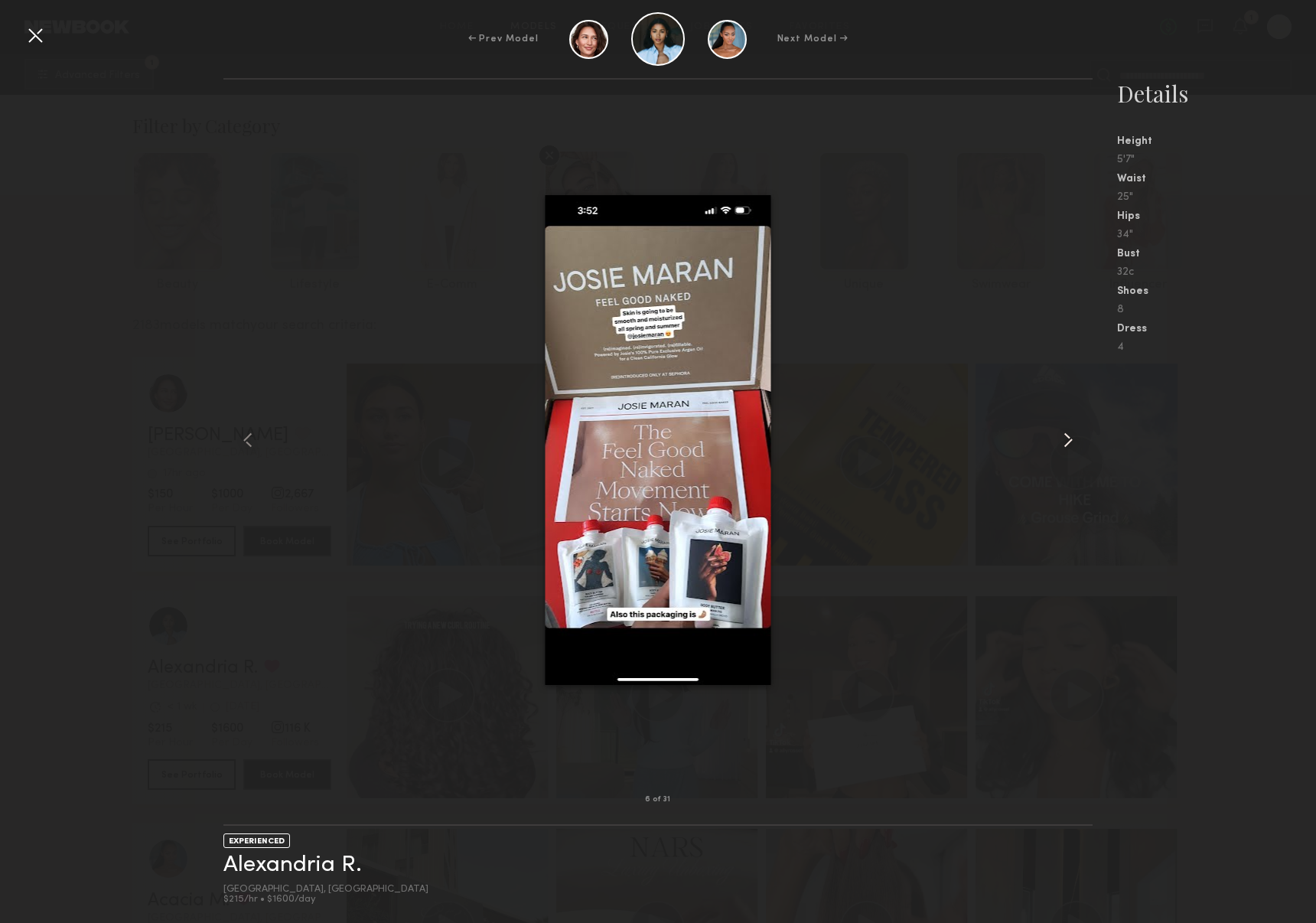
click at [1072, 441] on common-icon at bounding box center [1068, 439] width 24 height 24
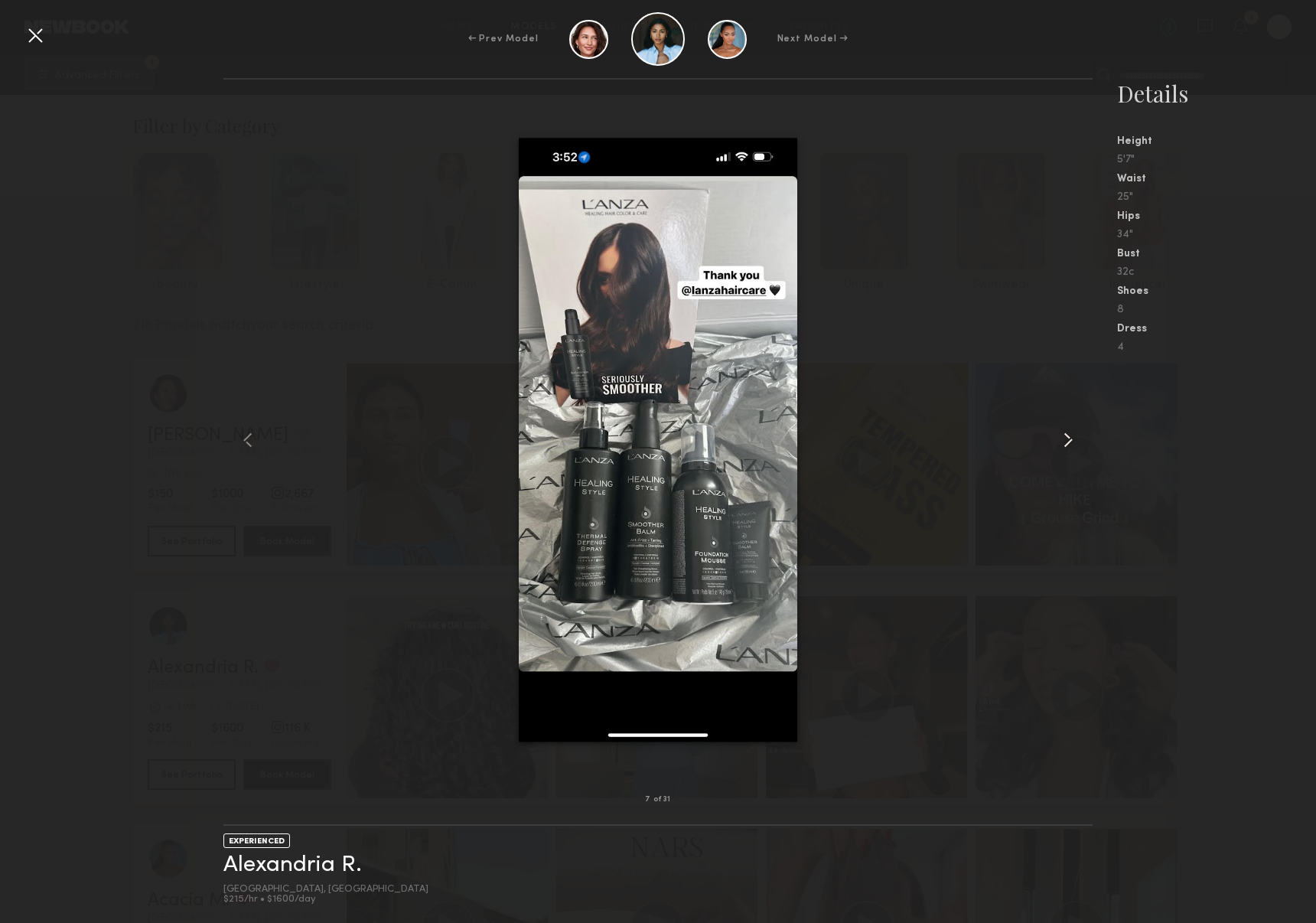
click at [1072, 442] on common-icon at bounding box center [1068, 439] width 24 height 24
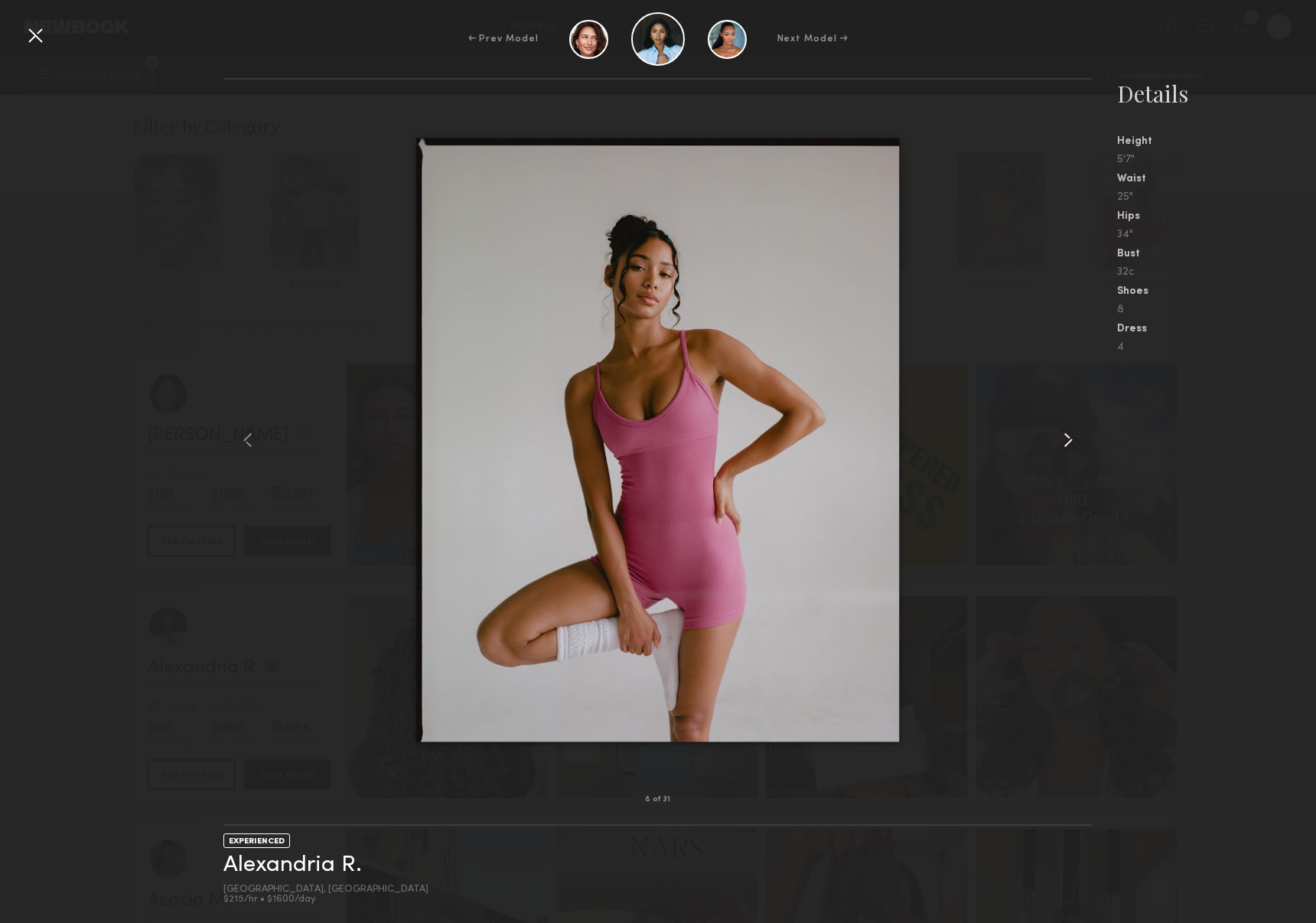
click at [1072, 442] on common-icon at bounding box center [1068, 439] width 24 height 24
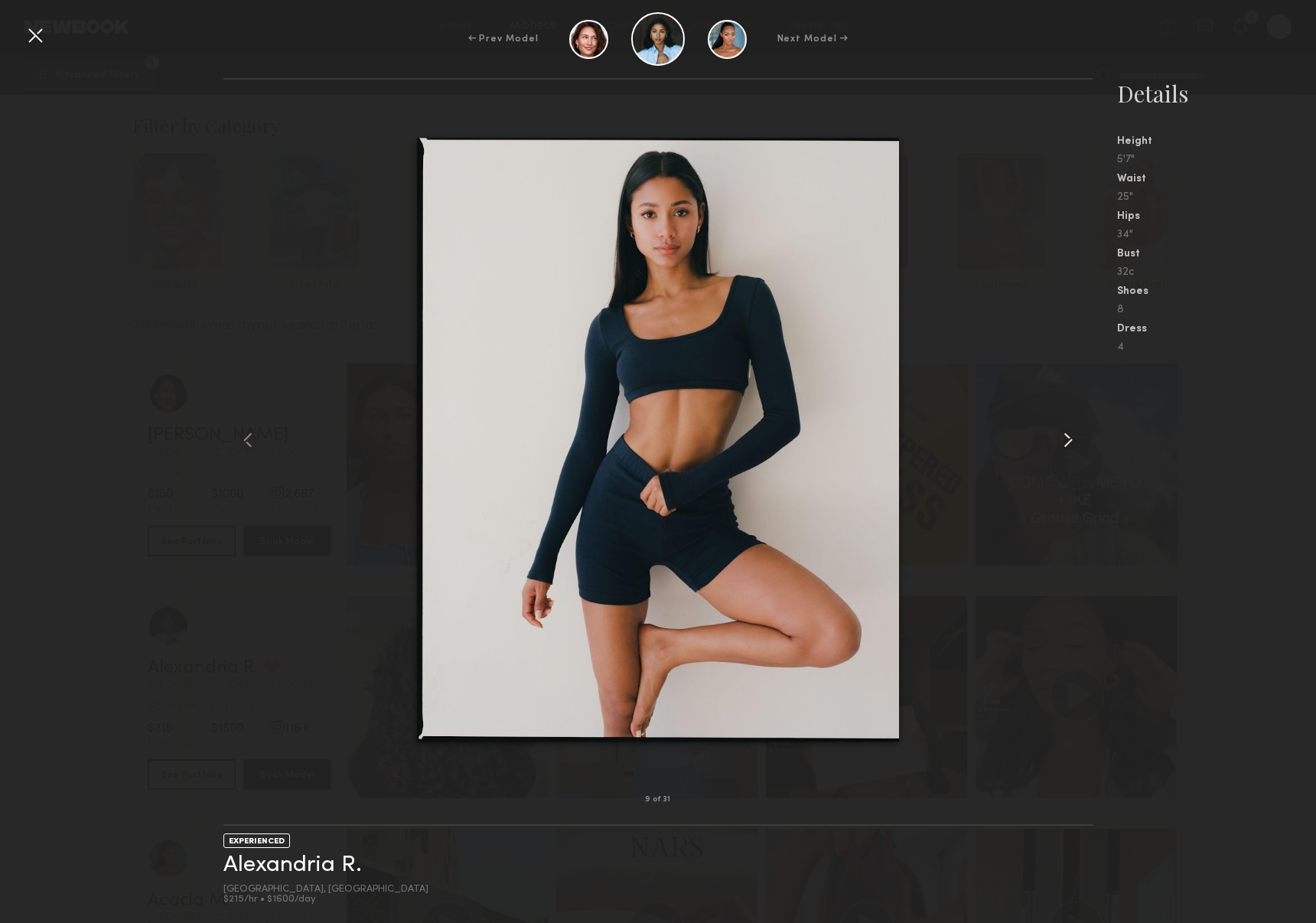
click at [1072, 442] on common-icon at bounding box center [1068, 439] width 24 height 24
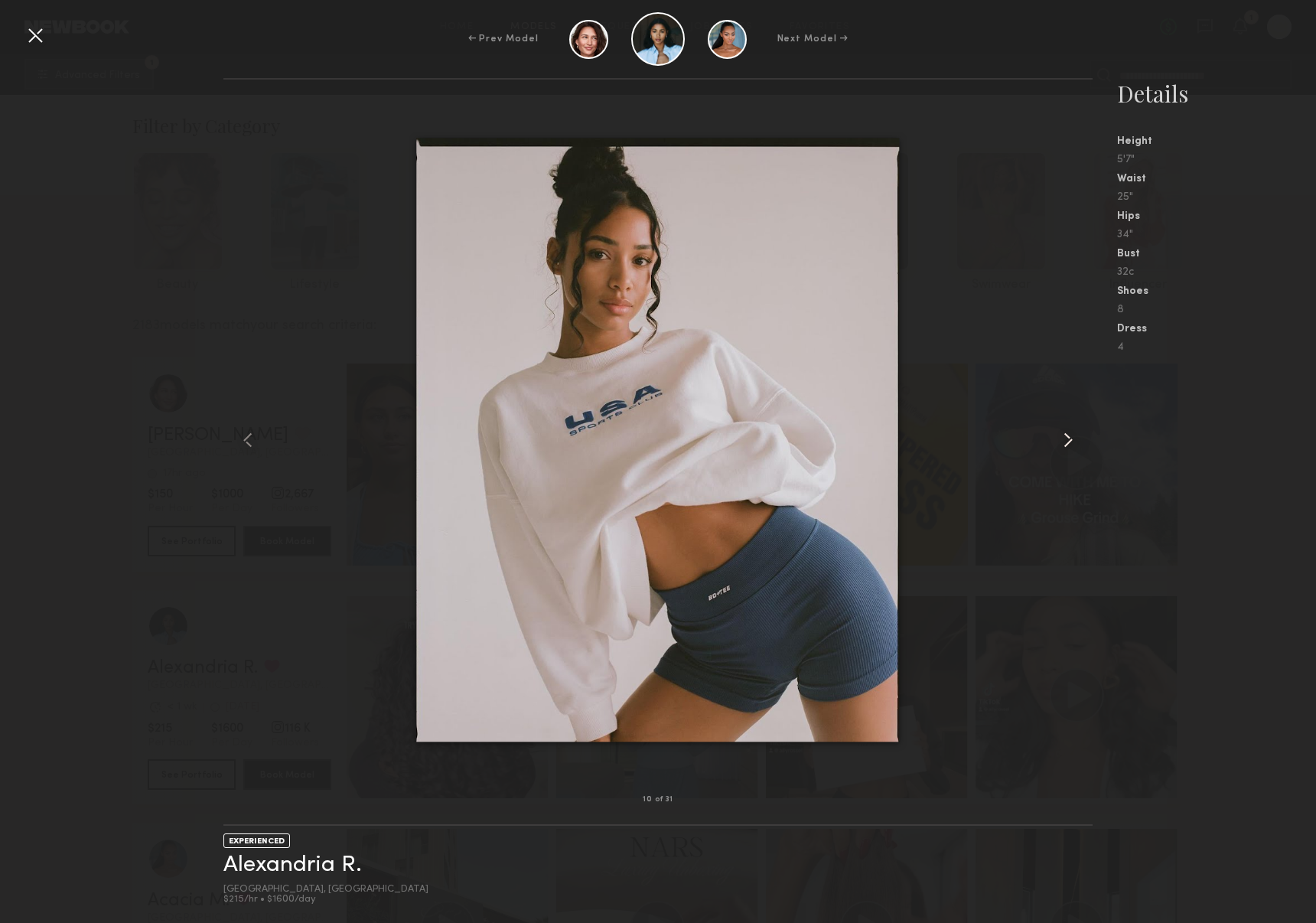
click at [1072, 442] on common-icon at bounding box center [1068, 439] width 24 height 24
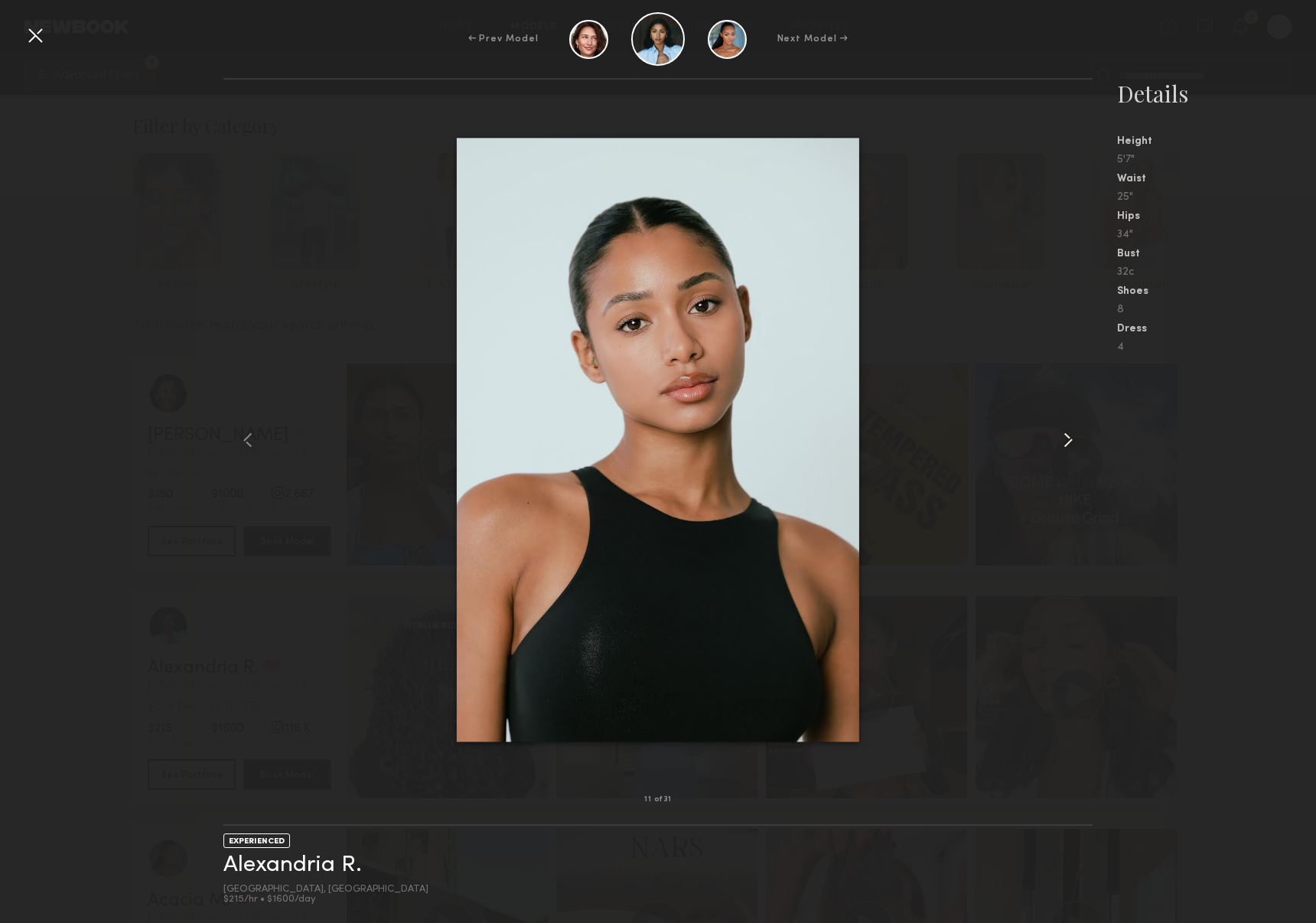
click at [1072, 442] on common-icon at bounding box center [1068, 439] width 24 height 24
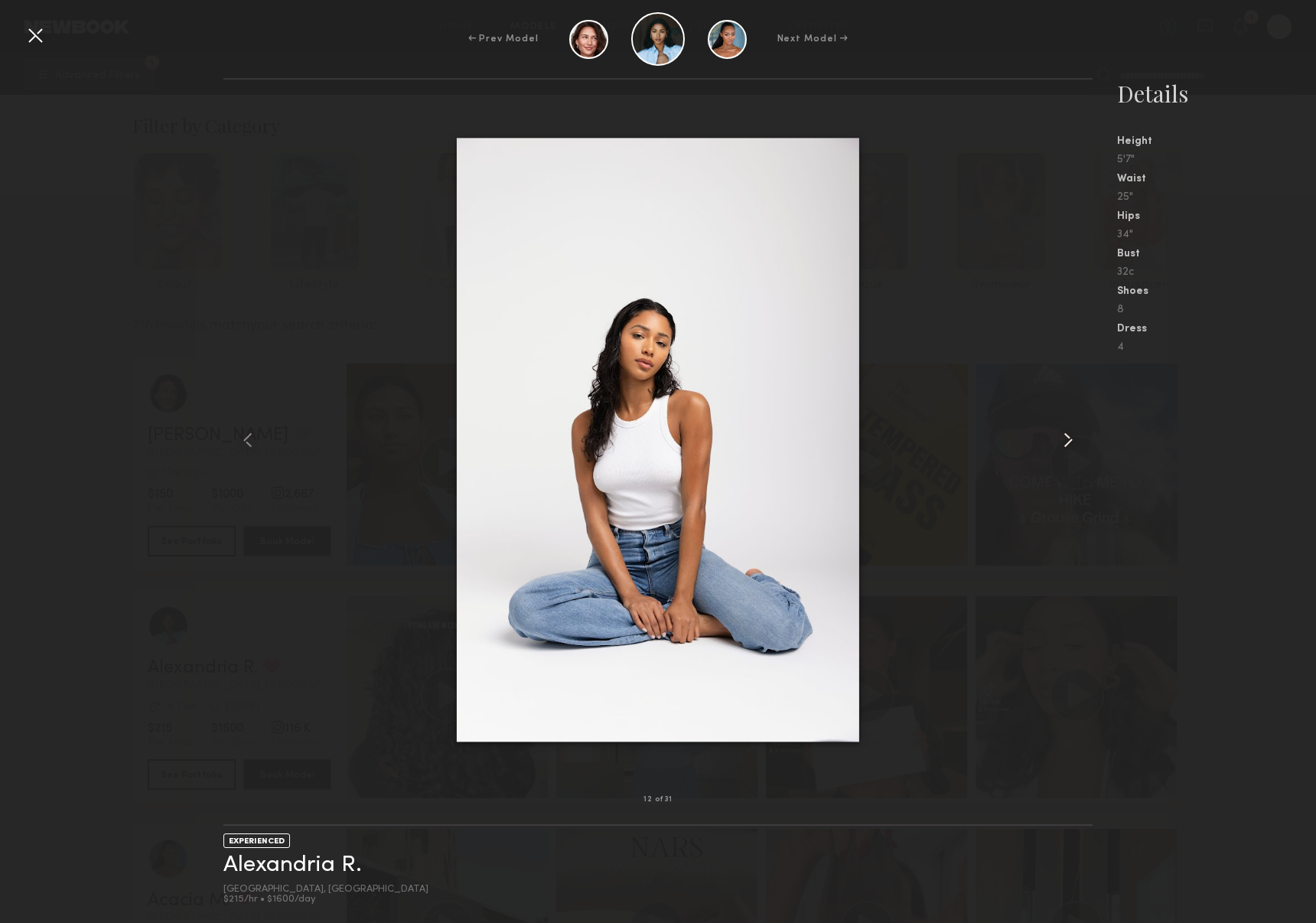
click at [1072, 442] on common-icon at bounding box center [1068, 439] width 24 height 24
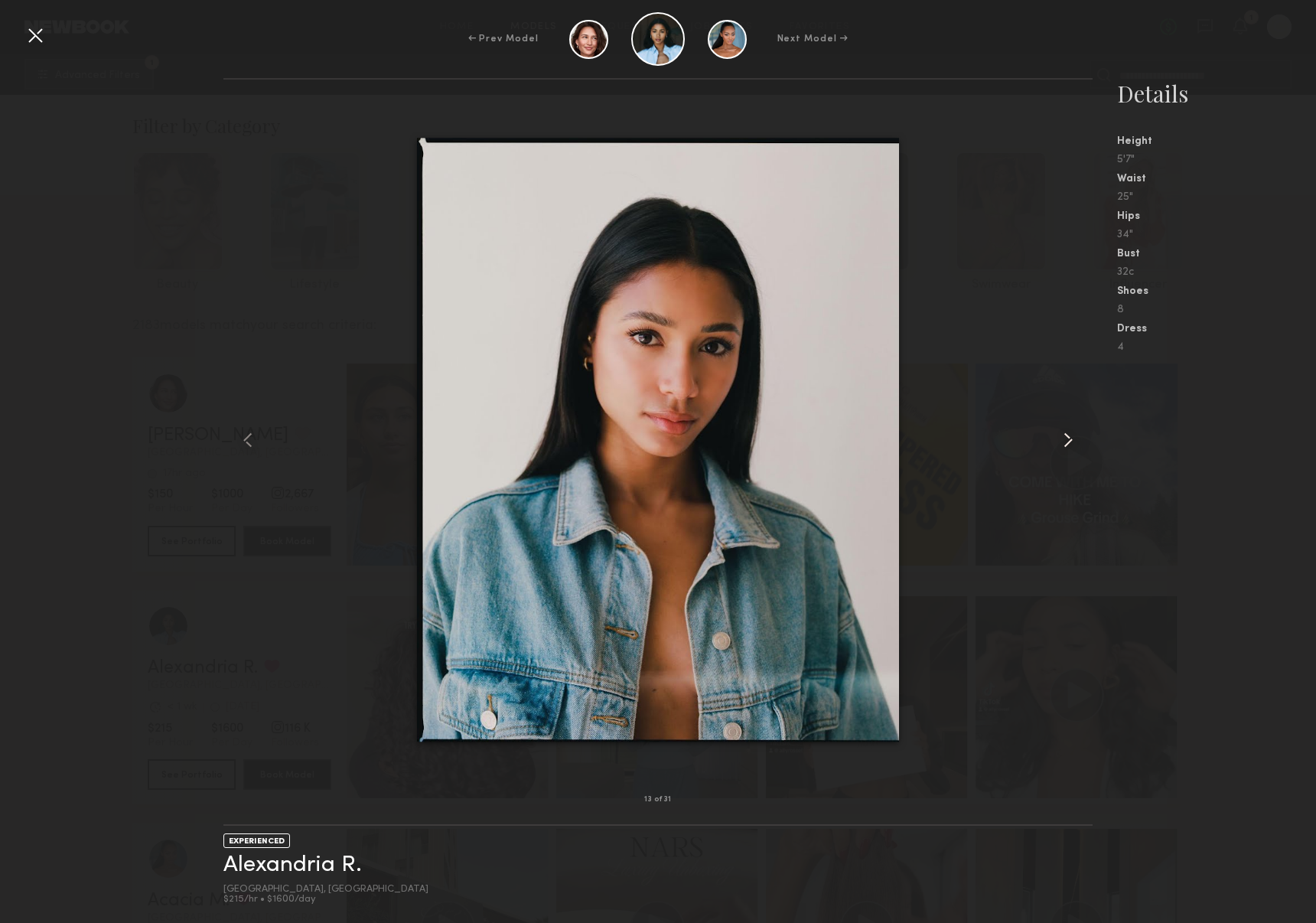
click at [1072, 442] on common-icon at bounding box center [1068, 439] width 24 height 24
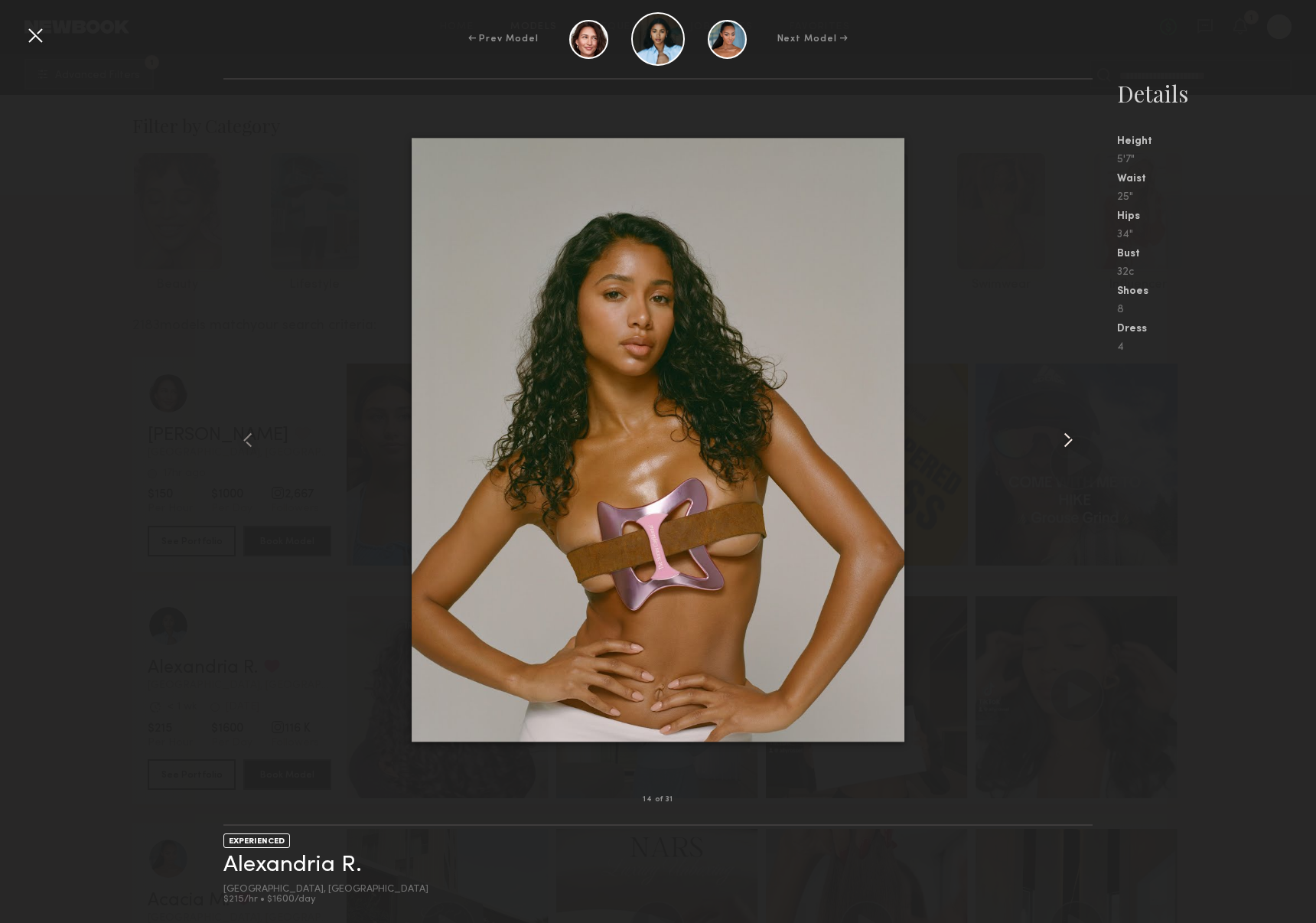
click at [1072, 442] on common-icon at bounding box center [1068, 439] width 24 height 24
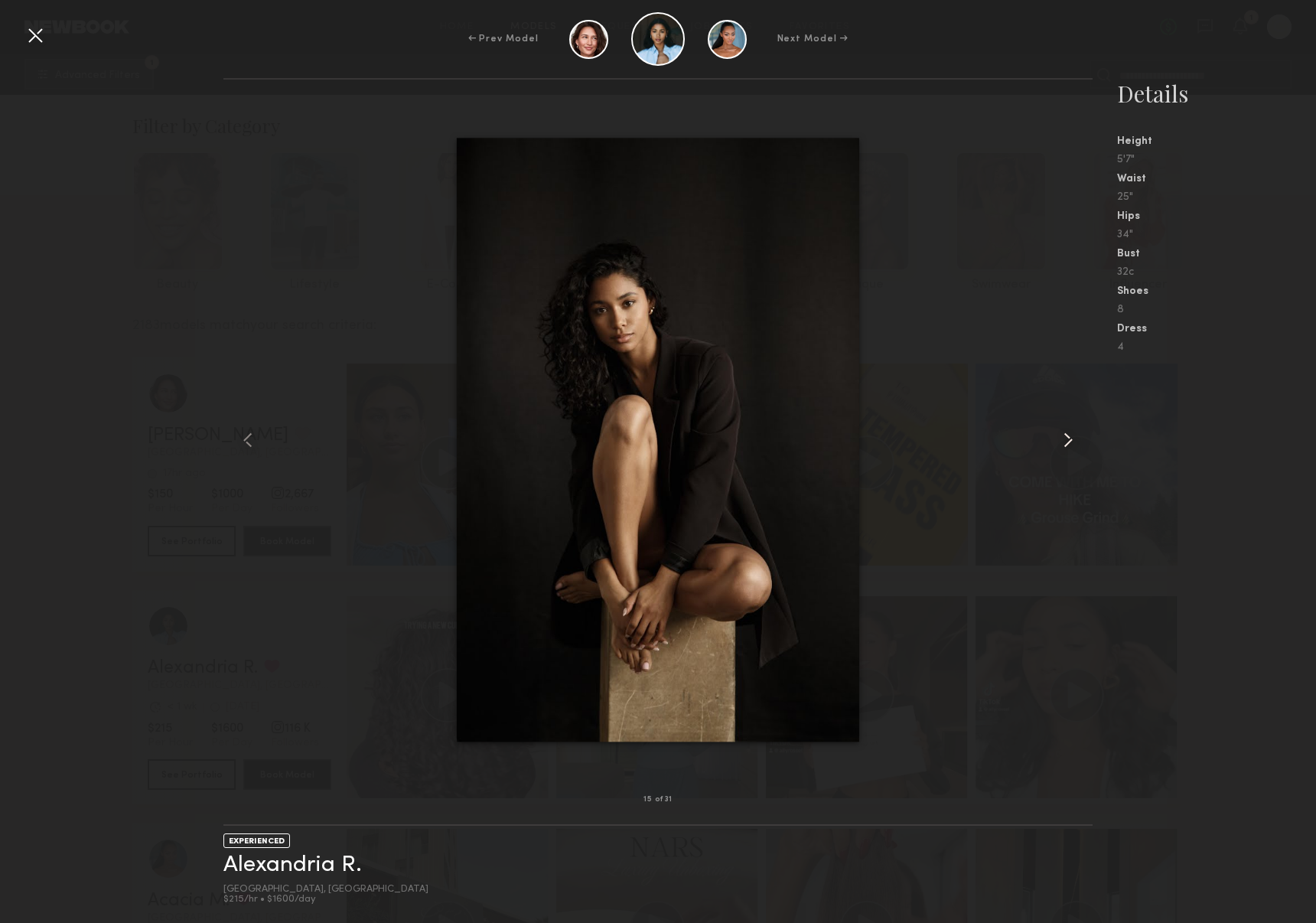
click at [1072, 442] on common-icon at bounding box center [1068, 439] width 24 height 24
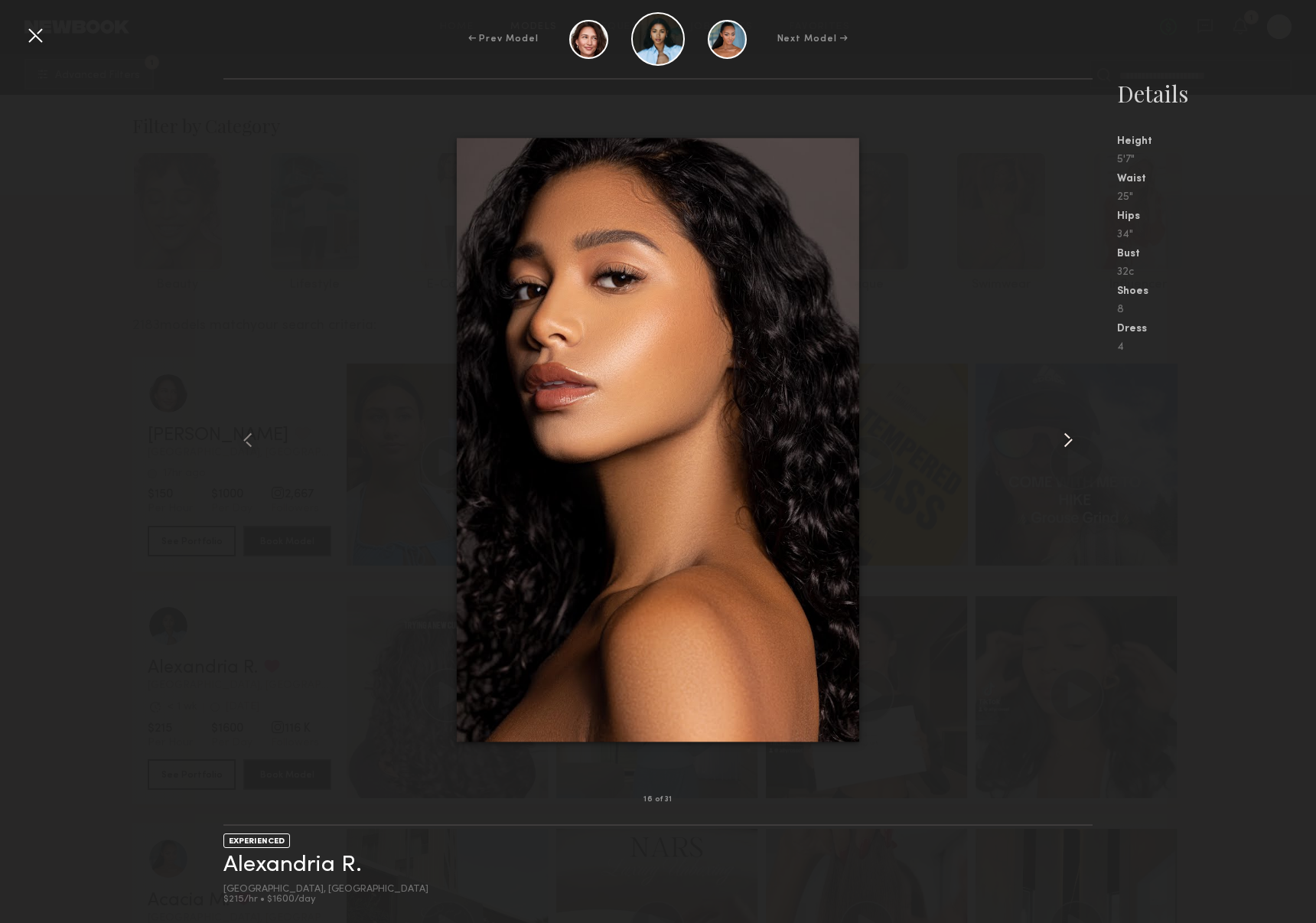
click at [1072, 441] on common-icon at bounding box center [1068, 439] width 24 height 24
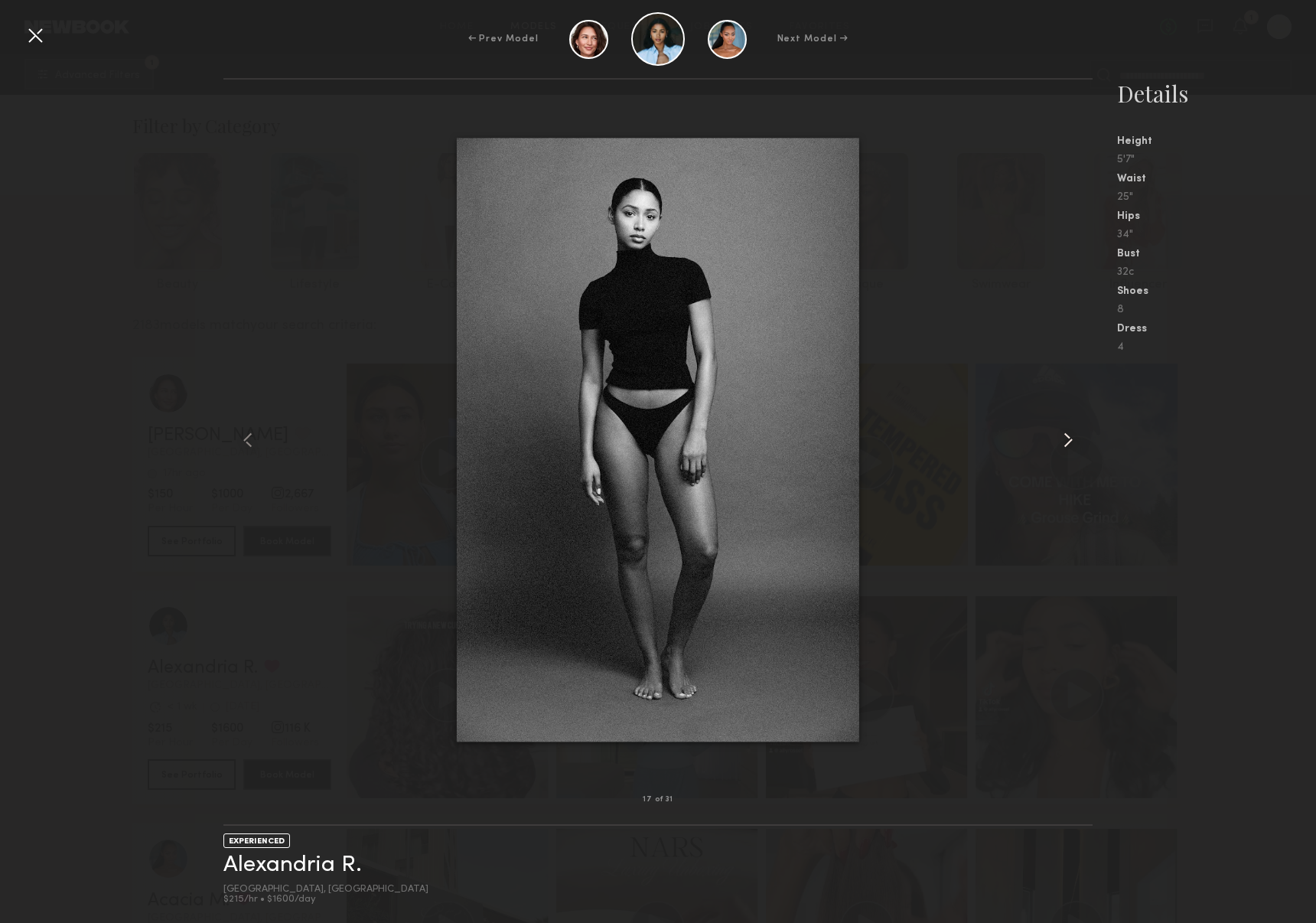
click at [1072, 442] on common-icon at bounding box center [1068, 439] width 24 height 24
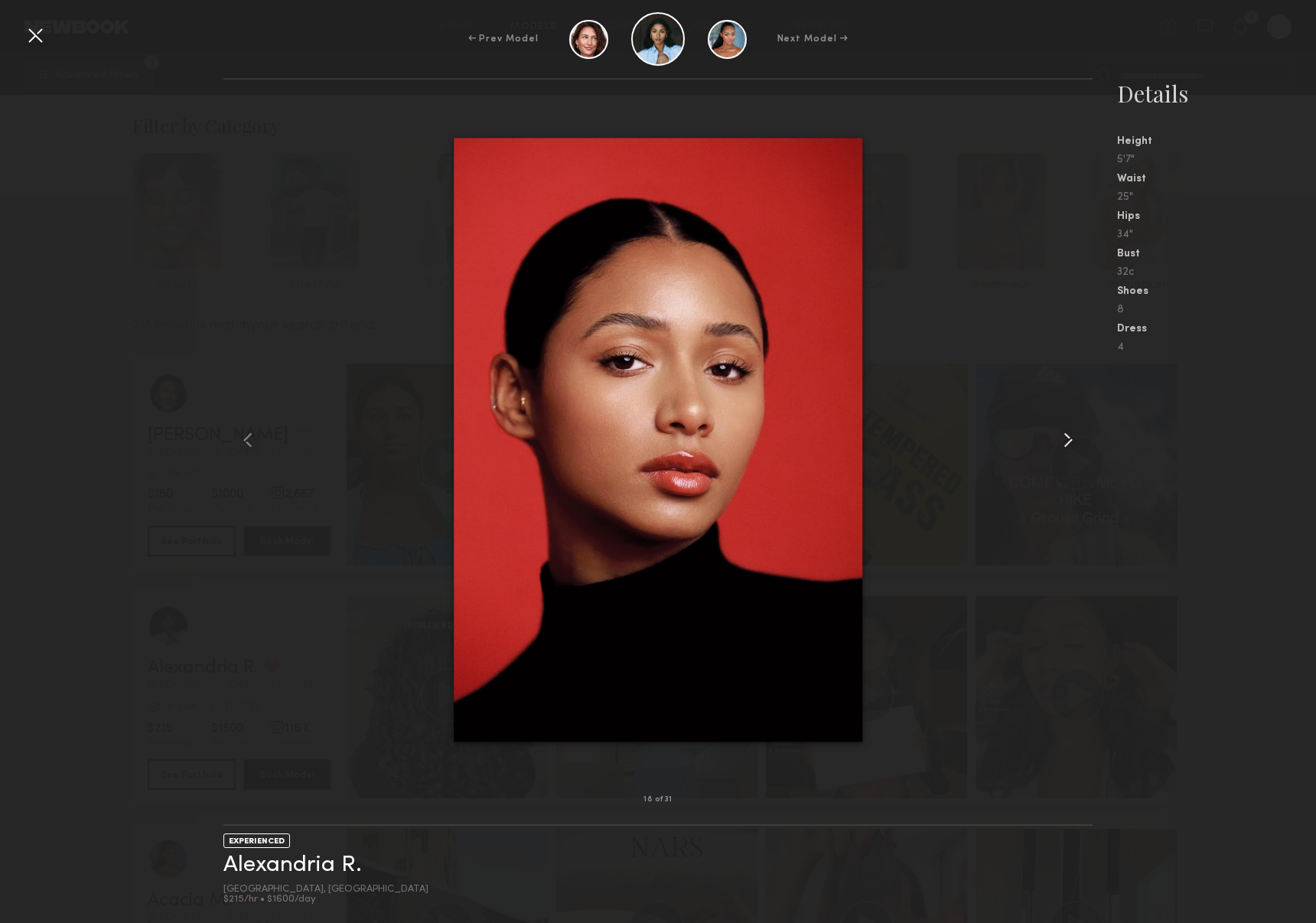
click at [1072, 442] on common-icon at bounding box center [1068, 439] width 24 height 24
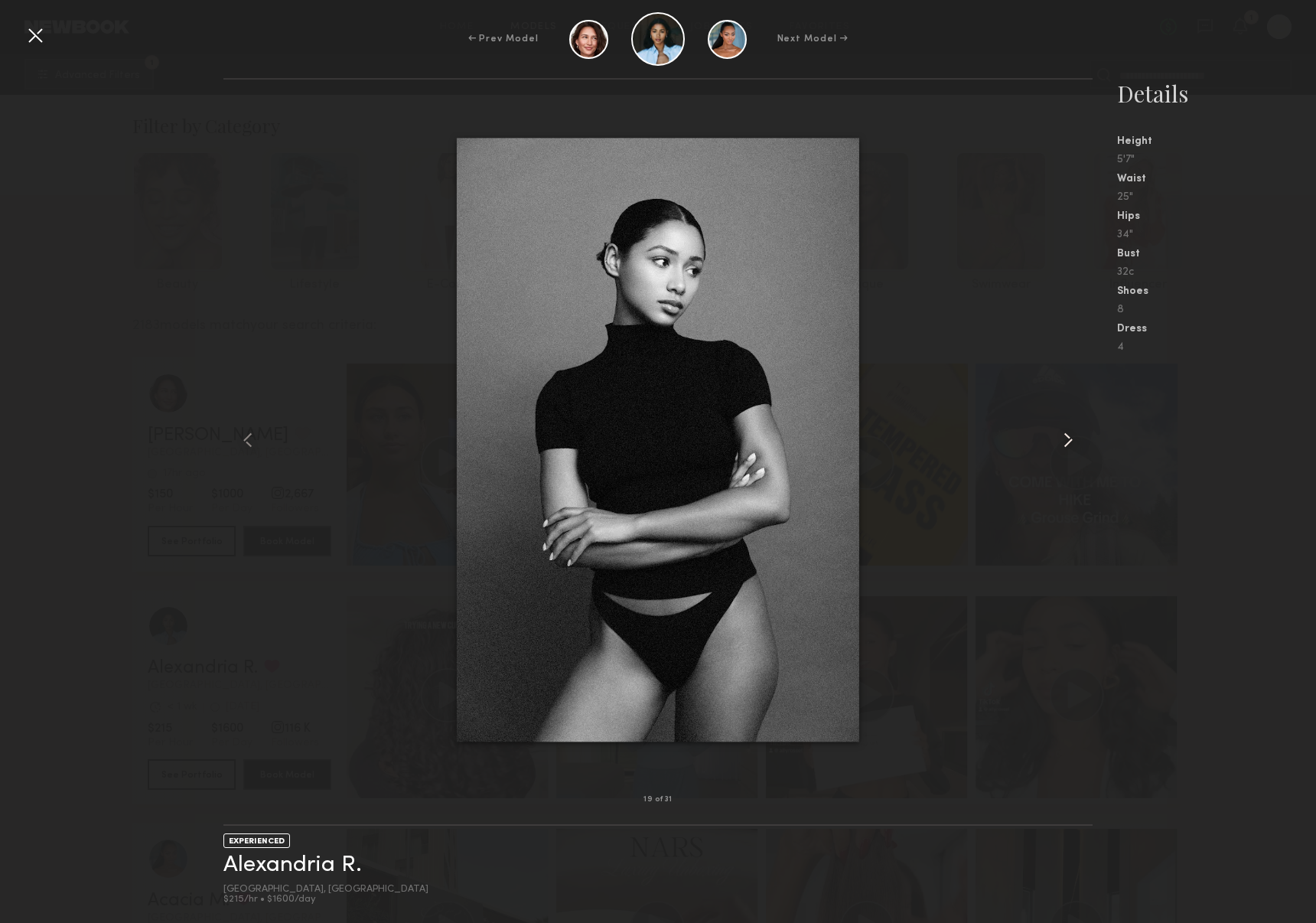
click at [1072, 442] on common-icon at bounding box center [1068, 439] width 24 height 24
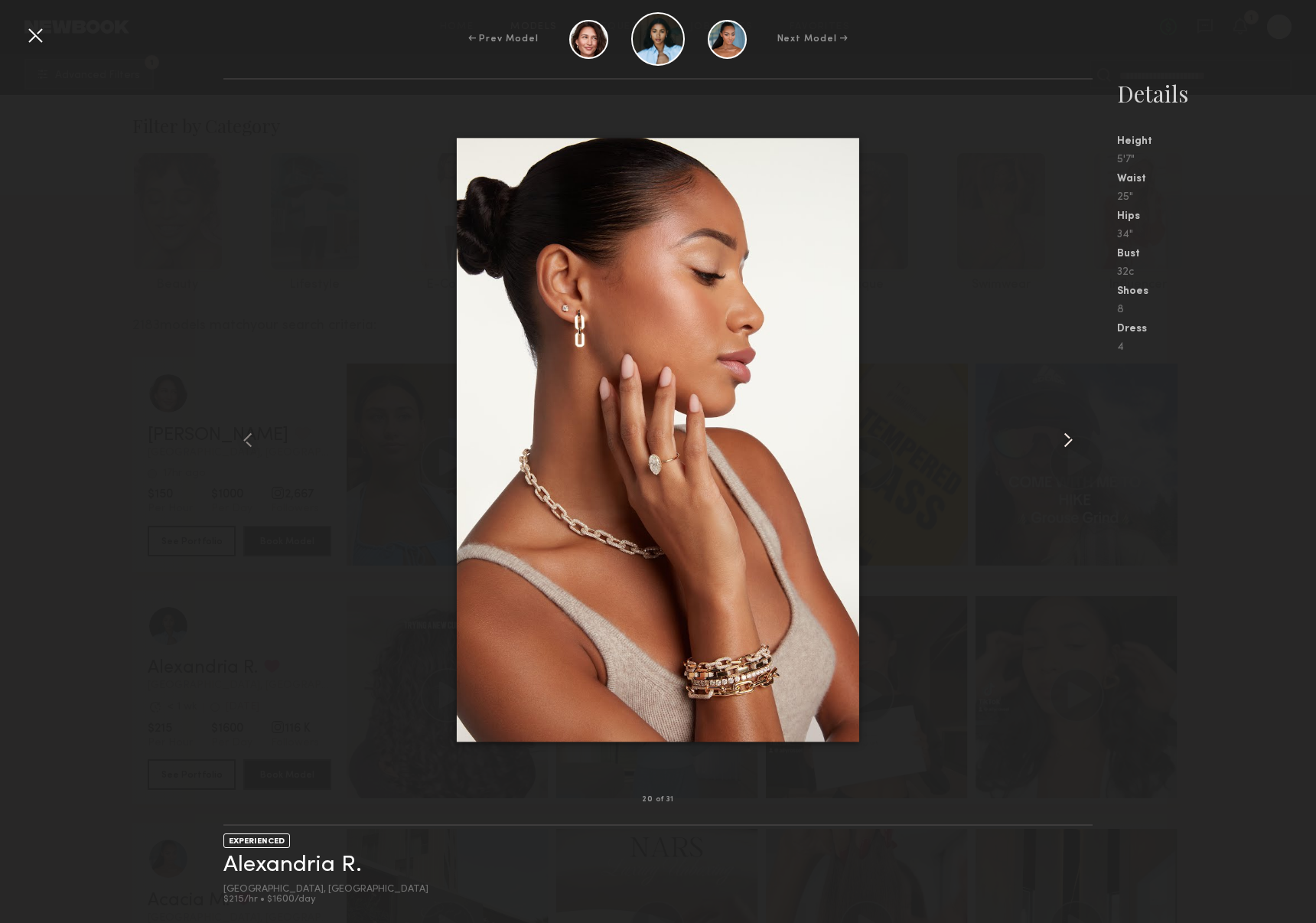
click at [1072, 442] on common-icon at bounding box center [1068, 439] width 24 height 24
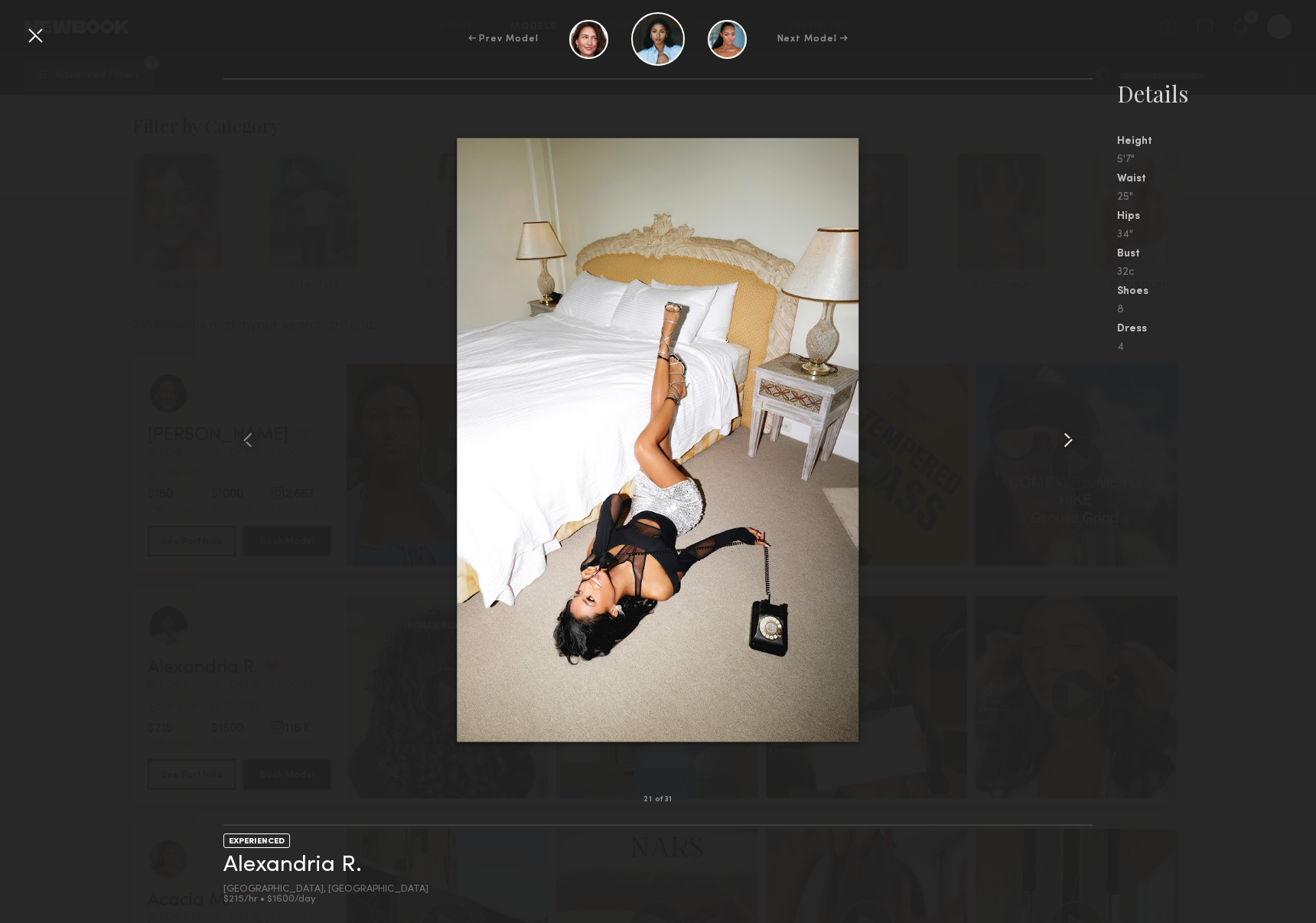
click at [1072, 442] on common-icon at bounding box center [1068, 439] width 24 height 24
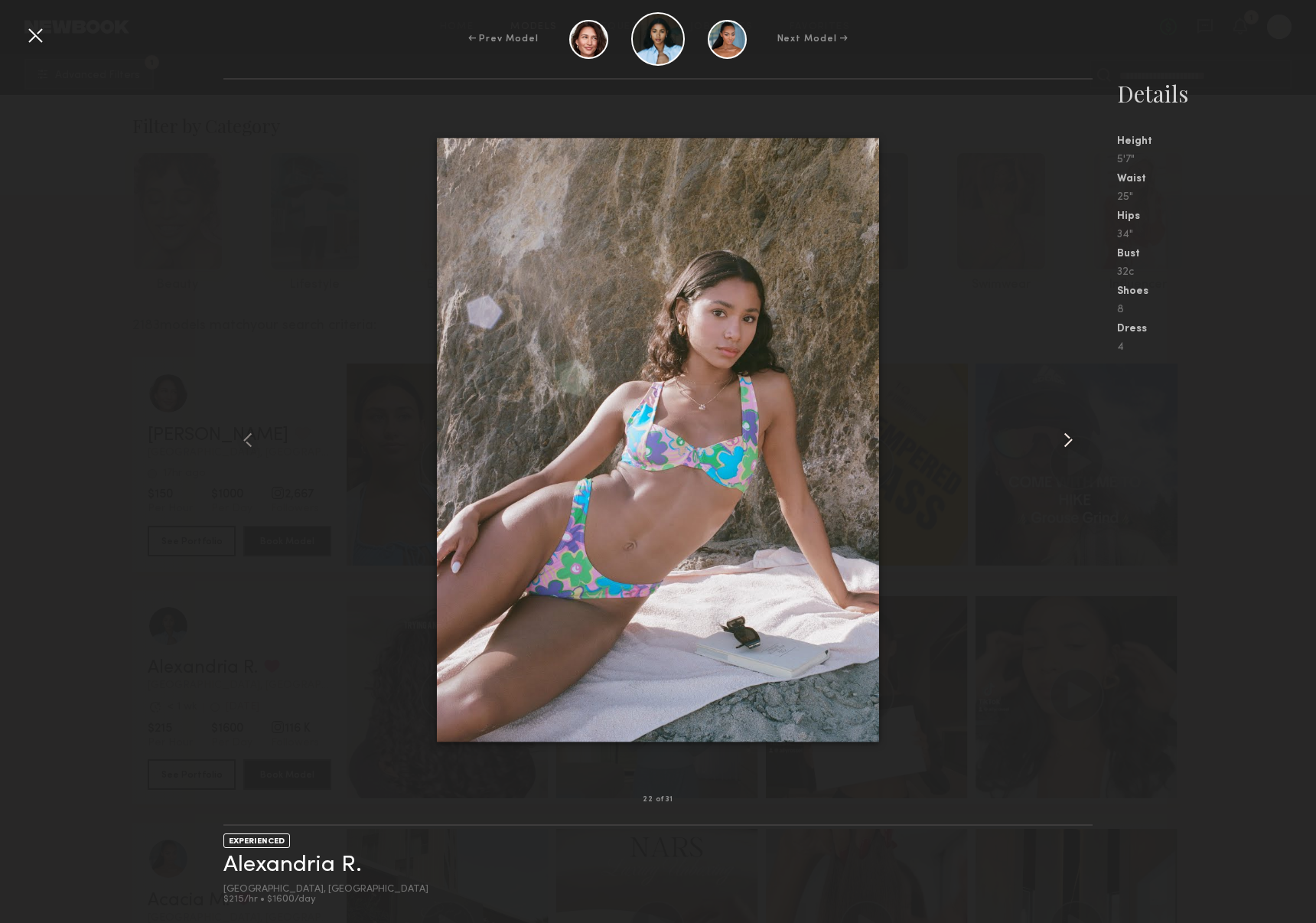
click at [1072, 442] on common-icon at bounding box center [1068, 439] width 24 height 24
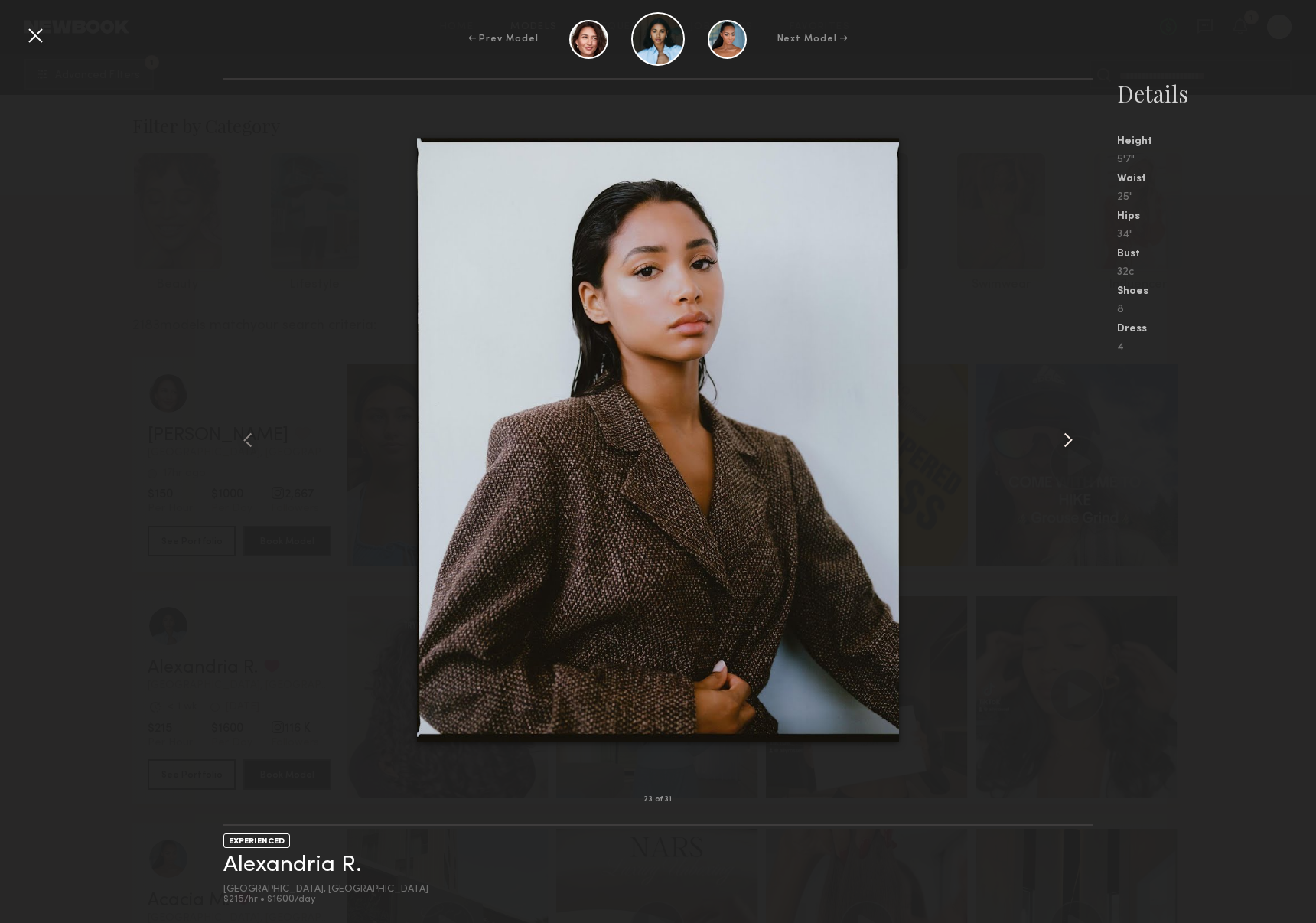
click at [1072, 442] on common-icon at bounding box center [1068, 439] width 24 height 24
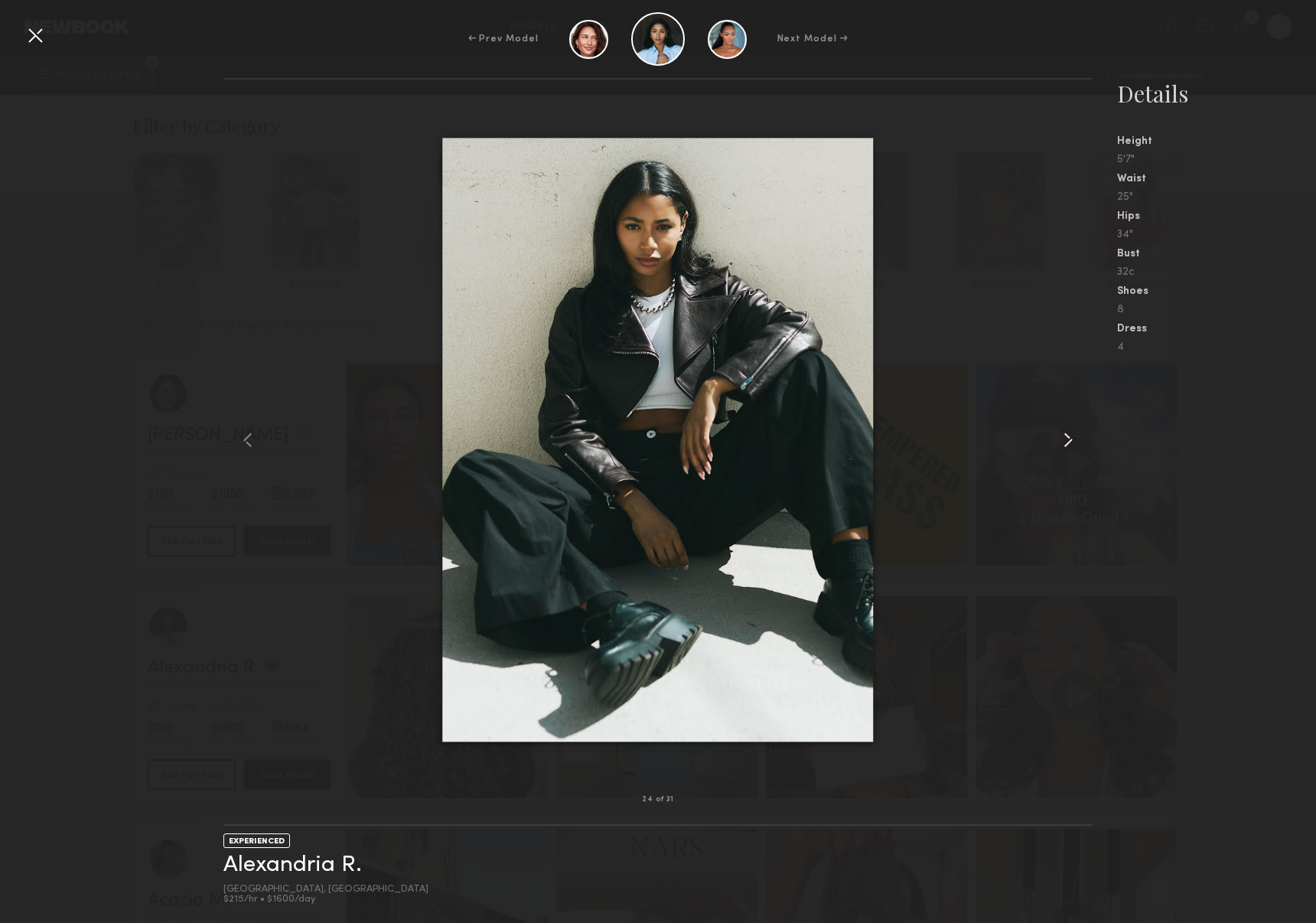
click at [1072, 442] on common-icon at bounding box center [1068, 439] width 24 height 24
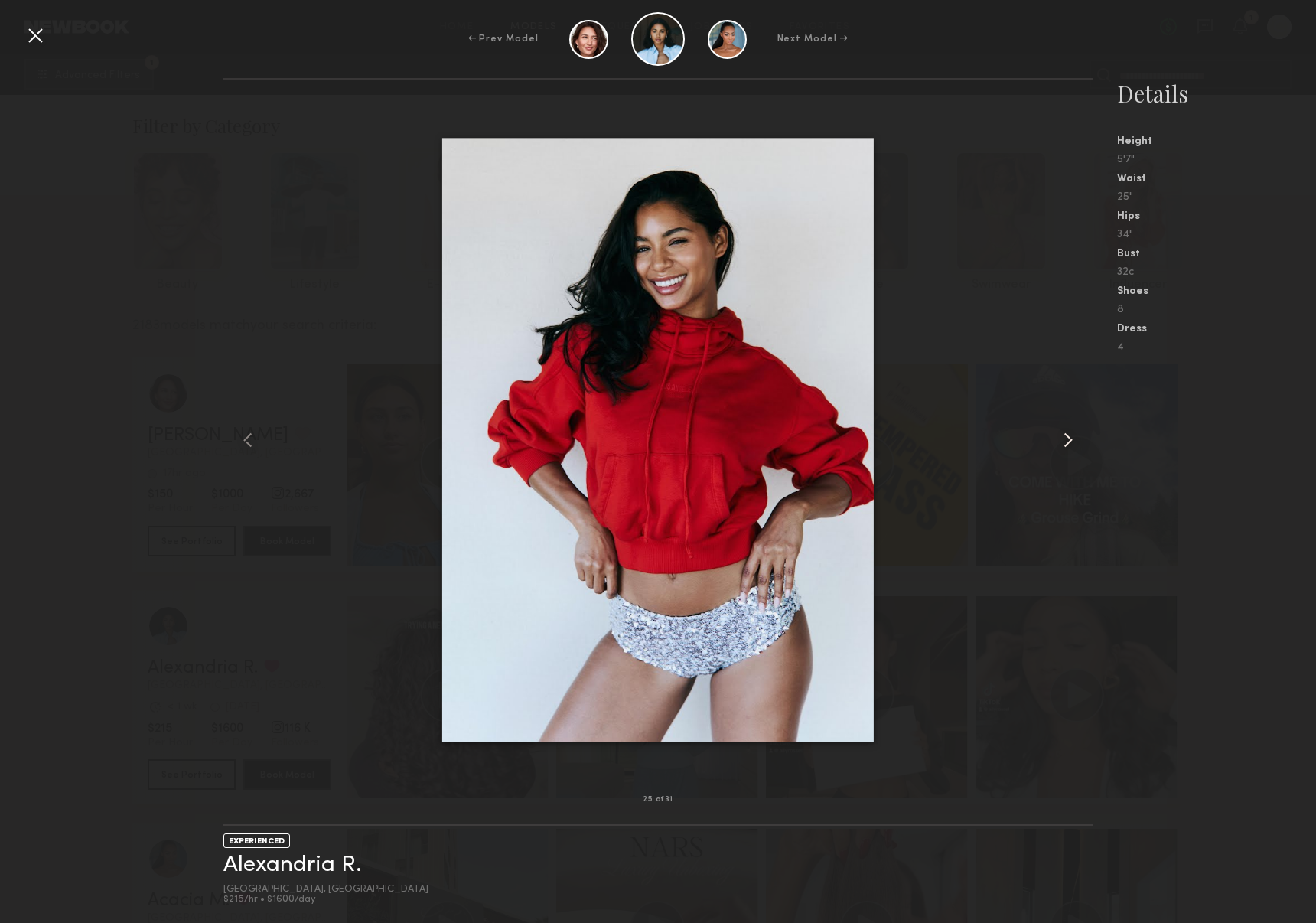
click at [1072, 442] on common-icon at bounding box center [1068, 439] width 24 height 24
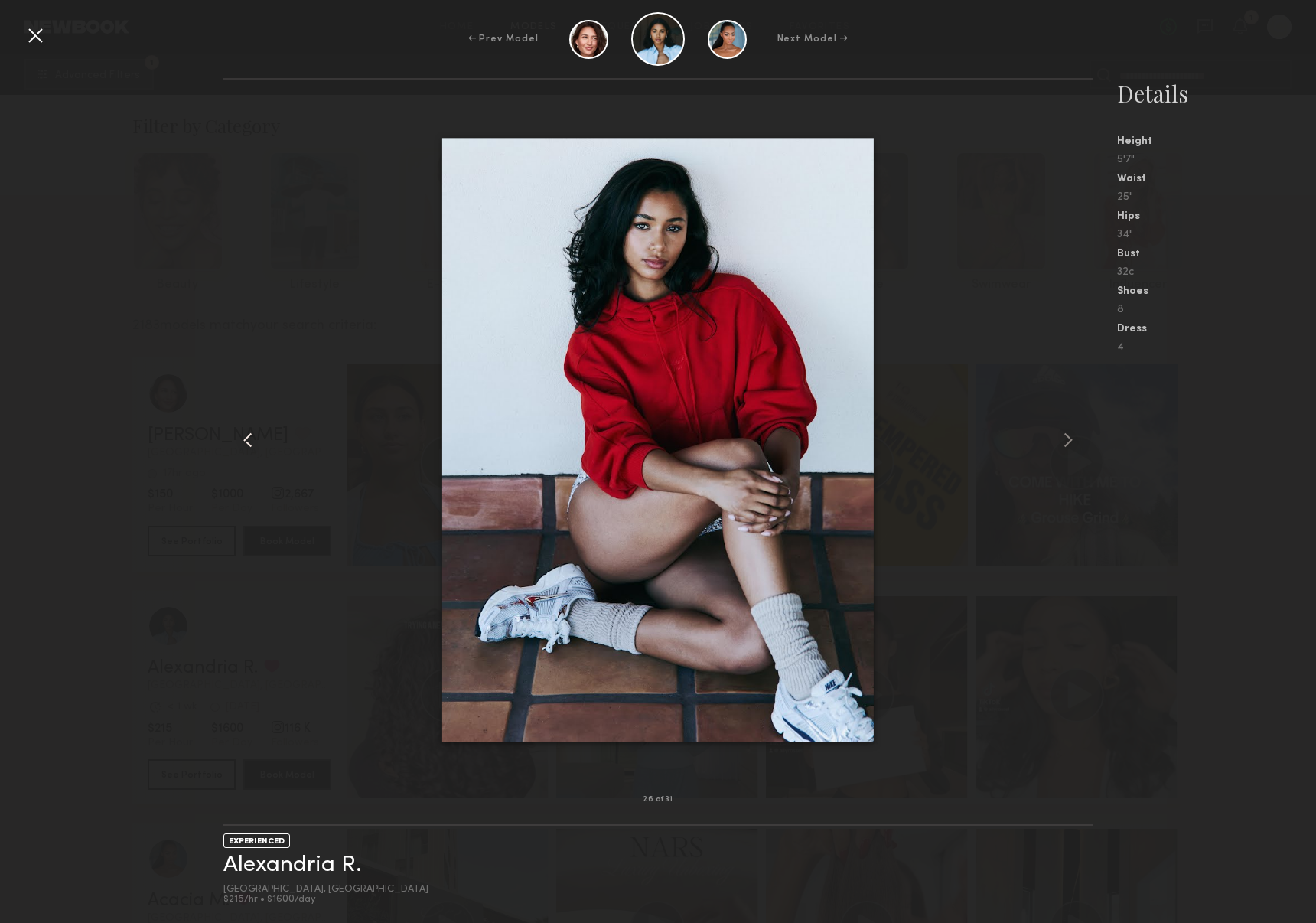
click at [257, 439] on common-icon at bounding box center [247, 439] width 24 height 24
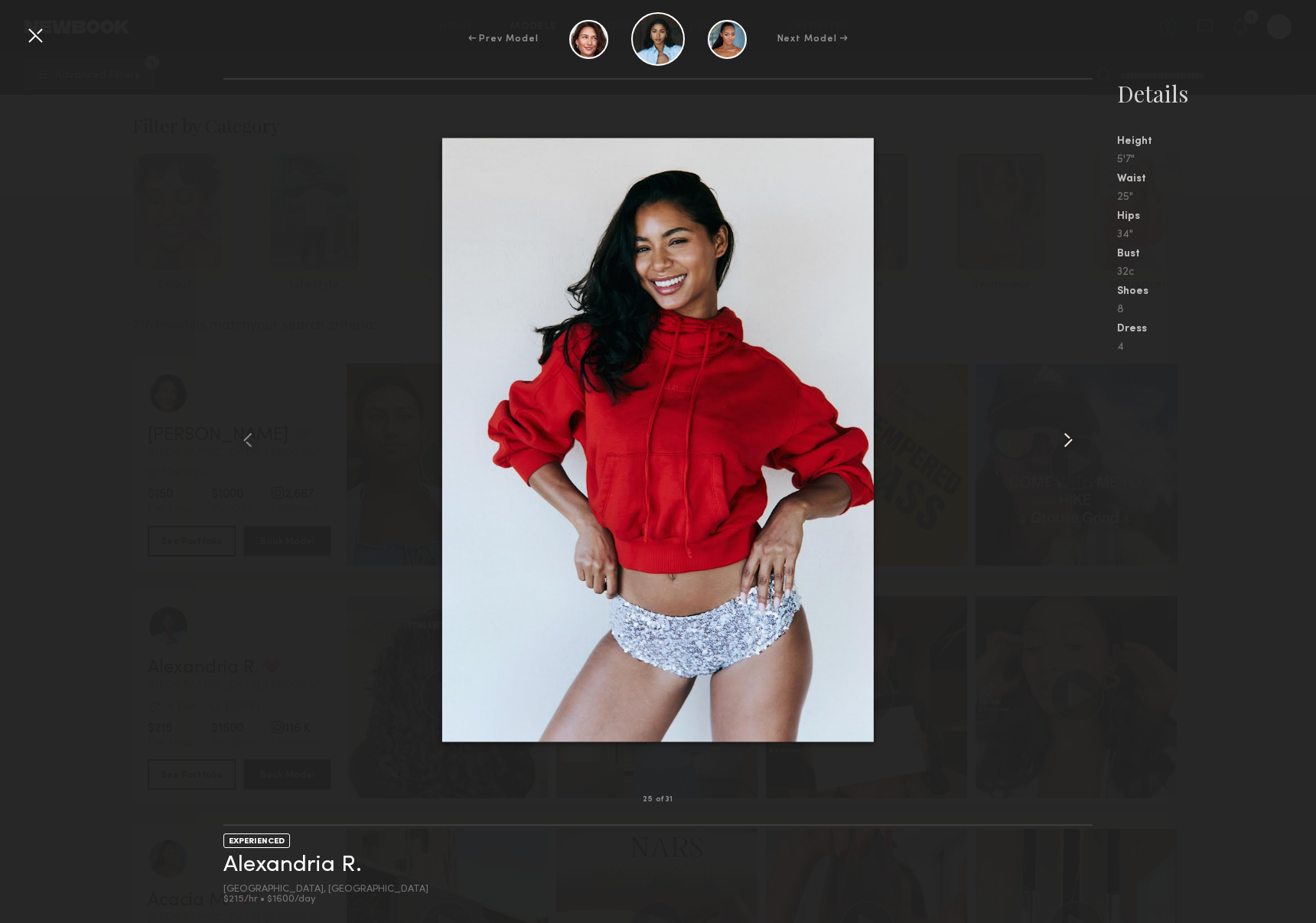
click at [1067, 433] on common-icon at bounding box center [1068, 439] width 24 height 24
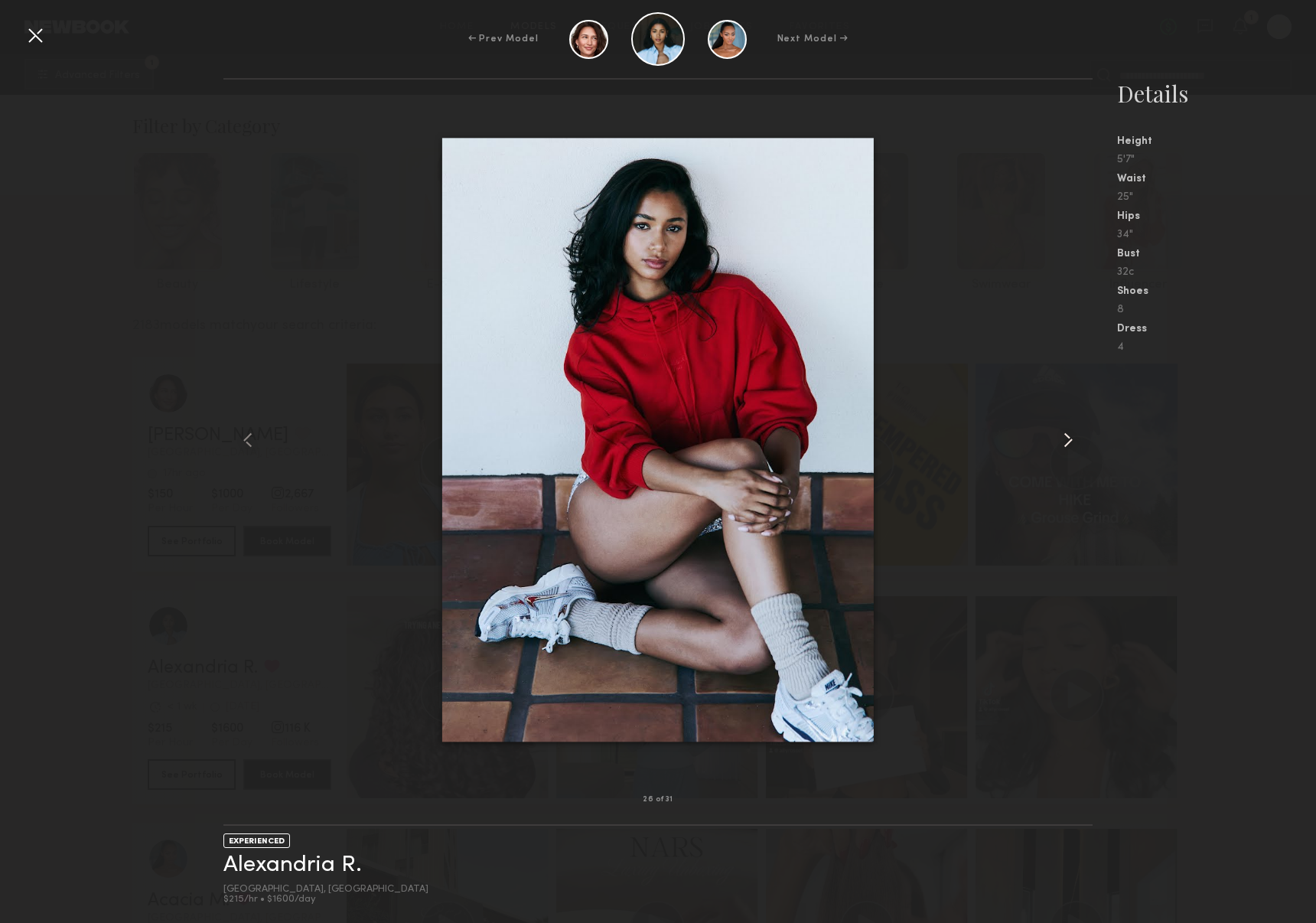
click at [1067, 433] on common-icon at bounding box center [1068, 439] width 24 height 24
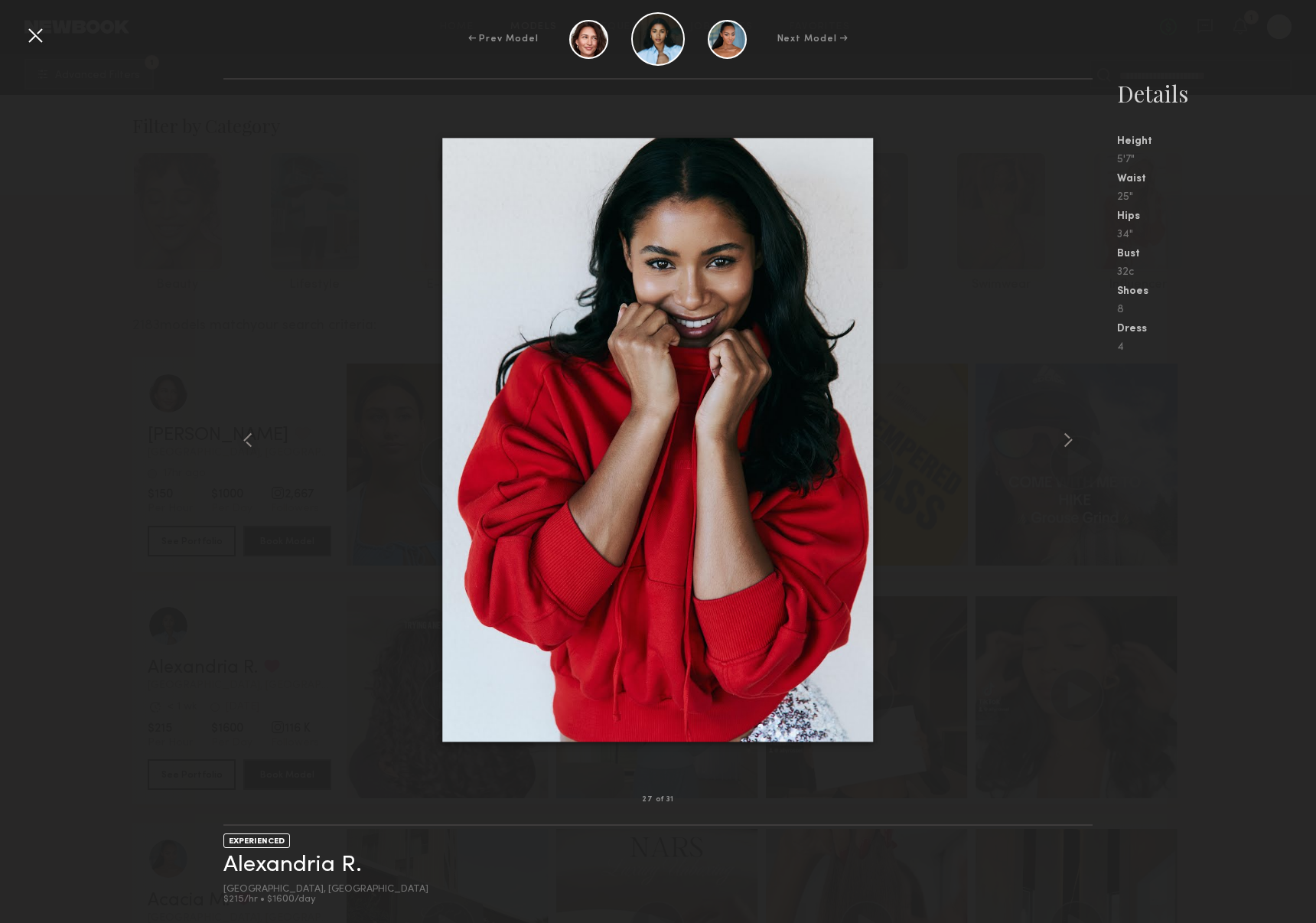
click at [1122, 508] on nb-gallery-model-stats "Details Height 5'7" Waist 25" Hips 34" Bust 32c Shoes 8 Dress 4" at bounding box center [1204, 500] width 223 height 845
click at [1182, 545] on nb-gallery-model-stats "Details Height 5'7" Waist 25" Hips 34" Bust 32c Shoes 8 Dress 4" at bounding box center [1204, 500] width 223 height 845
click at [33, 32] on div at bounding box center [35, 35] width 24 height 24
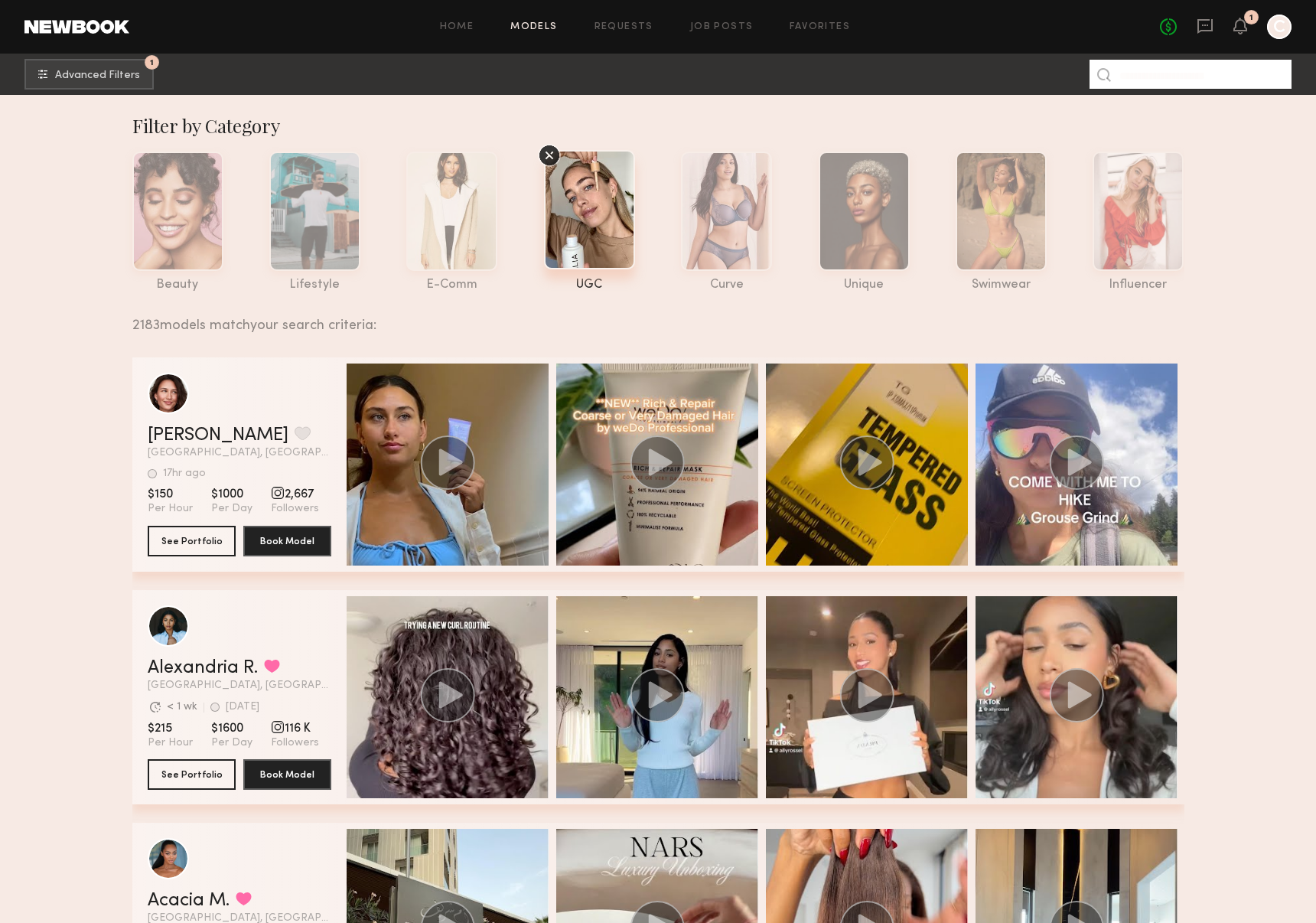
click at [1157, 76] on input at bounding box center [1190, 74] width 202 height 29
click at [214, 669] on link "Alexandria R." at bounding box center [202, 668] width 110 height 18
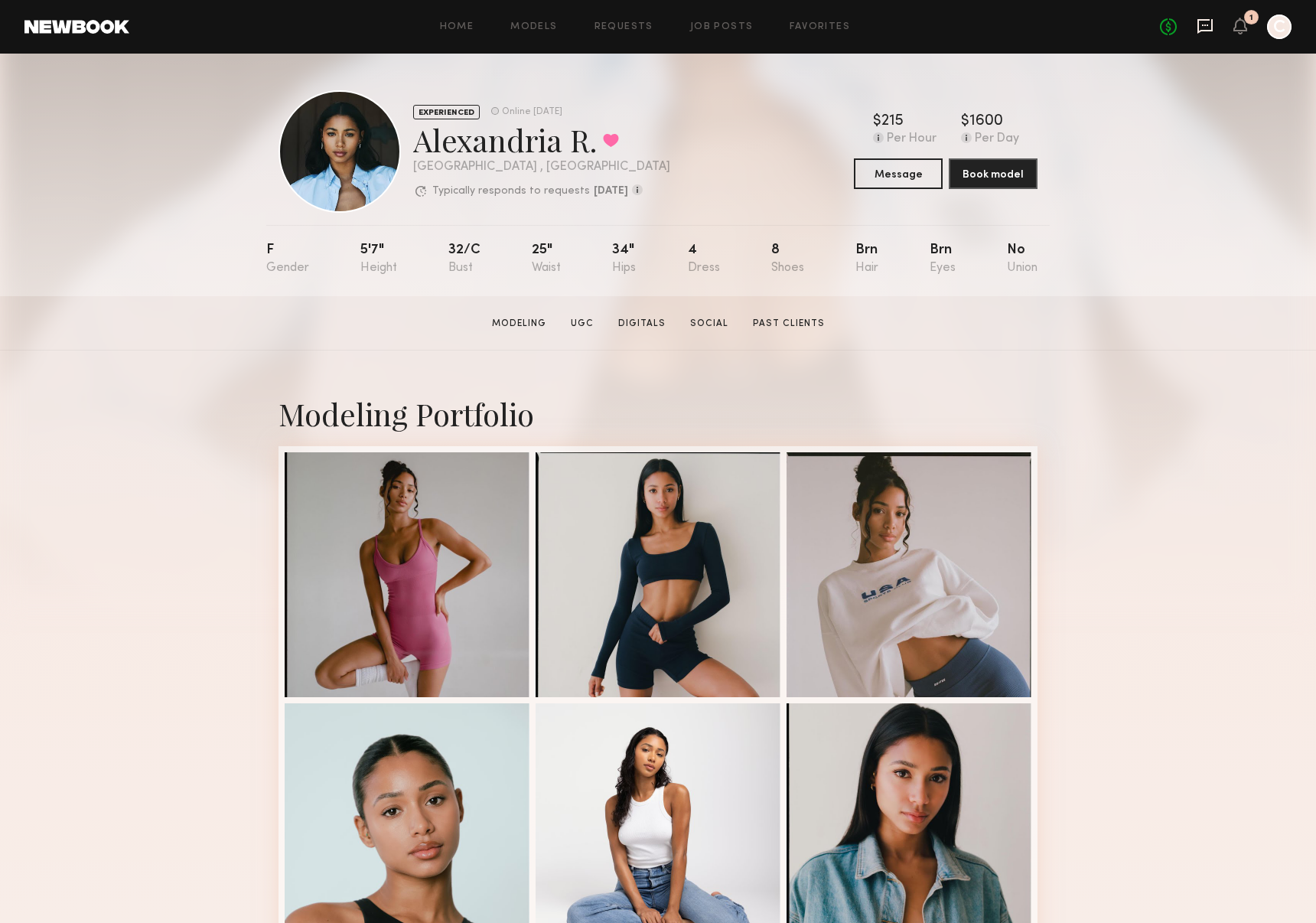
click at [1204, 26] on icon at bounding box center [1204, 26] width 17 height 17
click at [902, 176] on button "Message" at bounding box center [898, 173] width 89 height 31
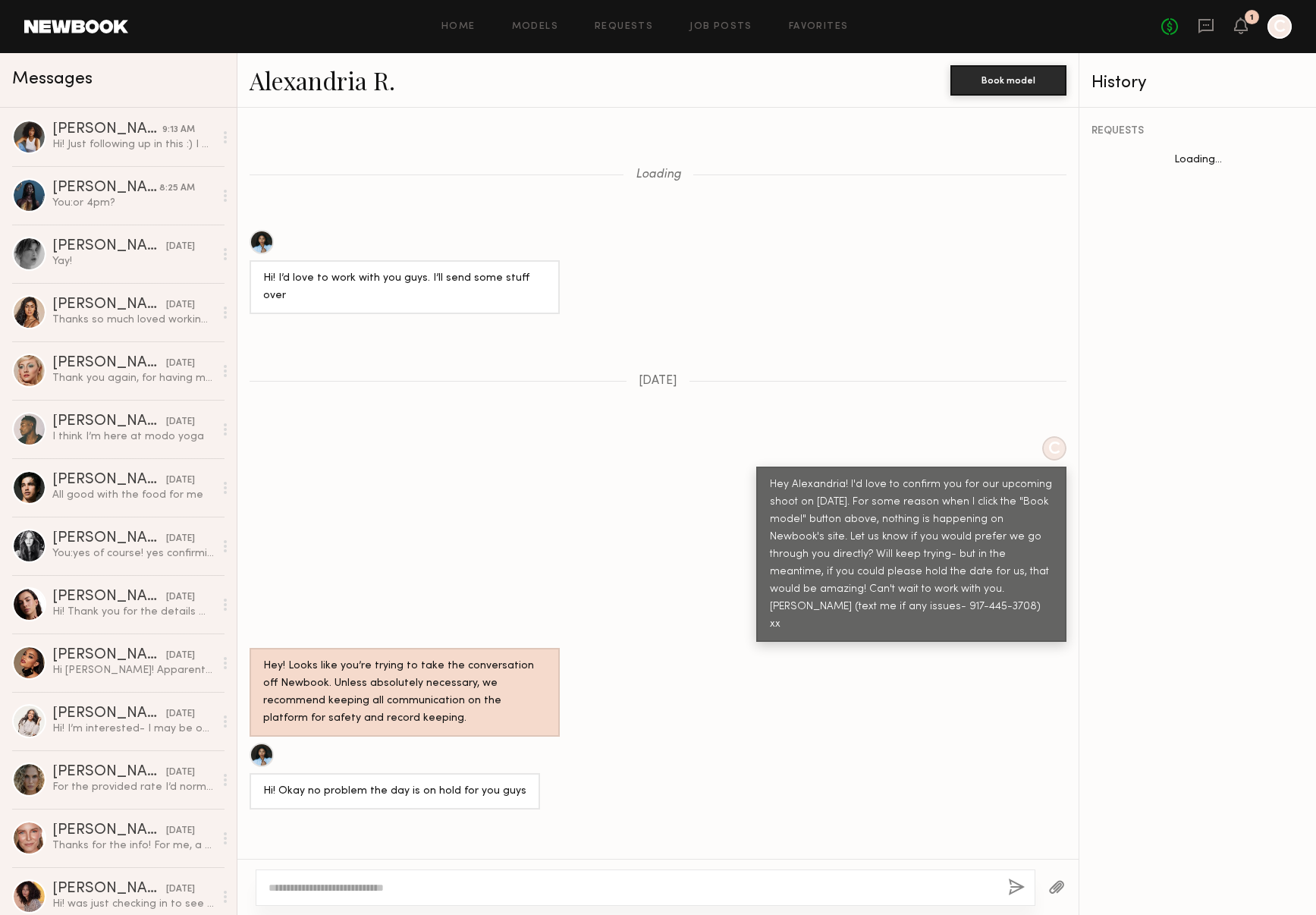
scroll to position [1455, 0]
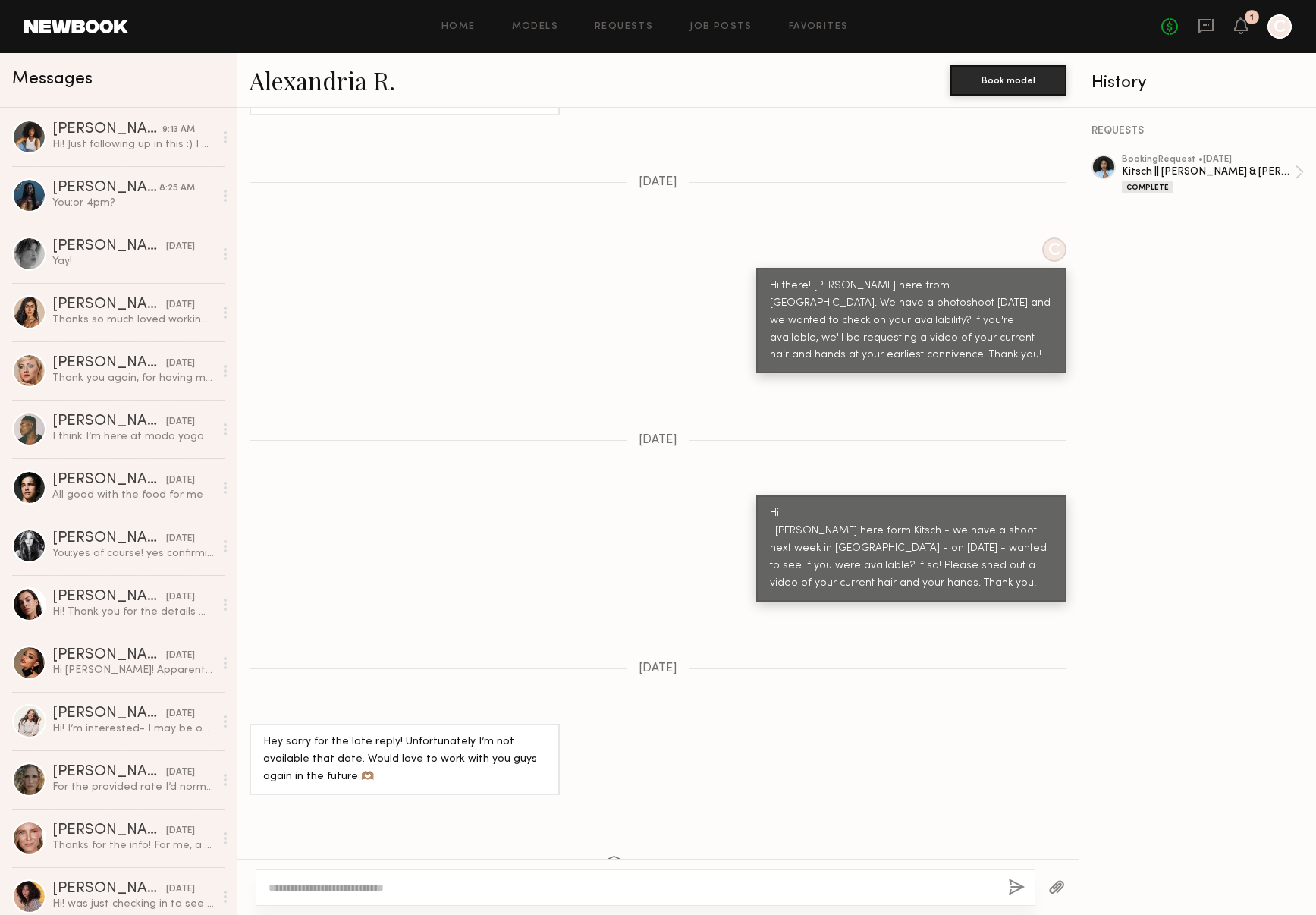
click at [429, 887] on textarea at bounding box center [632, 887] width 728 height 15
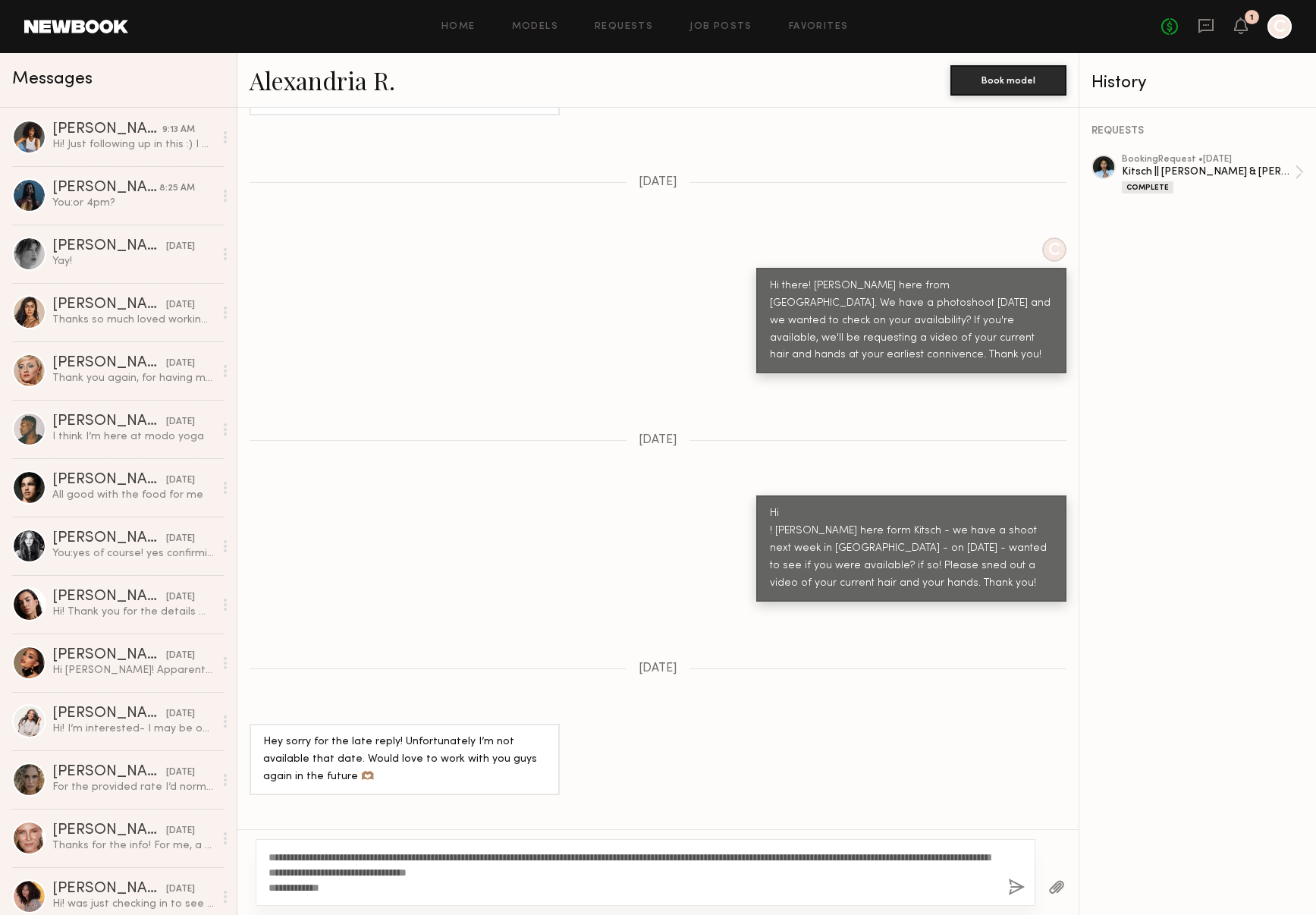
type textarea "**********"
click at [1014, 893] on button "button" at bounding box center [1016, 887] width 17 height 19
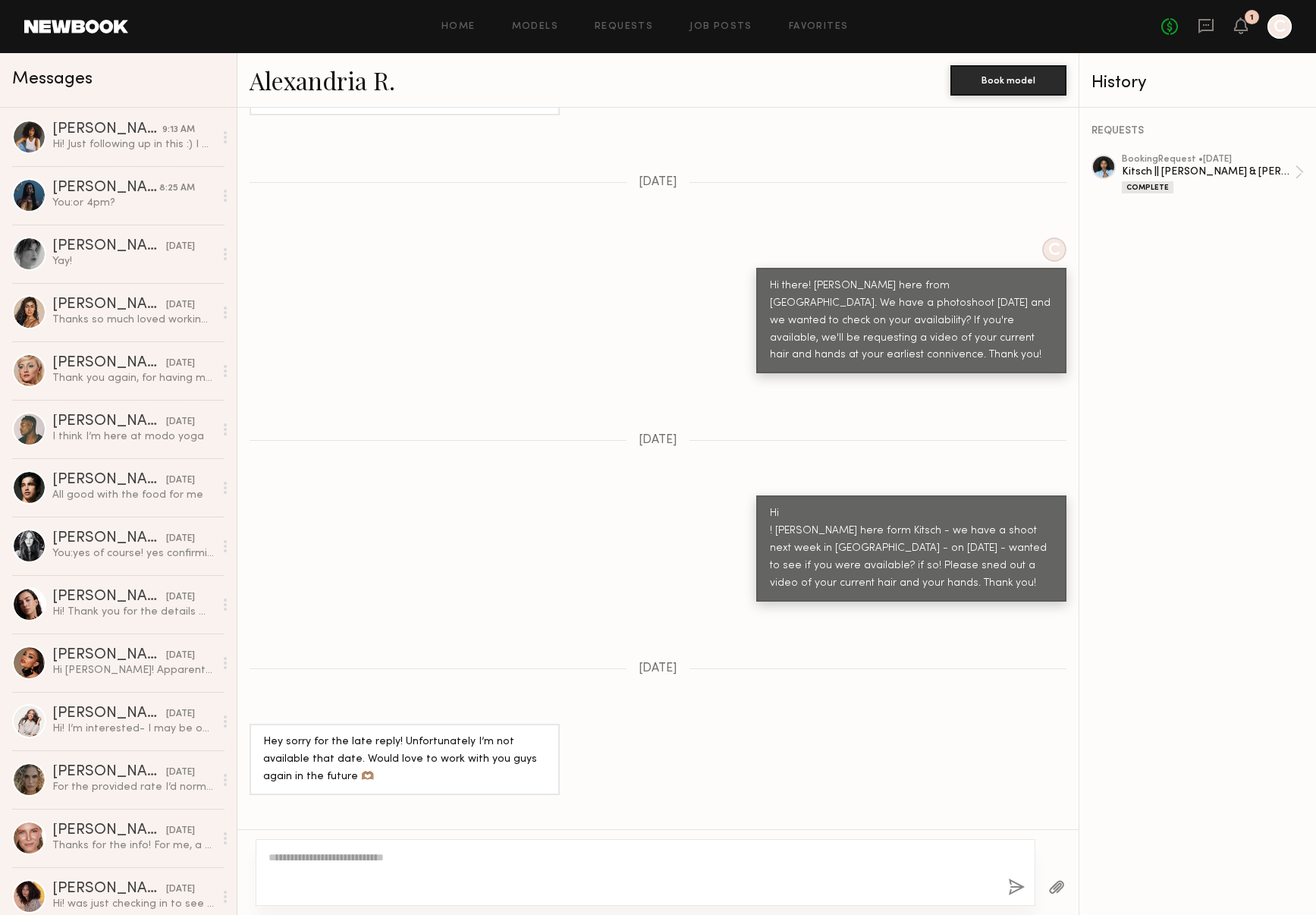
scroll to position [1829, 0]
